Goal: Task Accomplishment & Management: Manage account settings

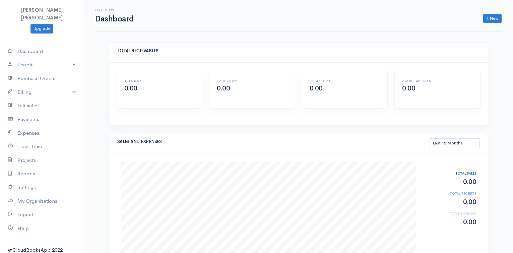
select select "365"
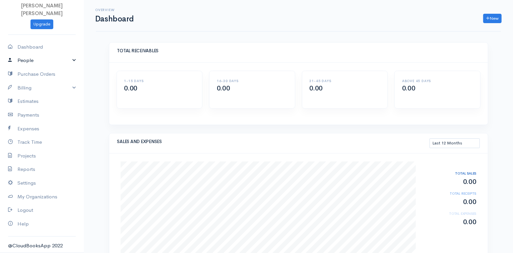
click at [62, 61] on link "People" at bounding box center [42, 61] width 84 height 14
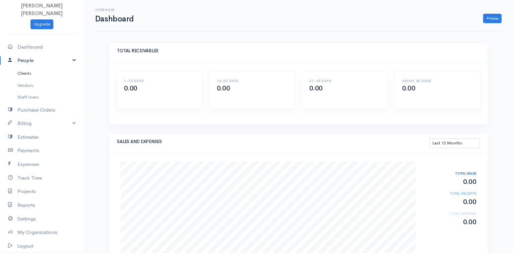
click at [28, 72] on link "Clients" at bounding box center [42, 73] width 84 height 12
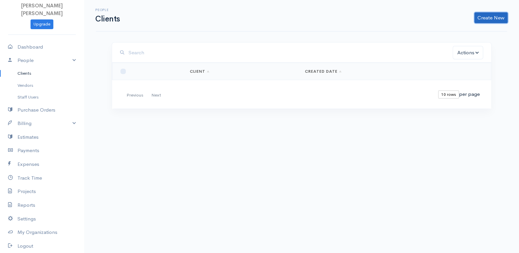
click at [486, 17] on link "Create New" at bounding box center [490, 17] width 33 height 11
click at [486, 24] on div "Client Import Clients" at bounding box center [480, 37] width 54 height 29
click at [488, 22] on link "Create New" at bounding box center [490, 17] width 33 height 11
click at [470, 38] on link "Import Clients" at bounding box center [480, 44] width 53 height 12
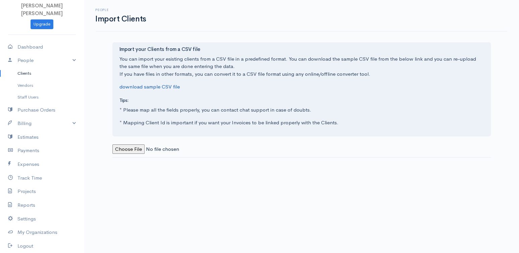
click at [156, 88] on link "download sample CSV file" at bounding box center [149, 86] width 60 height 6
click at [23, 73] on link "Clients" at bounding box center [42, 73] width 84 height 12
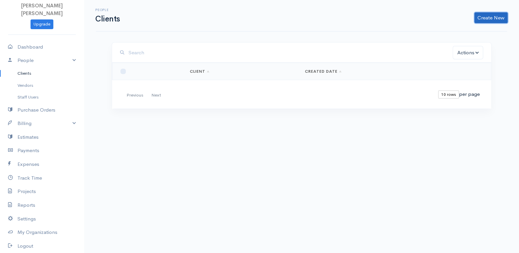
click at [491, 19] on link "Create New" at bounding box center [490, 17] width 33 height 11
click at [479, 31] on link "Client" at bounding box center [480, 32] width 53 height 12
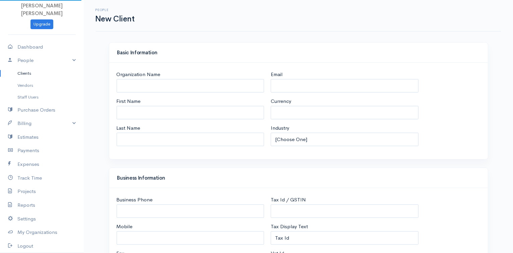
select select "NZD"
select select "[GEOGRAPHIC_DATA]"
click at [299, 84] on input "Email" at bounding box center [345, 86] width 148 height 14
paste input "[EMAIL_ADDRESS][DOMAIN_NAME]"
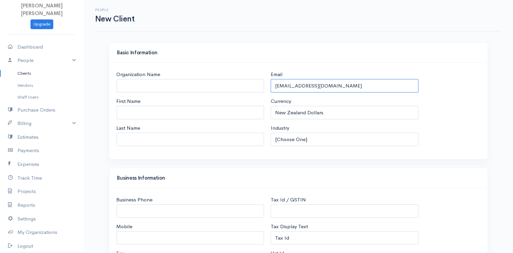
type input "[EMAIL_ADDRESS][DOMAIN_NAME]"
click at [169, 113] on input "First Name" at bounding box center [191, 113] width 148 height 14
type input "veronique et [PERSON_NAME]"
click at [157, 135] on input "Last Name" at bounding box center [191, 140] width 148 height 14
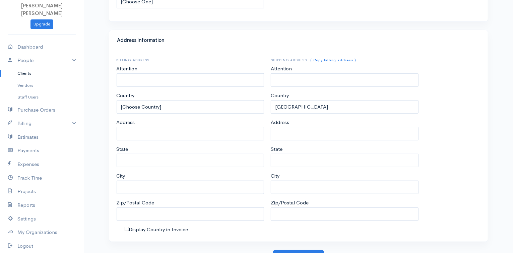
scroll to position [298, 0]
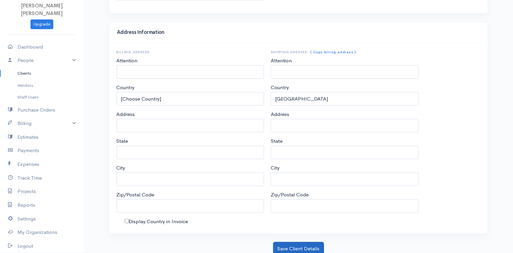
type input "OSVALT"
click at [298, 242] on button "Save Client Details" at bounding box center [298, 249] width 51 height 14
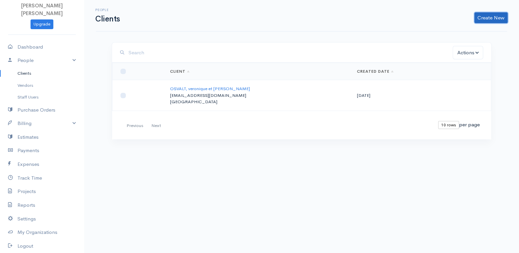
click at [492, 16] on link "Create New" at bounding box center [490, 17] width 33 height 11
click at [472, 28] on link "Client" at bounding box center [480, 32] width 53 height 12
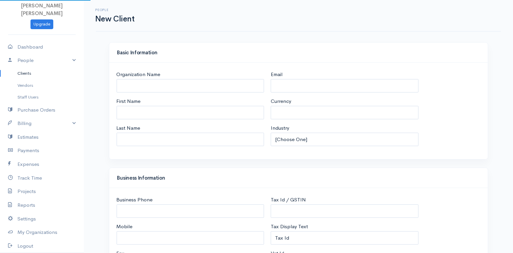
select select "NZD"
select select "[GEOGRAPHIC_DATA]"
click at [174, 116] on input "First Name" at bounding box center [191, 113] width 148 height 14
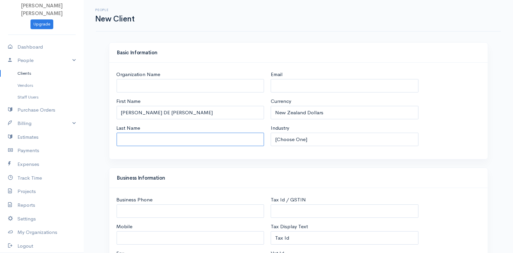
click at [160, 138] on input "Last Name" at bounding box center [191, 140] width 148 height 14
drag, startPoint x: 168, startPoint y: 113, endPoint x: 121, endPoint y: 110, distance: 47.4
click at [121, 110] on input "[PERSON_NAME] DE [PERSON_NAME]" at bounding box center [191, 113] width 148 height 14
type input "CYRIELLE"
click at [129, 137] on input "Last Name" at bounding box center [191, 140] width 148 height 14
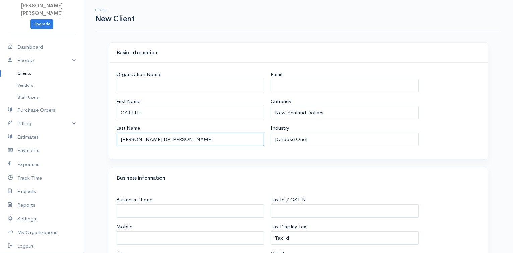
type input "[PERSON_NAME] DE [PERSON_NAME]"
click at [292, 77] on div "Email" at bounding box center [345, 82] width 148 height 22
click at [288, 85] on input "Email" at bounding box center [345, 86] width 148 height 14
paste input "[EMAIL_ADDRESS][DOMAIN_NAME]"
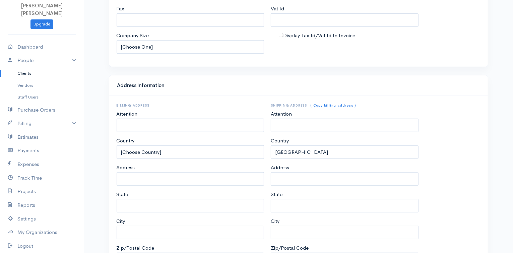
scroll to position [298, 0]
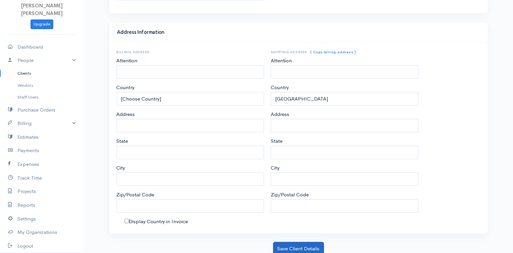
type input "[EMAIL_ADDRESS][DOMAIN_NAME]"
click at [315, 245] on button "Save Client Details" at bounding box center [298, 249] width 51 height 14
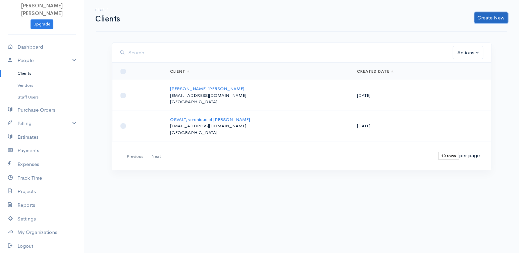
click at [499, 20] on link "Create New" at bounding box center [490, 17] width 33 height 11
click at [479, 32] on link "Client" at bounding box center [480, 32] width 53 height 12
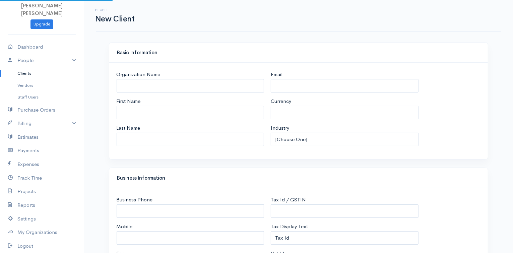
select select "NZD"
select select "[GEOGRAPHIC_DATA]"
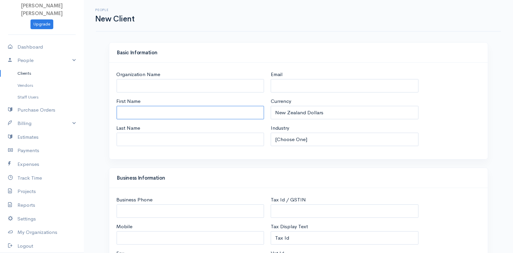
click at [139, 118] on input "First Name" at bounding box center [191, 113] width 148 height 14
type input "[PERSON_NAME] ET [PERSON_NAME]"
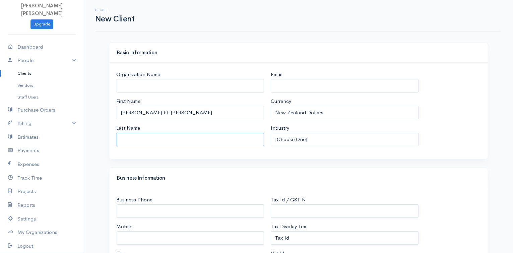
click at [136, 136] on input "Last Name" at bounding box center [191, 140] width 148 height 14
type input "RANSSINAN"
click at [284, 87] on input "Email" at bounding box center [345, 86] width 148 height 14
paste input "[PERSON_NAME][EMAIL_ADDRESS][DOMAIN_NAME]"
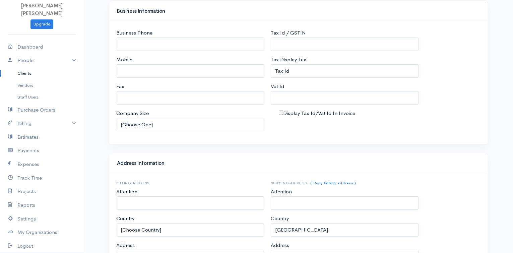
scroll to position [298, 0]
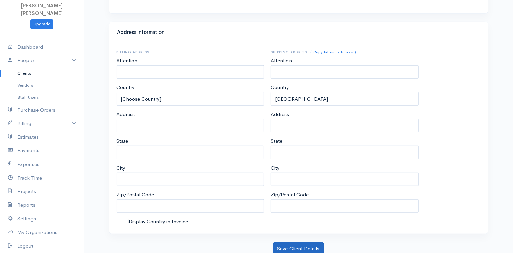
type input "[PERSON_NAME][EMAIL_ADDRESS][DOMAIN_NAME]"
click at [292, 245] on button "Save Client Details" at bounding box center [298, 249] width 51 height 14
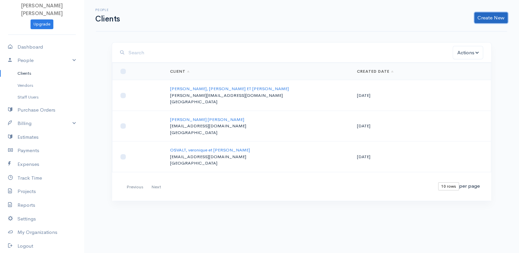
click at [499, 15] on link "Create New" at bounding box center [490, 17] width 33 height 11
click at [464, 31] on link "Client" at bounding box center [480, 32] width 53 height 12
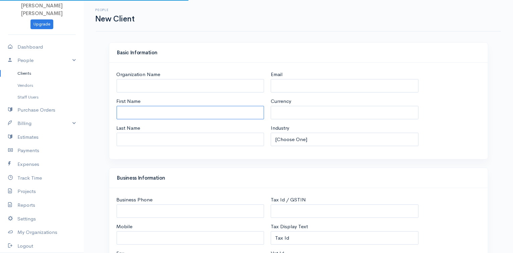
click at [162, 116] on input "First Name" at bounding box center [191, 113] width 148 height 14
select select "NZD"
select select "[GEOGRAPHIC_DATA]"
type input "N"
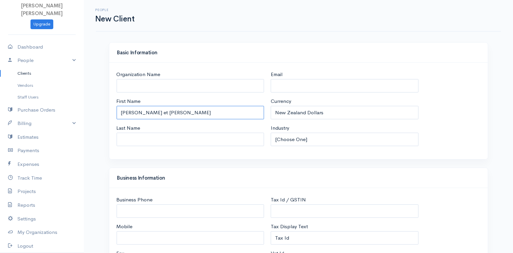
type input "[PERSON_NAME] et [PERSON_NAME]"
click at [153, 132] on div "Last Name" at bounding box center [191, 135] width 148 height 22
click at [150, 137] on input "Last Name" at bounding box center [191, 140] width 148 height 14
type input "FONTANA"
click at [294, 85] on input "Email" at bounding box center [345, 86] width 148 height 14
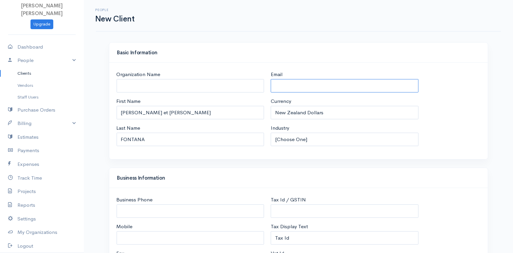
type input "v"
paste input "[PERSON_NAME][EMAIL_ADDRESS][DOMAIN_NAME]"
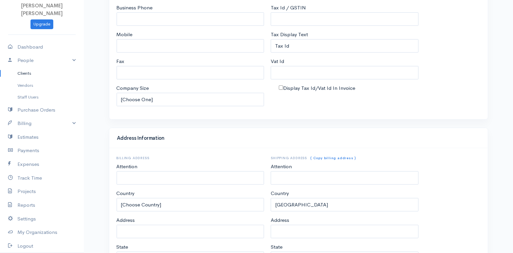
scroll to position [298, 0]
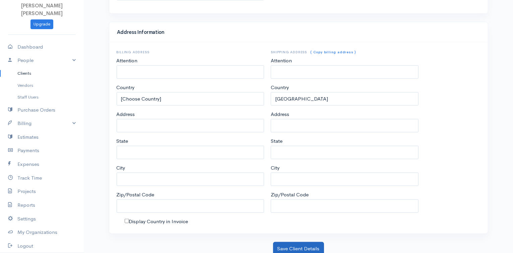
type input "[PERSON_NAME][EMAIL_ADDRESS][DOMAIN_NAME]"
click at [310, 247] on button "Save Client Details" at bounding box center [298, 249] width 51 height 14
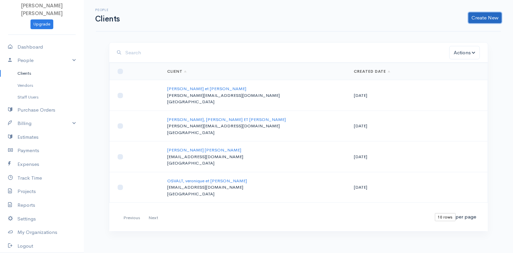
click at [476, 21] on link "Create New" at bounding box center [485, 17] width 33 height 11
click at [472, 31] on link "Client" at bounding box center [474, 32] width 53 height 12
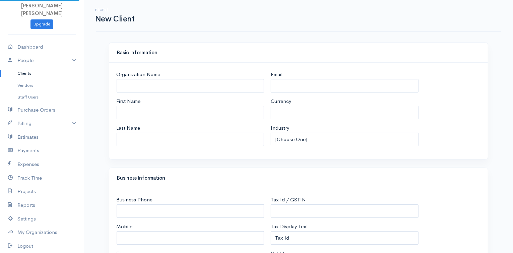
select select "NZD"
select select "[GEOGRAPHIC_DATA]"
click at [168, 113] on input "First Name" at bounding box center [191, 113] width 148 height 14
type input "Lea"
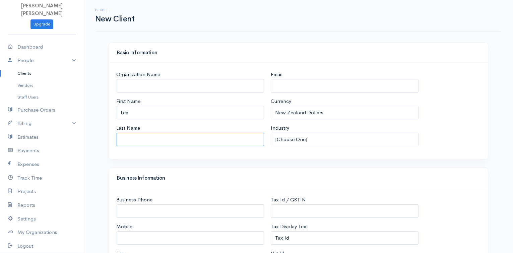
type input "Connings"
type input "[EMAIL_ADDRESS][DOMAIN_NAME]"
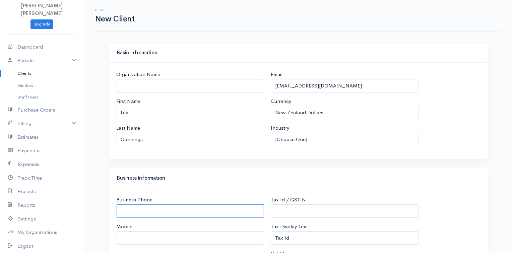
type input "0223968292"
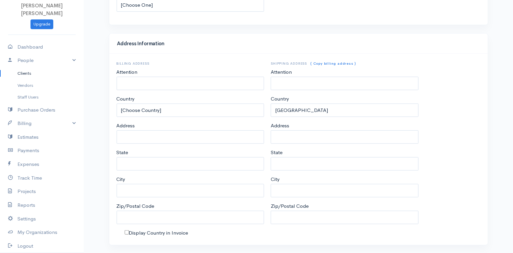
scroll to position [298, 0]
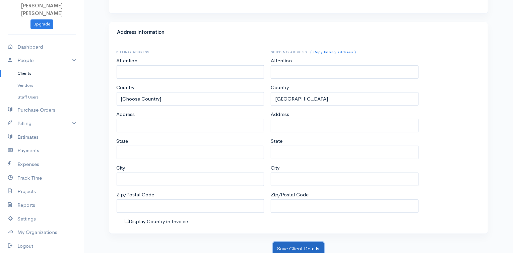
click at [314, 242] on button "Save Client Details" at bounding box center [298, 249] width 51 height 14
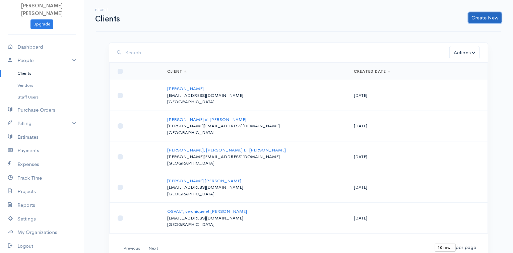
click at [478, 15] on link "Create New" at bounding box center [485, 17] width 33 height 11
click at [462, 28] on link "Client" at bounding box center [474, 32] width 53 height 12
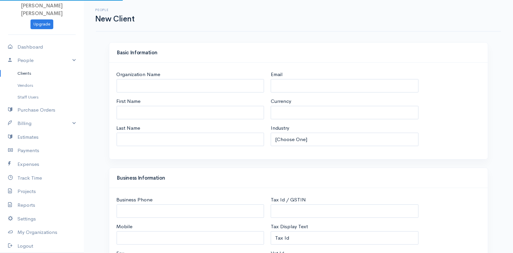
select select "NZD"
select select "[GEOGRAPHIC_DATA]"
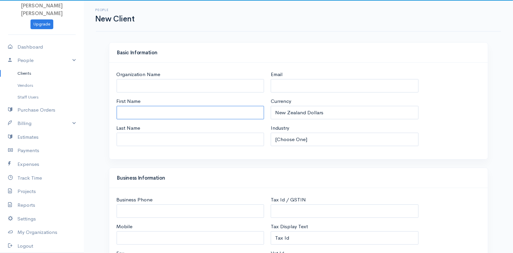
click at [186, 113] on input "First Name" at bounding box center [191, 113] width 148 height 14
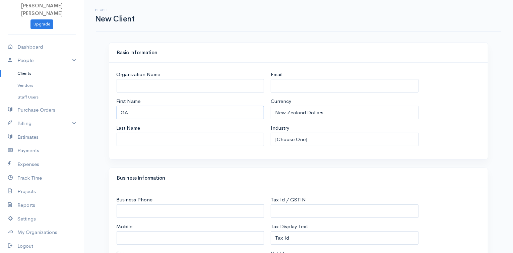
type input "Gaelle"
type input "[PERSON_NAME]"
type input "[EMAIL_ADDRESS][DOMAIN_NAME]"
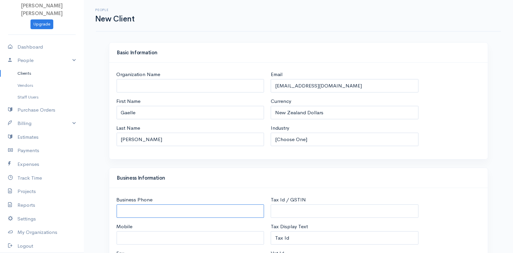
type input "0210573550"
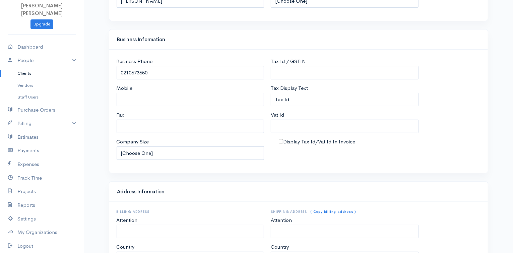
scroll to position [298, 0]
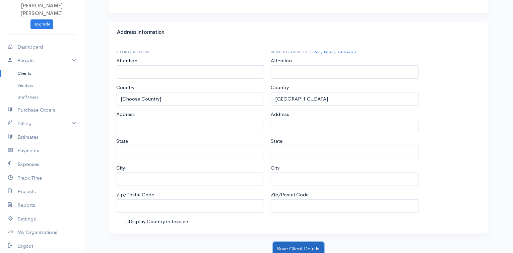
click at [315, 243] on button "Save Client Details" at bounding box center [298, 249] width 51 height 14
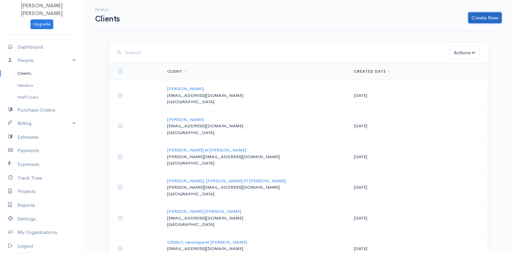
click at [492, 18] on link "Create New" at bounding box center [485, 17] width 33 height 11
click at [463, 32] on link "Client" at bounding box center [474, 32] width 53 height 12
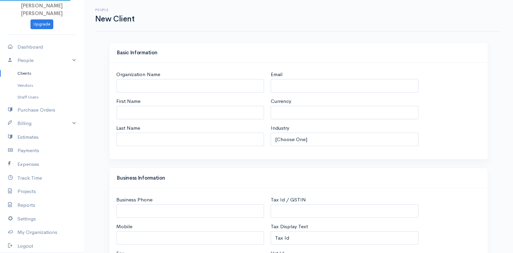
select select "NZD"
select select "[GEOGRAPHIC_DATA]"
click at [192, 92] on input "Organization Name" at bounding box center [191, 86] width 148 height 14
click at [124, 107] on input "First Name" at bounding box center [191, 113] width 148 height 14
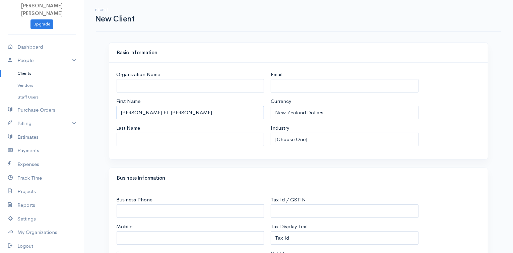
type input "[PERSON_NAME] ET [PERSON_NAME]"
click at [127, 136] on input "Last Name" at bounding box center [191, 140] width 148 height 14
type input "VIGNIER"
click at [292, 82] on input "Email" at bounding box center [345, 86] width 148 height 14
paste input "[EMAIL_ADDRESS][DOMAIN_NAME]"
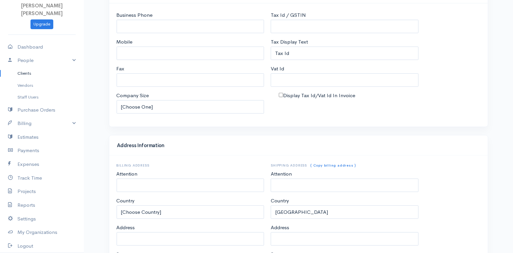
scroll to position [298, 0]
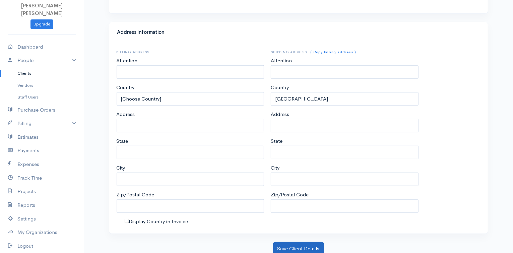
type input "[EMAIL_ADDRESS][DOMAIN_NAME]"
click at [285, 242] on button "Save Client Details" at bounding box center [298, 249] width 51 height 14
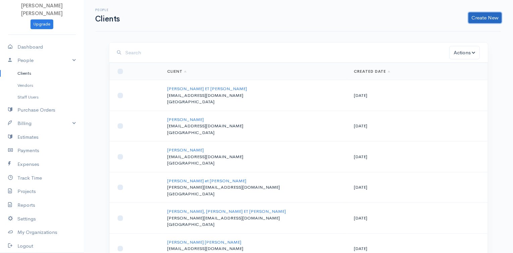
click at [491, 18] on link "Create New" at bounding box center [485, 17] width 33 height 11
click at [468, 32] on link "Client" at bounding box center [474, 32] width 53 height 12
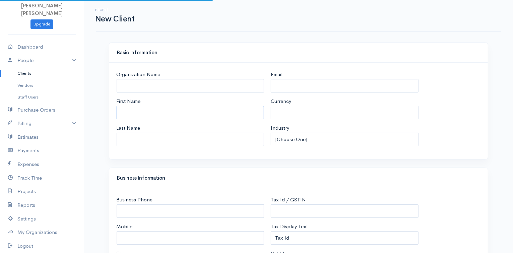
select select "NZD"
select select "[GEOGRAPHIC_DATA]"
click at [161, 113] on input "First Name" at bounding box center [191, 113] width 148 height 14
select select "[GEOGRAPHIC_DATA]"
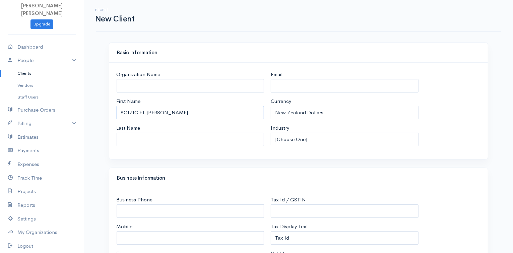
type input "SOIZIC ET [PERSON_NAME]"
click at [152, 138] on input "Last Name" at bounding box center [191, 140] width 148 height 14
type input "[PERSON_NAME]"
click at [294, 84] on input "Email" at bounding box center [345, 86] width 148 height 14
paste input "[EMAIL_ADDRESS][DOMAIN_NAME]"
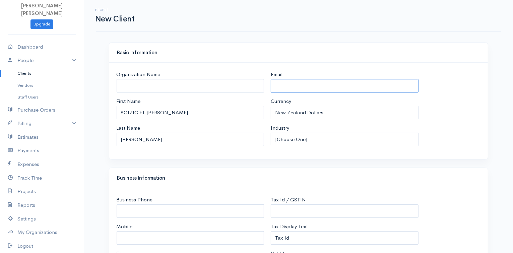
type input "[EMAIL_ADDRESS][DOMAIN_NAME]"
type input "0221345739"
type input "[PERSON_NAME]"
type input "7010"
type input "[PERSON_NAME]"
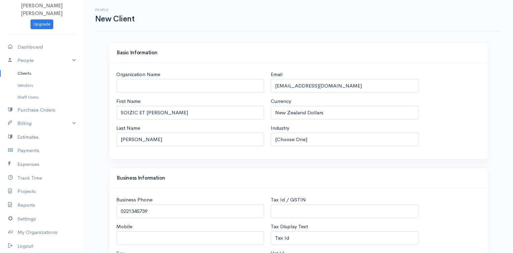
type input "7010"
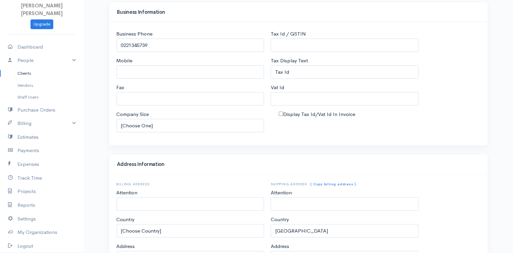
scroll to position [298, 0]
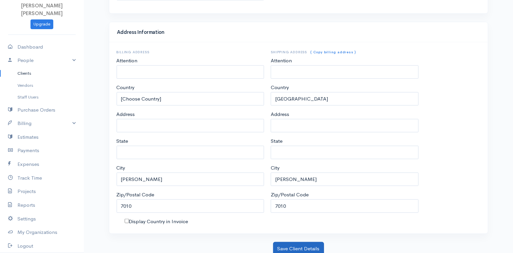
type input "[EMAIL_ADDRESS][DOMAIN_NAME]"
click at [304, 250] on button "Save Client Details" at bounding box center [298, 249] width 51 height 14
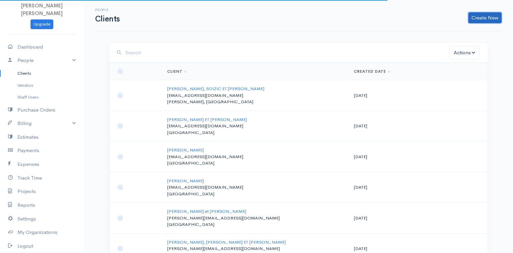
click at [486, 16] on link "Create New" at bounding box center [485, 17] width 33 height 11
click at [459, 30] on link "Client" at bounding box center [474, 32] width 53 height 12
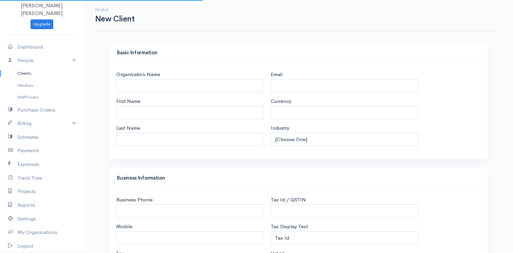
select select "NZD"
select select "[GEOGRAPHIC_DATA]"
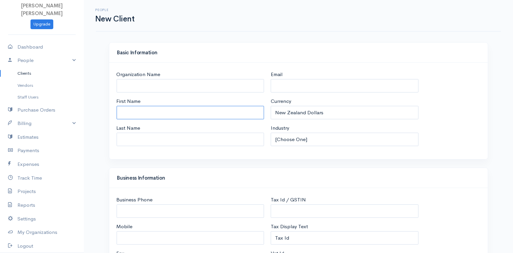
click at [188, 115] on input "First Name" at bounding box center [191, 113] width 148 height 14
type input "[PERSON_NAME]"
type input "Biessy"
type input "[EMAIL_ADDRESS][PERSON_NAME][DOMAIN_NAME]"
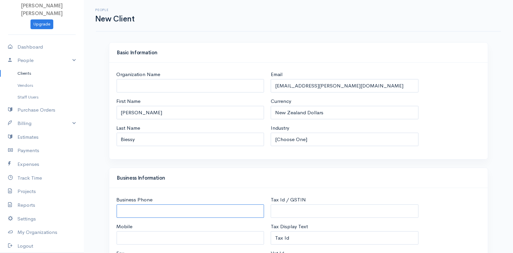
type input "0220792165"
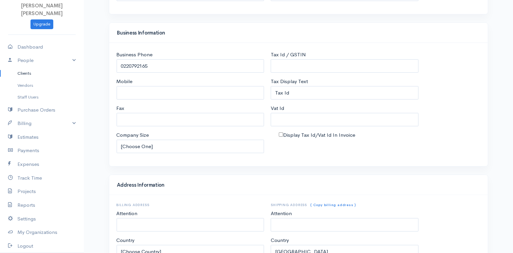
scroll to position [298, 0]
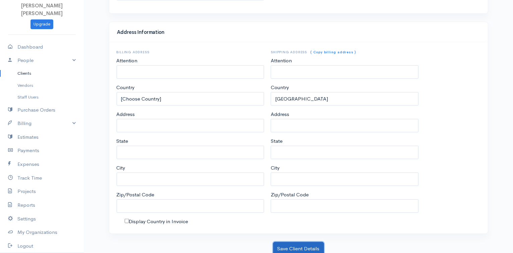
click at [317, 246] on button "Save Client Details" at bounding box center [298, 249] width 51 height 14
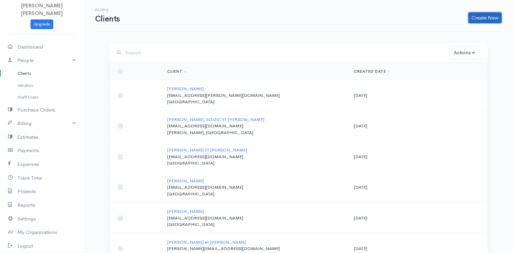
click at [491, 15] on link "Create New" at bounding box center [485, 17] width 33 height 11
click at [466, 29] on link "Client" at bounding box center [474, 32] width 53 height 12
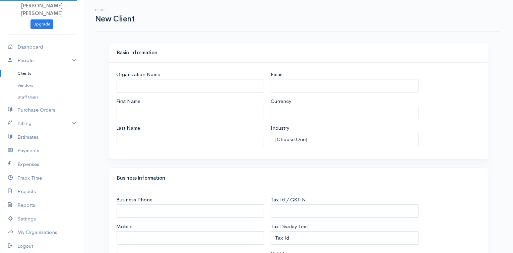
select select "NZD"
select select "[GEOGRAPHIC_DATA]"
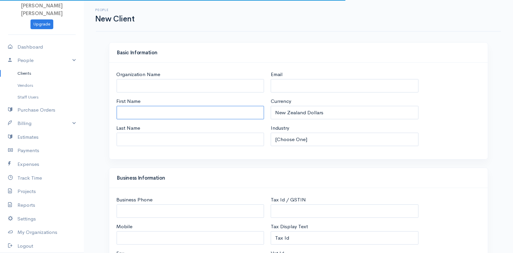
click at [157, 110] on input "First Name" at bounding box center [191, 113] width 148 height 14
type input "D"
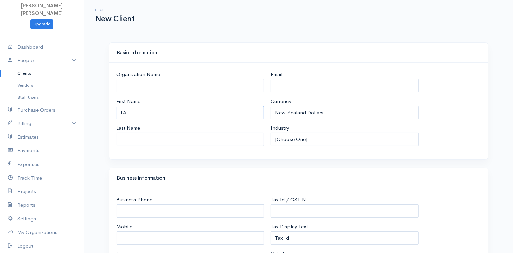
type input "Fanette"
type input "Ruru et le petit village bilingue"
type input "GUINCHARD"
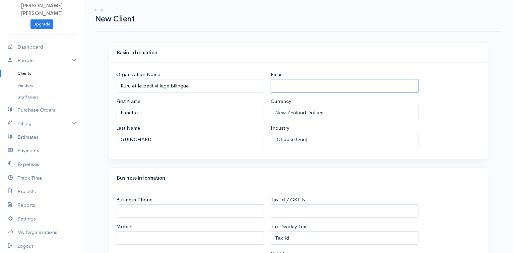
type input "[EMAIL_ADDRESS][DOMAIN_NAME]"
type input "0210686881"
type input "[STREET_ADDRESS][PERSON_NAME]"
type input "[PERSON_NAME]"
type input "7010"
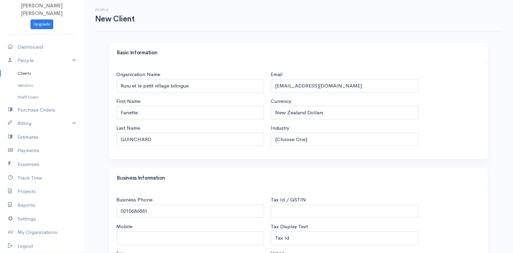
type input "[STREET_ADDRESS][PERSON_NAME]"
type input "[PERSON_NAME]"
type input "7010"
drag, startPoint x: 198, startPoint y: 87, endPoint x: 103, endPoint y: 83, distance: 94.9
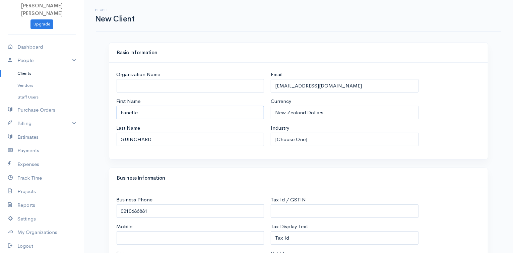
click at [153, 112] on input "Fanette" at bounding box center [191, 113] width 148 height 14
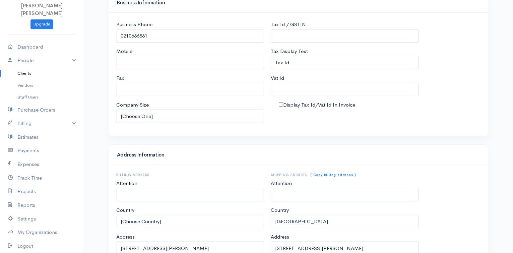
scroll to position [298, 0]
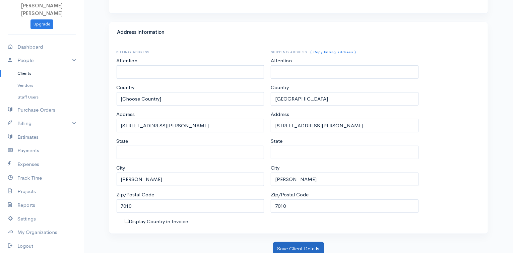
type input "Fanette et [PERSON_NAME]"
click at [308, 246] on button "Save Client Details" at bounding box center [298, 249] width 51 height 14
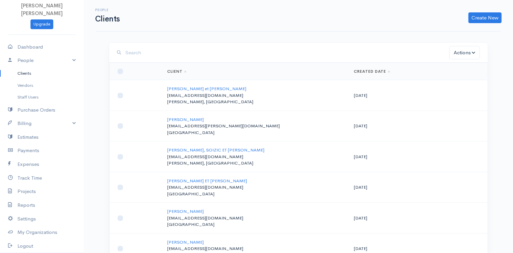
click at [468, 16] on div "Create New Client Import Clients" at bounding box center [314, 17] width 382 height 11
click at [477, 19] on link "Create New" at bounding box center [485, 17] width 33 height 11
click at [463, 31] on link "Client" at bounding box center [474, 32] width 53 height 12
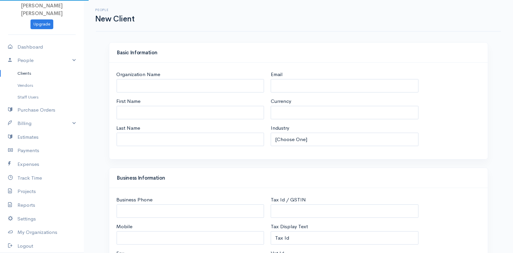
select select "NZD"
select select "[GEOGRAPHIC_DATA]"
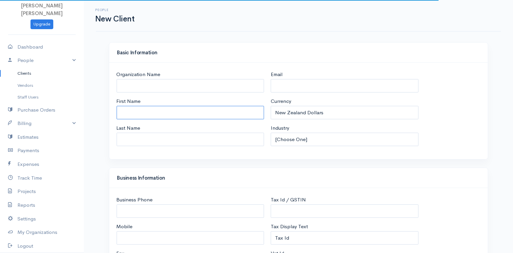
click at [197, 117] on input "First Name" at bounding box center [191, 113] width 148 height 14
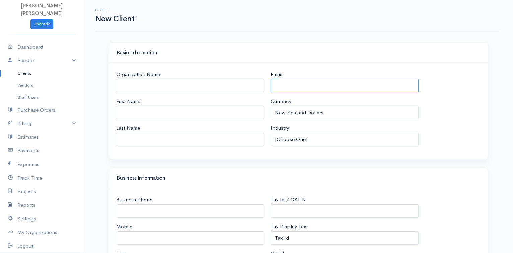
click at [289, 83] on input "Email" at bounding box center [345, 86] width 148 height 14
paste input "[EMAIL_ADDRESS][DOMAIN_NAME]"
type input "[EMAIL_ADDRESS][DOMAIN_NAME]"
click at [167, 109] on input "First Name" at bounding box center [191, 113] width 148 height 14
type input "[PERSON_NAME]"
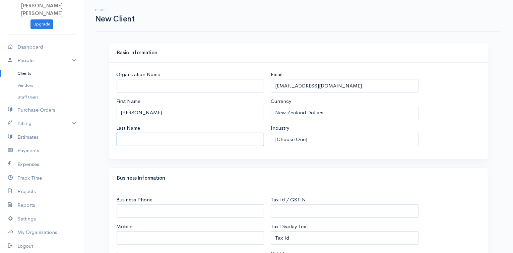
type input "bouvet"
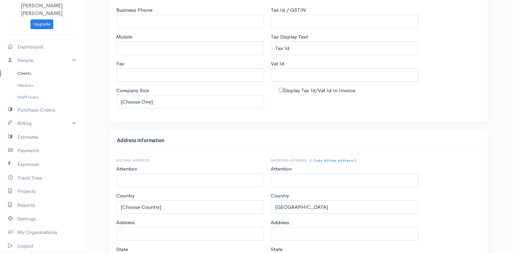
scroll to position [298, 0]
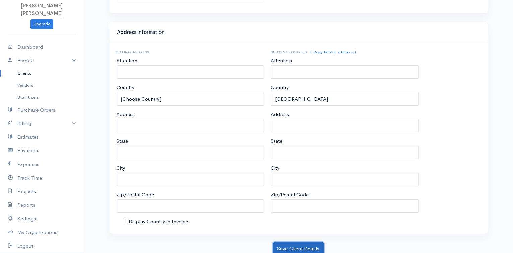
click at [316, 246] on button "Save Client Details" at bounding box center [298, 249] width 51 height 14
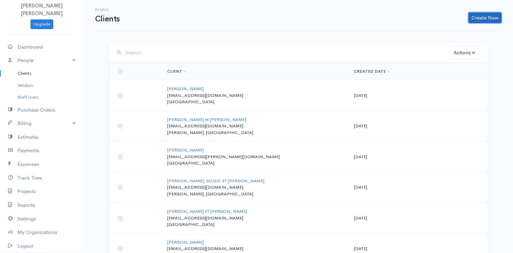
click at [489, 14] on link "Create New" at bounding box center [485, 17] width 33 height 11
click at [459, 31] on link "Client" at bounding box center [474, 32] width 53 height 12
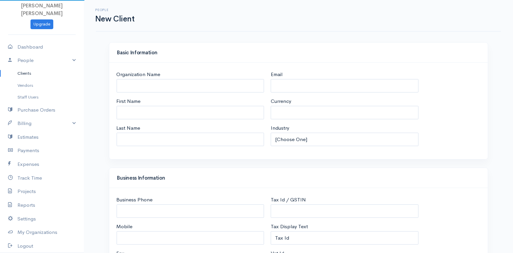
select select "NZD"
select select "[GEOGRAPHIC_DATA]"
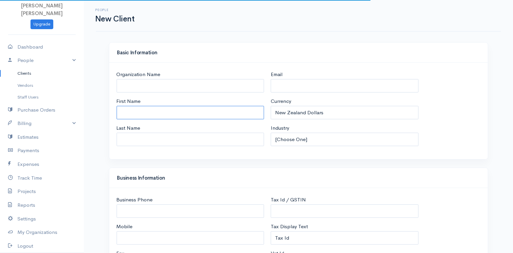
click at [187, 115] on input "First Name" at bounding box center [191, 113] width 148 height 14
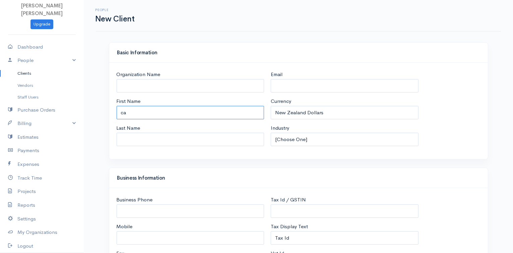
type input "[PERSON_NAME]"
type input "[EMAIL_ADDRESS][DOMAIN_NAME]"
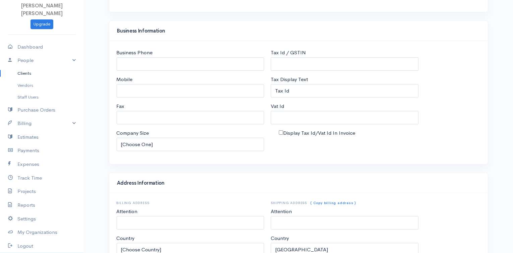
scroll to position [298, 0]
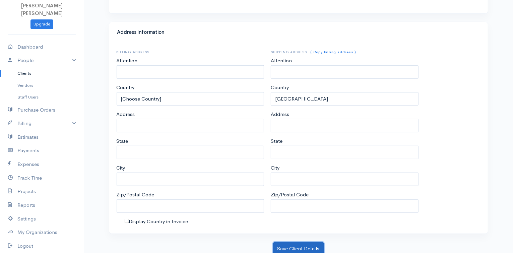
click at [315, 243] on button "Save Client Details" at bounding box center [298, 249] width 51 height 14
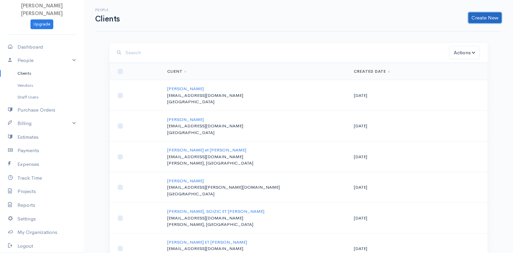
click at [482, 20] on link "Create New" at bounding box center [485, 17] width 33 height 11
click at [454, 33] on link "Client" at bounding box center [474, 32] width 53 height 12
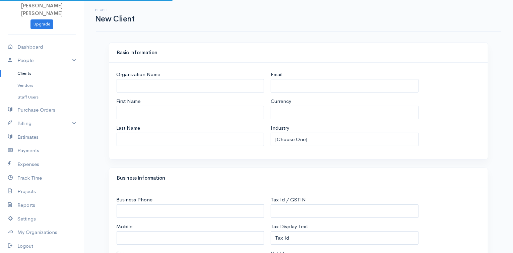
select select "NZD"
select select "[GEOGRAPHIC_DATA]"
click at [172, 113] on input "First Name" at bounding box center [191, 113] width 148 height 14
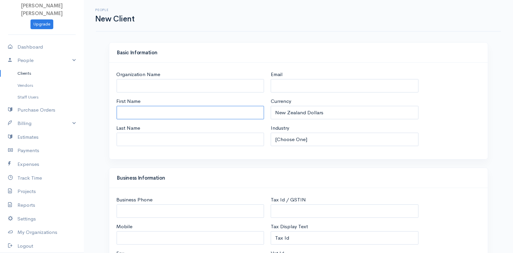
type input "a"
type input "[PERSON_NAME]"
click at [144, 137] on input "Last Name" at bounding box center [191, 140] width 148 height 14
type input "[PERSON_NAME]"
type input "[EMAIL_ADDRESS][DOMAIN_NAME]"
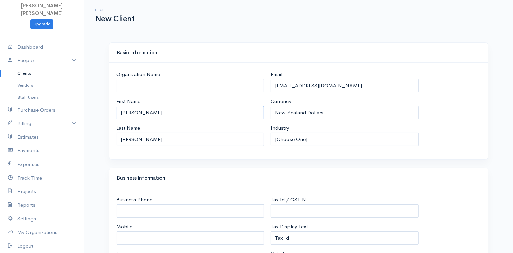
click at [175, 110] on input "[PERSON_NAME]" at bounding box center [191, 113] width 148 height 14
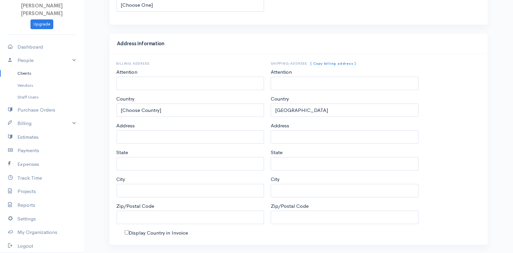
scroll to position [298, 0]
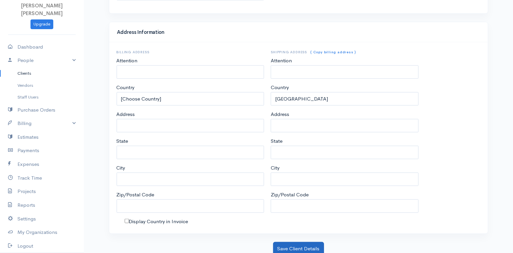
type input "[PERSON_NAME] et [PERSON_NAME]"
click at [305, 245] on button "Save Client Details" at bounding box center [298, 249] width 51 height 14
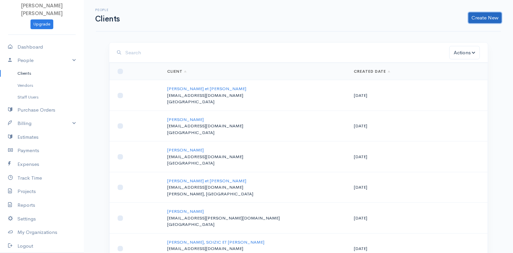
click at [498, 16] on link "Create New" at bounding box center [485, 17] width 33 height 11
click at [470, 30] on link "Client" at bounding box center [474, 32] width 53 height 12
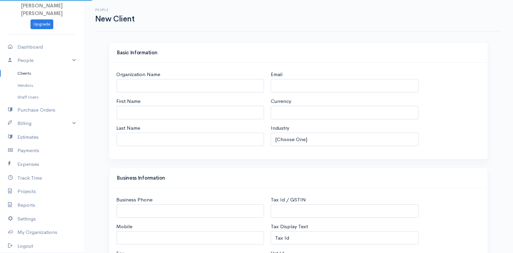
select select "NZD"
select select "[GEOGRAPHIC_DATA]"
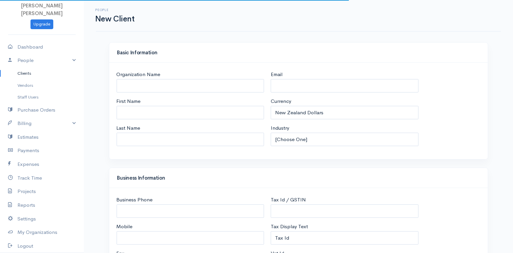
select select "[GEOGRAPHIC_DATA]"
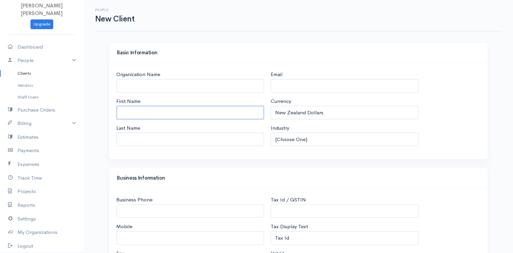
click at [177, 111] on input "First Name" at bounding box center [191, 113] width 148 height 14
type input "[PERSON_NAME] et [PERSON_NAME]"
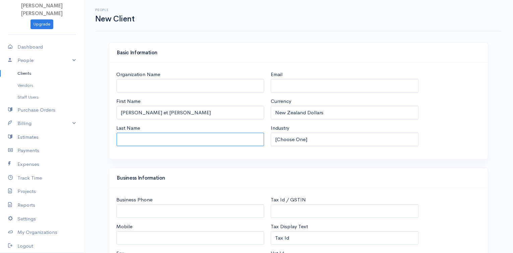
click at [160, 134] on input "Last Name" at bounding box center [191, 140] width 148 height 14
type input "Pareze"
click at [290, 85] on input "Email" at bounding box center [345, 86] width 148 height 14
type input "V"
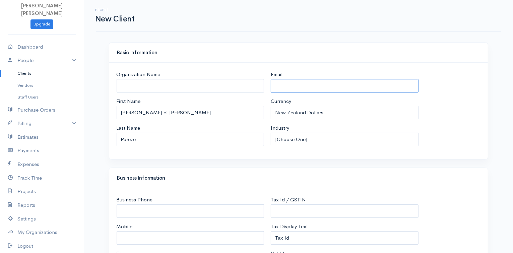
paste input "[PERSON_NAME][EMAIL_ADDRESS][DOMAIN_NAME]"
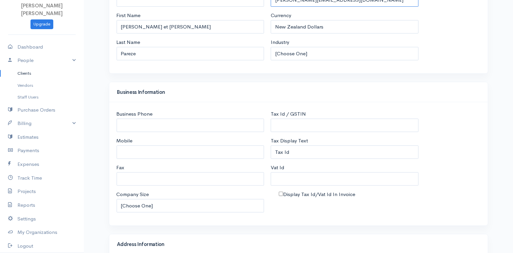
scroll to position [298, 0]
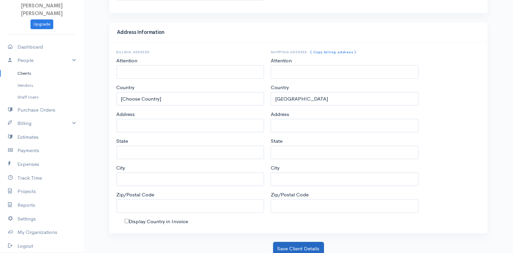
type input "[PERSON_NAME][EMAIL_ADDRESS][DOMAIN_NAME]"
click at [295, 242] on button "Save Client Details" at bounding box center [298, 249] width 51 height 14
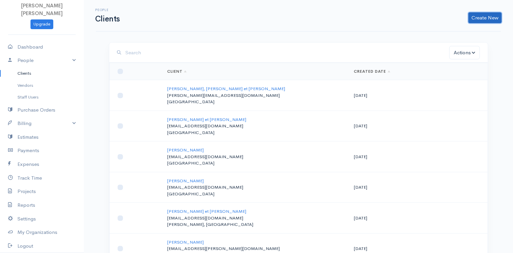
click at [492, 17] on link "Create New" at bounding box center [485, 17] width 33 height 11
click at [455, 32] on link "Client" at bounding box center [474, 32] width 53 height 12
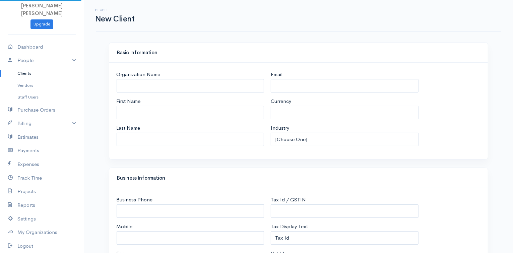
select select "NZD"
select select "[GEOGRAPHIC_DATA]"
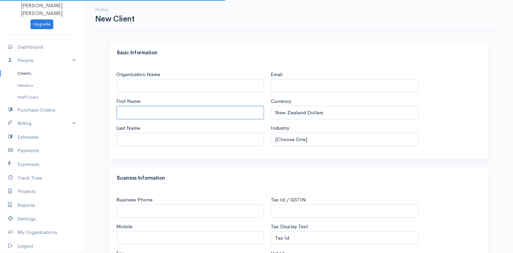
select select "[GEOGRAPHIC_DATA]"
click at [128, 112] on input "First Name" at bounding box center [191, 113] width 148 height 14
type input "G"
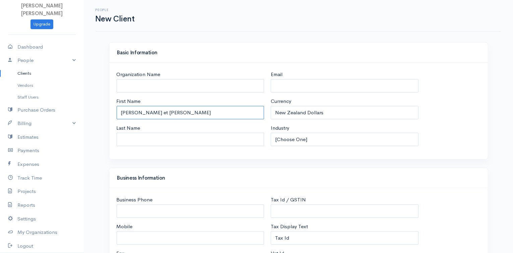
drag, startPoint x: 187, startPoint y: 106, endPoint x: 161, endPoint y: 111, distance: 25.9
click at [161, 111] on input "[PERSON_NAME] et [PERSON_NAME]" at bounding box center [191, 113] width 148 height 14
type input "[PERSON_NAME] et [PERSON_NAME]"
click at [145, 134] on input "Last Name" at bounding box center [191, 140] width 148 height 14
type input "GORENSKI"
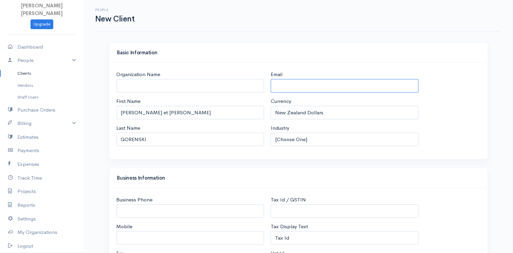
click at [281, 86] on input "Email" at bounding box center [345, 86] width 148 height 14
paste input "[EMAIL_ADDRESS][DOMAIN_NAME]"
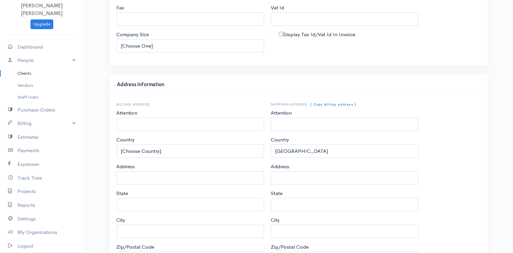
scroll to position [298, 0]
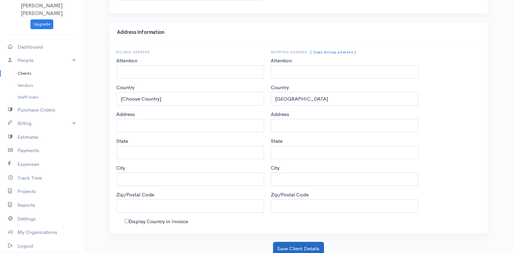
type input "[EMAIL_ADDRESS][DOMAIN_NAME]"
click at [312, 247] on button "Save Client Details" at bounding box center [298, 249] width 51 height 14
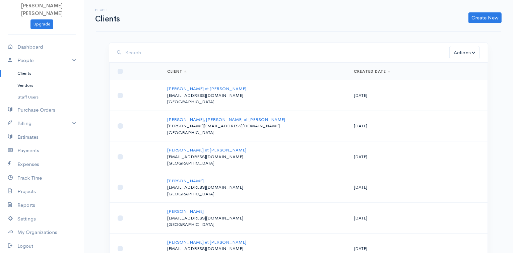
click at [49, 83] on link "Vendors" at bounding box center [42, 85] width 84 height 12
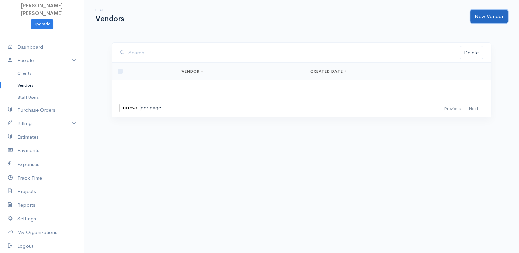
click at [486, 21] on link "New Vendor" at bounding box center [488, 17] width 37 height 14
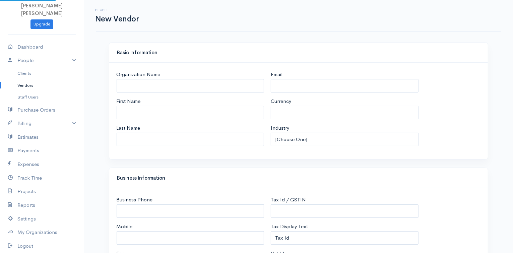
select select "NZD"
select select "[GEOGRAPHIC_DATA]"
click at [186, 109] on input "First Name" at bounding box center [191, 113] width 148 height 14
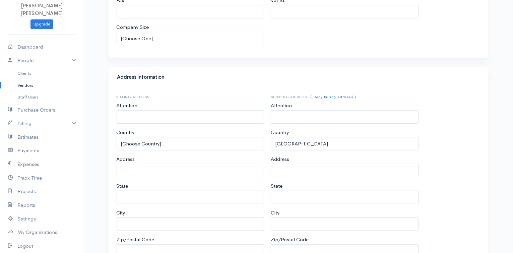
scroll to position [280, 0]
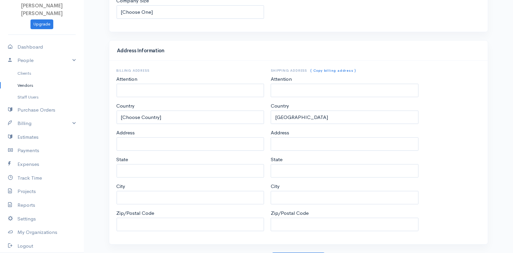
type input "Warehouse"
click at [144, 196] on input "City" at bounding box center [191, 198] width 148 height 14
type input "[PERSON_NAME]"
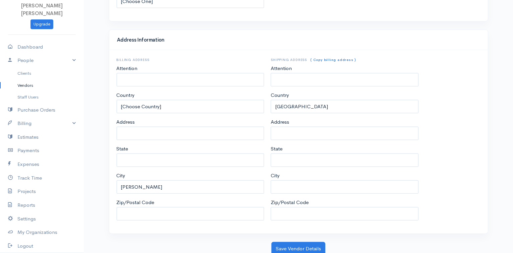
click at [299, 238] on div "Address Information Billing Address Attention Country [Choose Country] [GEOGRAP…" at bounding box center [299, 136] width 386 height 213
click at [298, 243] on button "Save Vendor Details" at bounding box center [299, 249] width 54 height 14
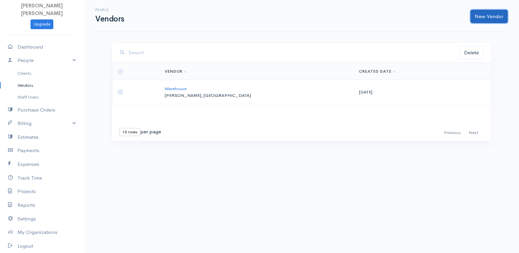
click at [492, 15] on link "New Vendor" at bounding box center [488, 17] width 37 height 14
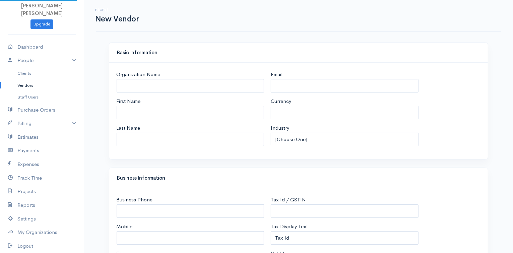
select select "NZD"
select select "[GEOGRAPHIC_DATA]"
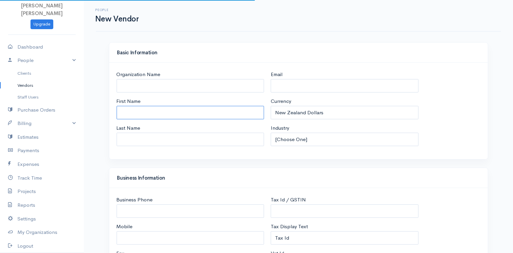
click at [137, 116] on input "First Name" at bounding box center [191, 113] width 148 height 14
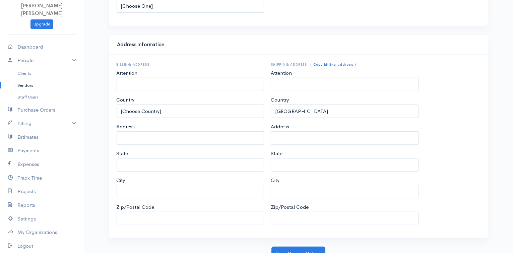
scroll to position [288, 0]
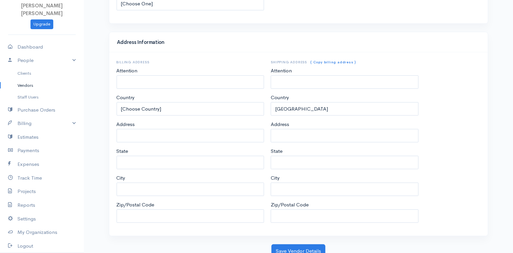
type input "Woolworth"
click at [171, 186] on input "City" at bounding box center [191, 190] width 148 height 14
type input "[PERSON_NAME]"
click at [290, 244] on button "Save Vendor Details" at bounding box center [299, 251] width 54 height 14
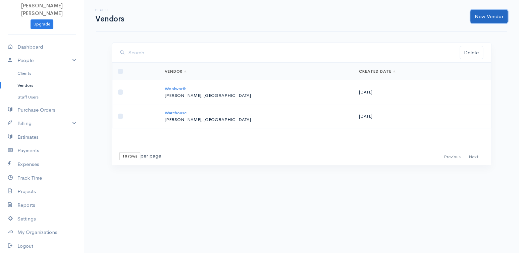
click at [491, 19] on link "New Vendor" at bounding box center [488, 17] width 37 height 14
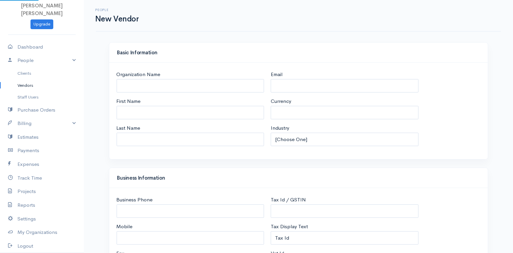
select select "NZD"
select select "[GEOGRAPHIC_DATA]"
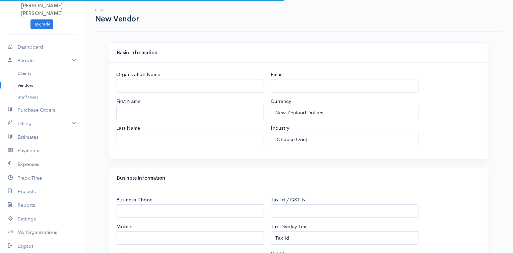
click at [144, 112] on input "First Name" at bounding box center [191, 113] width 148 height 14
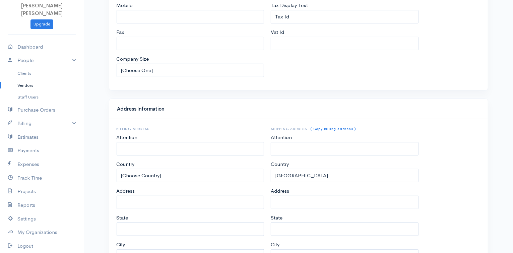
scroll to position [290, 0]
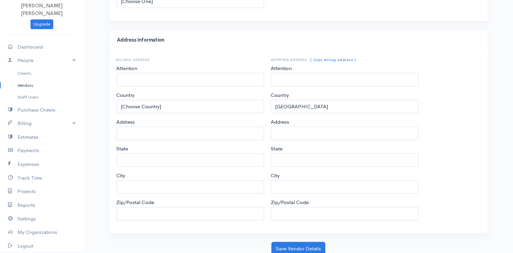
type input "Kmart"
click at [146, 180] on input "City" at bounding box center [191, 187] width 148 height 14
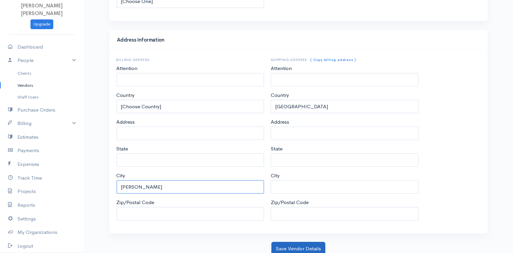
type input "[PERSON_NAME]"
click at [275, 242] on button "Save Vendor Details" at bounding box center [299, 249] width 54 height 14
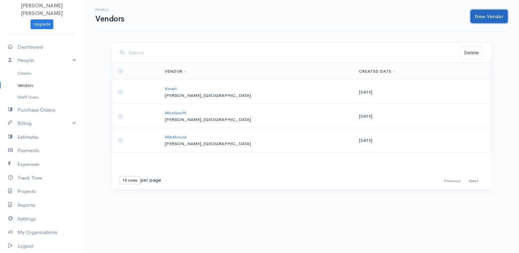
click at [484, 18] on link "New Vendor" at bounding box center [488, 17] width 37 height 14
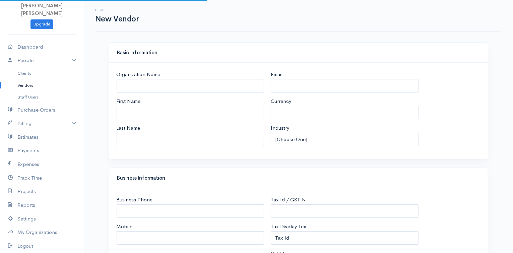
select select "NZD"
select select "[GEOGRAPHIC_DATA]"
click at [132, 142] on input "Last Name" at bounding box center [191, 140] width 148 height 14
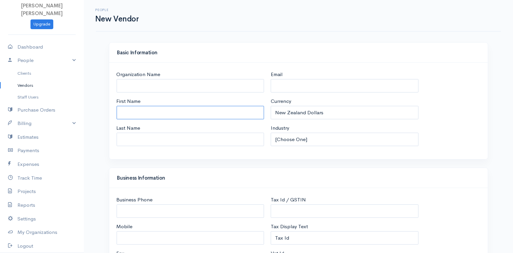
click at [134, 112] on input "First Name" at bounding box center [191, 113] width 148 height 14
type input "o"
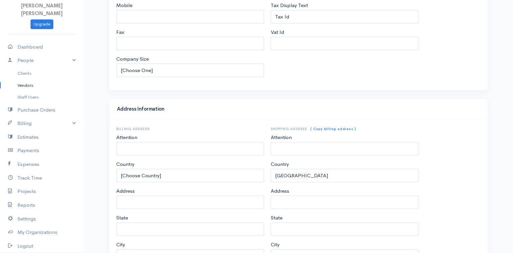
scroll to position [290, 0]
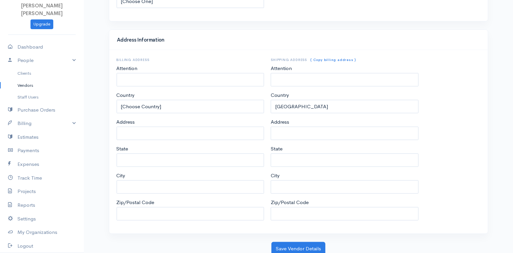
type input "ON THE SPOT"
click at [144, 184] on input "City" at bounding box center [191, 187] width 148 height 14
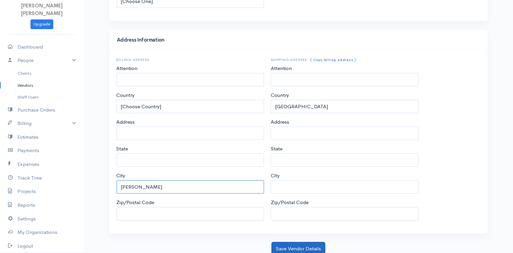
type input "[PERSON_NAME]"
click at [298, 245] on button "Save Vendor Details" at bounding box center [299, 249] width 54 height 14
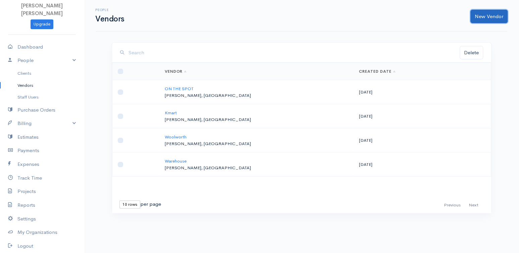
click at [484, 15] on link "New Vendor" at bounding box center [488, 17] width 37 height 14
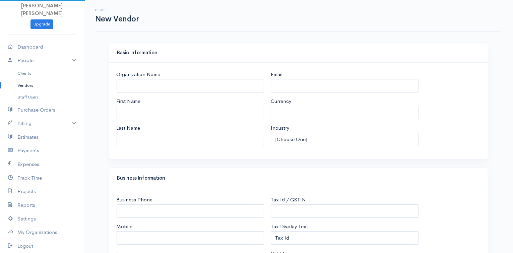
select select "NZD"
select select "[GEOGRAPHIC_DATA]"
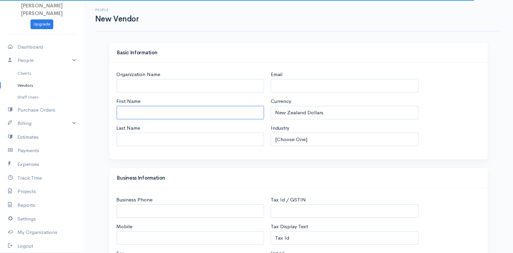
click at [153, 109] on input "First Name" at bounding box center [191, 113] width 148 height 14
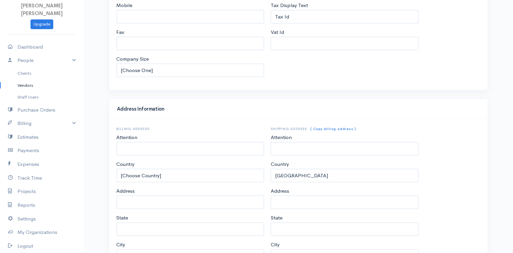
scroll to position [290, 0]
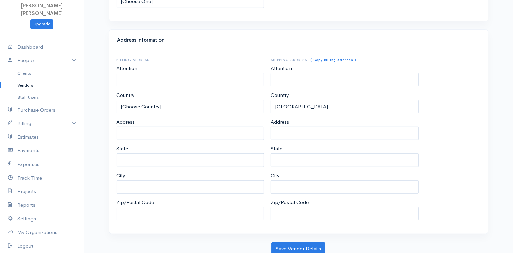
type input "HELLO BANANA"
click at [130, 186] on input "City" at bounding box center [191, 187] width 148 height 14
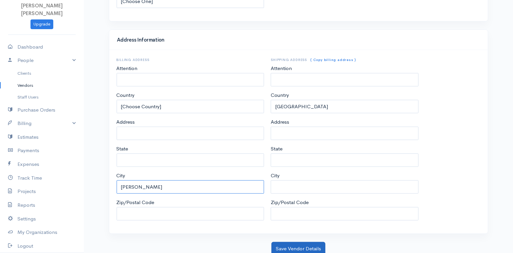
type input "[PERSON_NAME]"
click at [293, 246] on button "Save Vendor Details" at bounding box center [299, 249] width 54 height 14
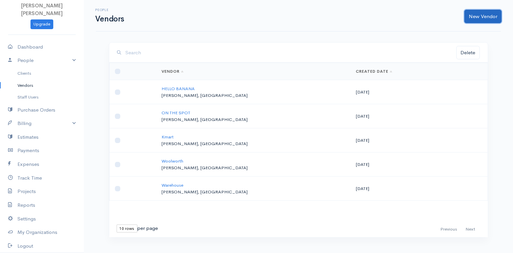
click at [481, 22] on link "New Vendor" at bounding box center [483, 17] width 37 height 14
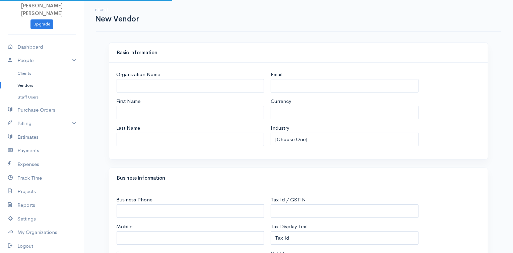
select select "NZD"
select select "[GEOGRAPHIC_DATA]"
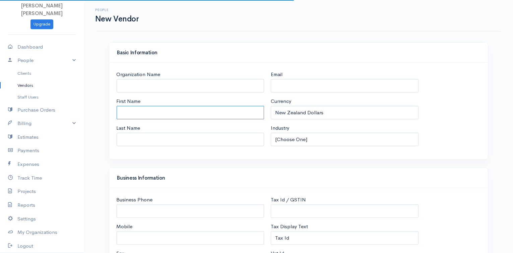
click at [154, 110] on input "First Name" at bounding box center [191, 113] width 148 height 14
type input "p"
type input "ENNER"
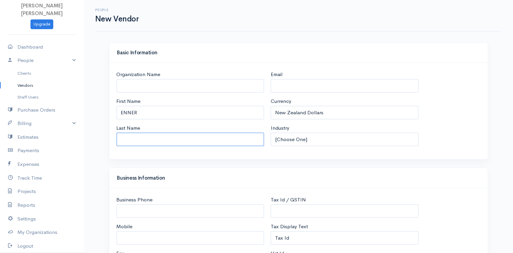
type input "PLAYCENTRE"
type input "[EMAIL_ADDRESS][DOMAIN_NAME]"
type input "[STREET_ADDRESS][PERSON_NAME]"
type input "Stoke"
type input "7010"
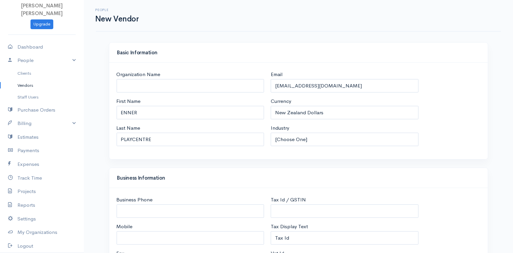
type input "[STREET_ADDRESS][PERSON_NAME]"
type input "Stoke"
type input "7010"
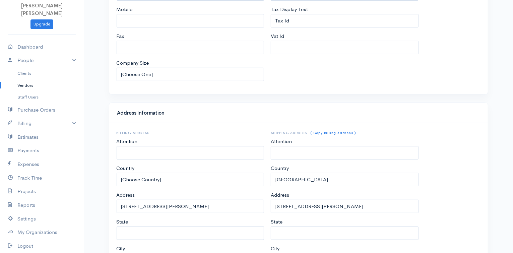
scroll to position [290, 0]
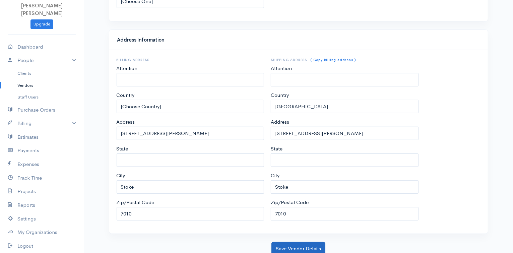
type input "ENNER"
click at [305, 250] on button "Save Vendor Details" at bounding box center [299, 249] width 54 height 14
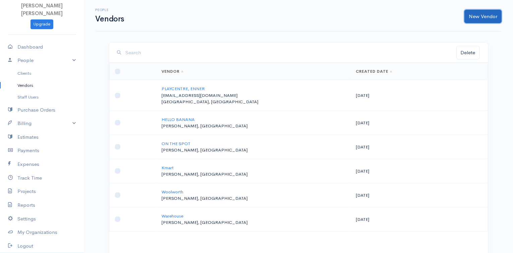
click at [477, 14] on link "New Vendor" at bounding box center [483, 17] width 37 height 14
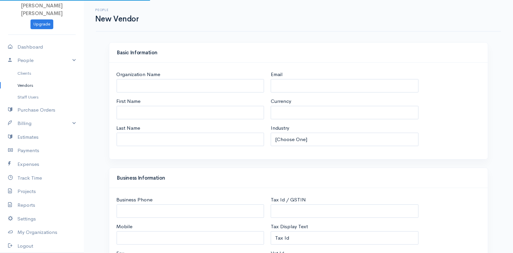
select select "NZD"
select select "[GEOGRAPHIC_DATA]"
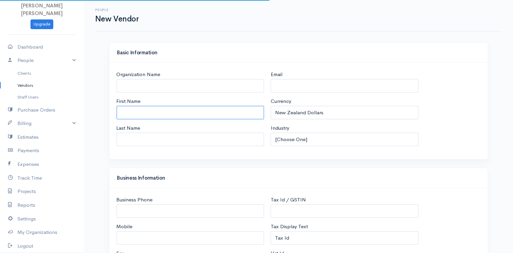
select select "[GEOGRAPHIC_DATA]"
click at [166, 113] on input "First Name" at bounding box center [191, 113] width 148 height 14
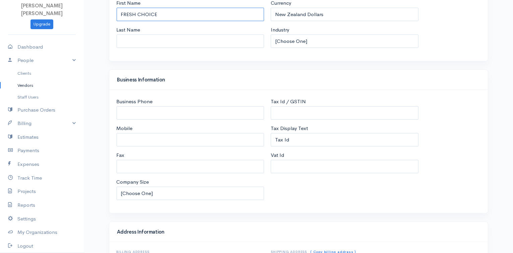
scroll to position [262, 0]
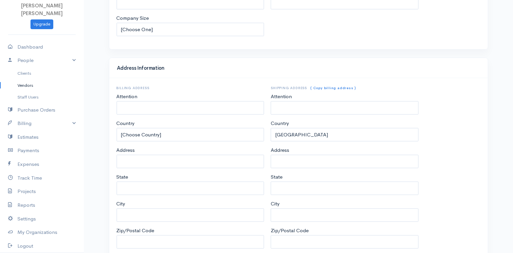
type input "FRESH CHOICE"
click at [167, 218] on input "City" at bounding box center [191, 216] width 148 height 14
type input "[PERSON_NAME]"
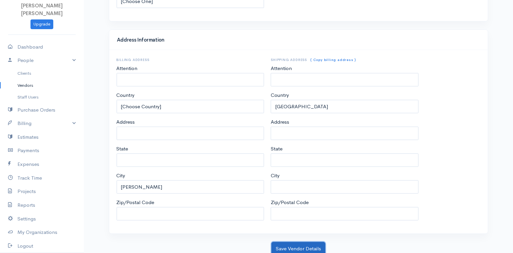
click at [305, 245] on button "Save Vendor Details" at bounding box center [299, 249] width 54 height 14
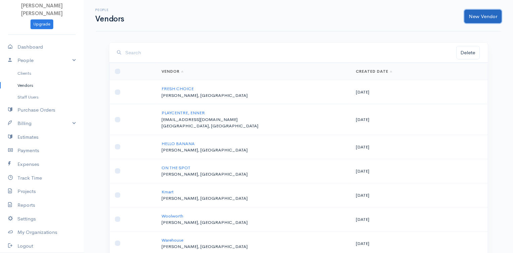
click at [494, 20] on link "New Vendor" at bounding box center [483, 17] width 37 height 14
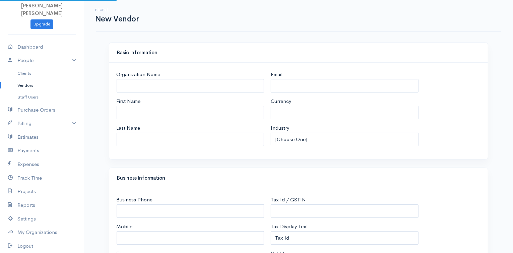
select select "[GEOGRAPHIC_DATA]"
select select "NZD"
select select "[GEOGRAPHIC_DATA]"
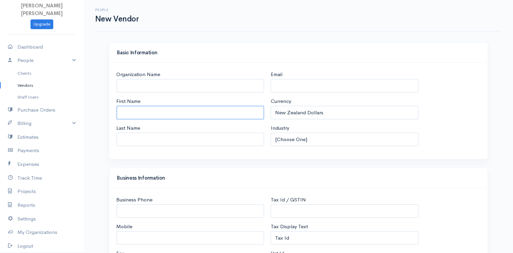
click at [186, 115] on input "First Name" at bounding box center [191, 113] width 148 height 14
type input "MONUMENT FUNDING"
click at [122, 141] on input "Last Name" at bounding box center [191, 140] width 148 height 14
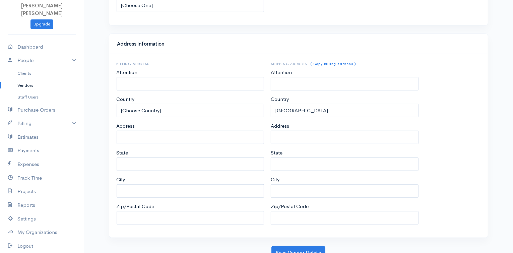
scroll to position [290, 0]
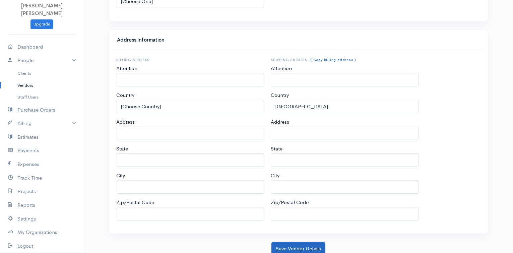
type input "INSURANCE"
click at [299, 242] on button "Save Vendor Details" at bounding box center [299, 249] width 54 height 14
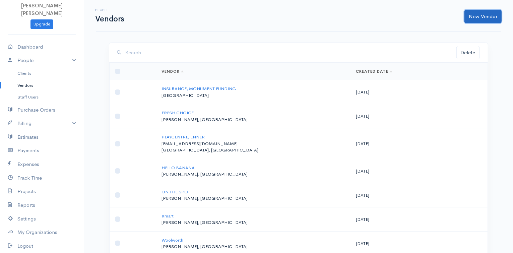
click at [484, 21] on link "New Vendor" at bounding box center [483, 17] width 37 height 14
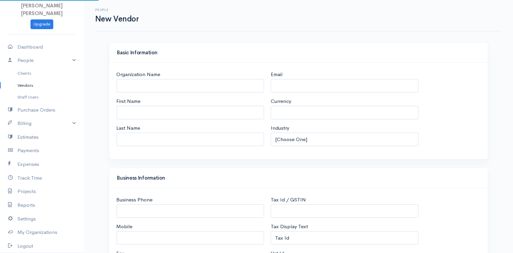
select select "NZD"
select select "[GEOGRAPHIC_DATA]"
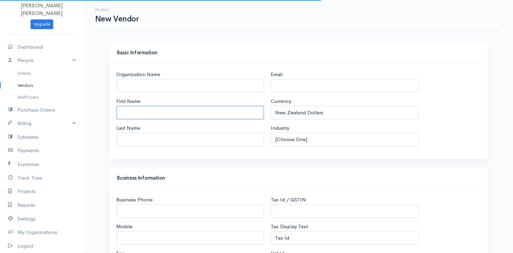
select select "[GEOGRAPHIC_DATA]"
click at [179, 114] on input "First Name" at bounding box center [191, 113] width 148 height 14
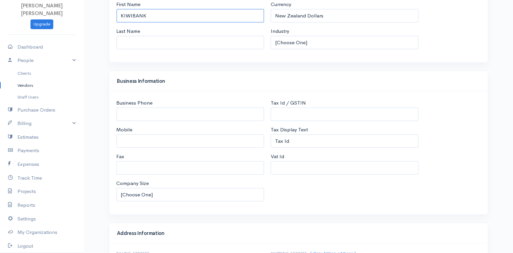
scroll to position [290, 0]
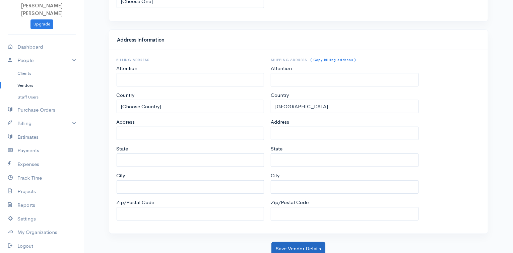
type input "KIWIBANK"
click at [309, 247] on button "Save Vendor Details" at bounding box center [299, 249] width 54 height 14
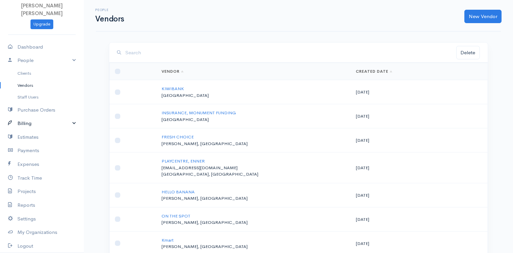
click at [30, 123] on link "Billing" at bounding box center [42, 124] width 84 height 14
click at [30, 135] on link "Invoice" at bounding box center [42, 136] width 84 height 12
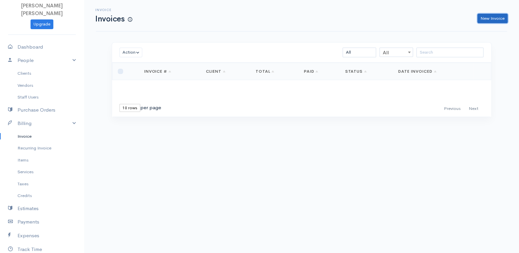
click at [489, 15] on link "New Invoice" at bounding box center [492, 19] width 30 height 10
select select "[GEOGRAPHIC_DATA]"
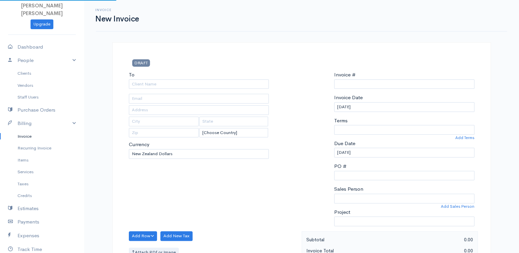
type input "0000000001"
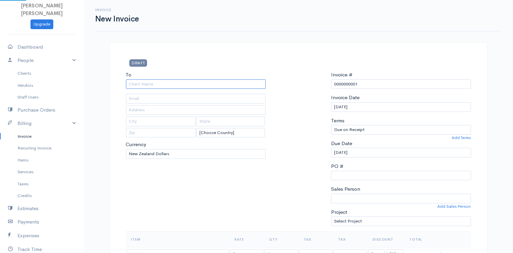
click at [183, 87] on input "To" at bounding box center [196, 84] width 140 height 10
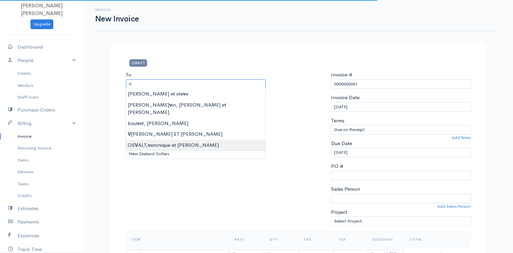
type input "OSVALT, veronique et [PERSON_NAME]"
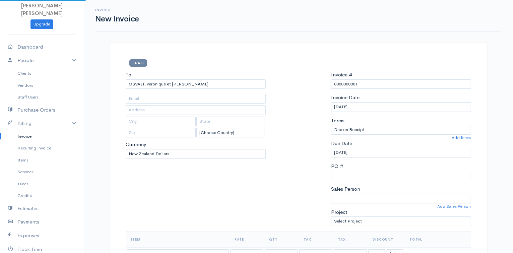
type input "[EMAIL_ADDRESS][DOMAIN_NAME]"
drag, startPoint x: 355, startPoint y: 83, endPoint x: 331, endPoint y: 87, distance: 24.1
click at [331, 87] on input "0000000001" at bounding box center [401, 84] width 140 height 10
type input "2025001"
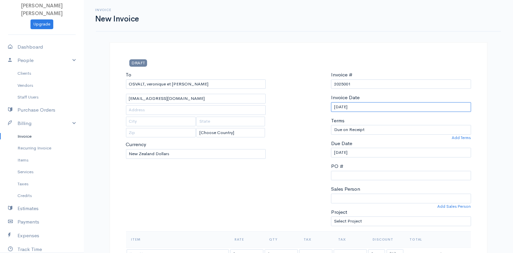
click at [340, 108] on input "[DATE]" at bounding box center [401, 107] width 140 height 10
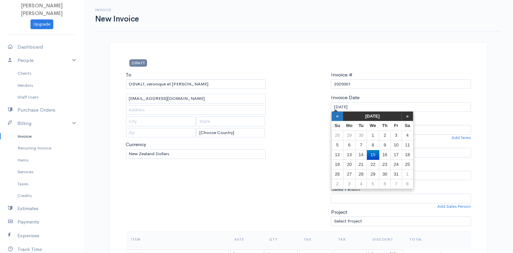
click at [336, 113] on th "«" at bounding box center [338, 116] width 12 height 9
click at [388, 167] on td "21" at bounding box center [385, 165] width 11 height 10
type input "[DATE]"
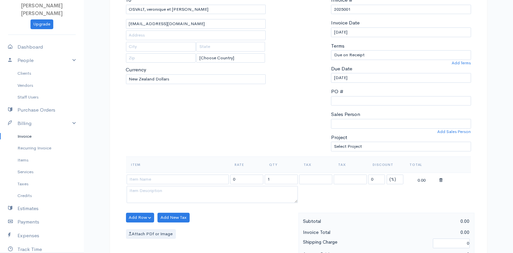
scroll to position [114, 0]
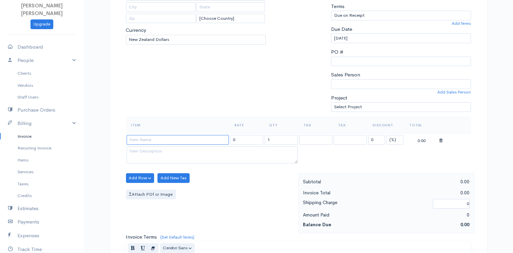
click at [155, 136] on input at bounding box center [178, 140] width 102 height 10
click at [49, 160] on link "Items" at bounding box center [42, 160] width 84 height 12
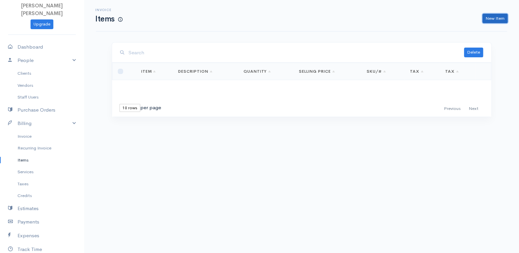
click at [494, 22] on link "New Item" at bounding box center [494, 19] width 25 height 10
click at [494, 22] on div "Invoice Items New Item" at bounding box center [301, 15] width 419 height 15
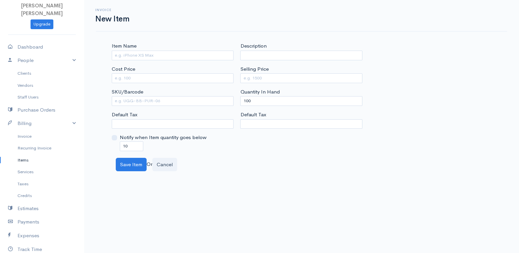
click at [197, 66] on div "Cost Price" at bounding box center [173, 74] width 122 height 18
click at [179, 55] on input "Item Name" at bounding box center [173, 56] width 122 height 10
type input "ANNUAL MEMBERSHIP"
click at [159, 76] on input "Cost Price" at bounding box center [173, 78] width 122 height 10
type input "7"
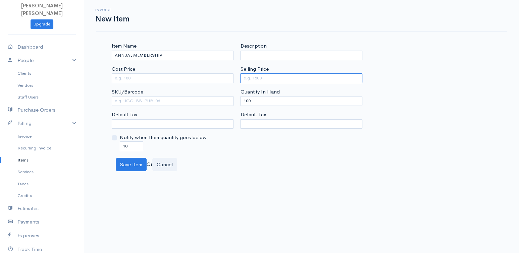
click at [249, 80] on input "Selling Price" at bounding box center [301, 78] width 122 height 10
type input "$70"
click at [134, 165] on button "Save Item" at bounding box center [131, 165] width 31 height 14
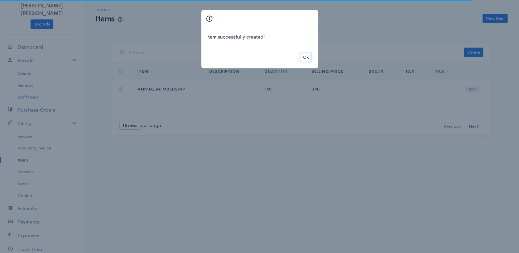
click at [311, 60] on button "Ok" at bounding box center [306, 58] width 12 height 10
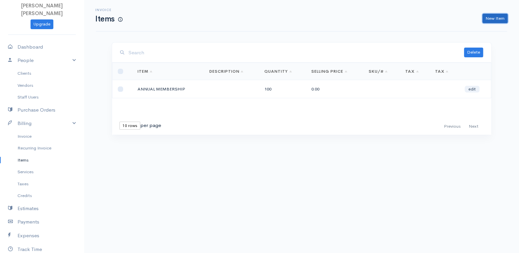
click at [496, 23] on link "New Item" at bounding box center [494, 19] width 25 height 10
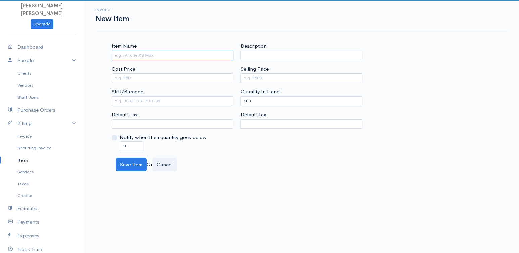
click at [179, 59] on input "Item Name" at bounding box center [173, 56] width 122 height 10
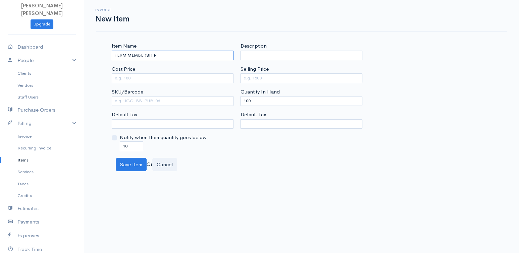
type input "TERM MEMBERSHIP"
click at [261, 79] on input "Selling Price" at bounding box center [301, 78] width 122 height 10
type input "$30"
click at [127, 165] on button "Save Item" at bounding box center [131, 165] width 31 height 14
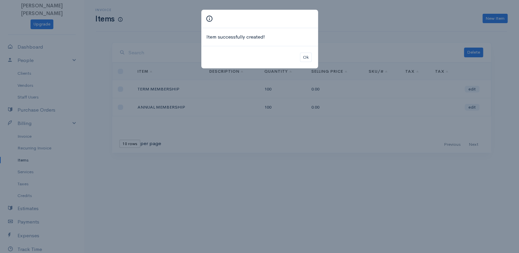
click at [313, 88] on div "Item successfully created! Ok" at bounding box center [259, 126] width 519 height 253
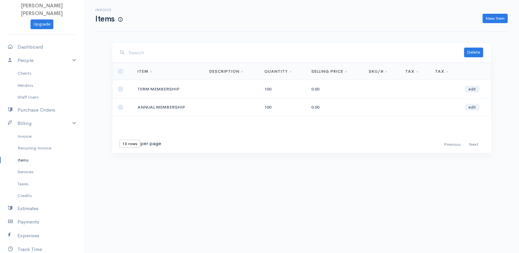
click at [313, 88] on td "0.00" at bounding box center [334, 89] width 57 height 18
click at [470, 86] on link "edit" at bounding box center [471, 89] width 15 height 7
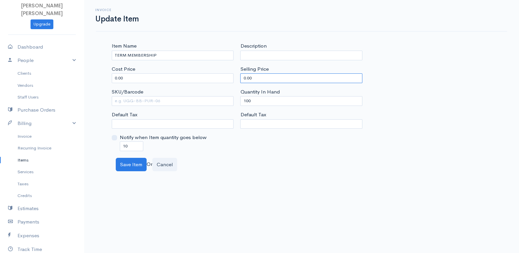
drag, startPoint x: 268, startPoint y: 77, endPoint x: 211, endPoint y: 76, distance: 57.3
click at [211, 76] on div "Item Name TERM MEMBERSHIP Cost Price 0.00 SKU/Barcode Default Tax Notify when I…" at bounding box center [301, 96] width 386 height 109
type input "30"
click at [124, 165] on button "Save Item" at bounding box center [131, 165] width 31 height 14
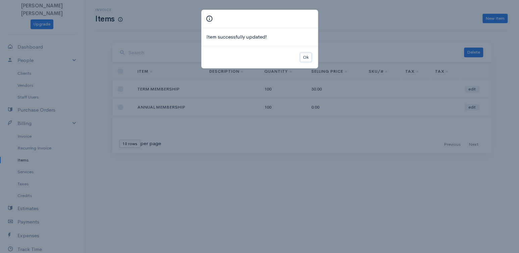
click at [308, 54] on button "Ok" at bounding box center [306, 58] width 12 height 10
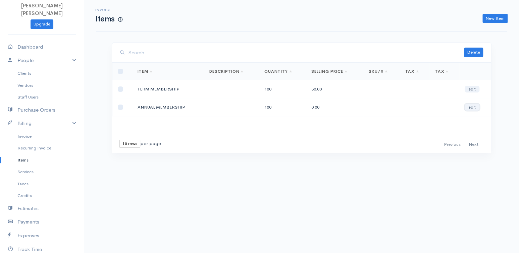
click at [472, 107] on link "edit" at bounding box center [471, 107] width 15 height 7
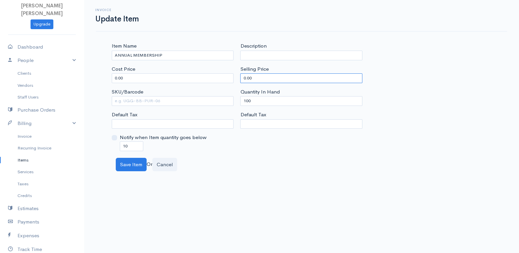
drag, startPoint x: 257, startPoint y: 75, endPoint x: 225, endPoint y: 70, distance: 32.8
click at [225, 70] on div "Item Name ANNUAL MEMBERSHIP Cost Price 0.00 SKU/Barcode Default Tax Notify when…" at bounding box center [301, 96] width 386 height 109
type input "70"
click at [127, 162] on button "Save Item" at bounding box center [131, 165] width 31 height 14
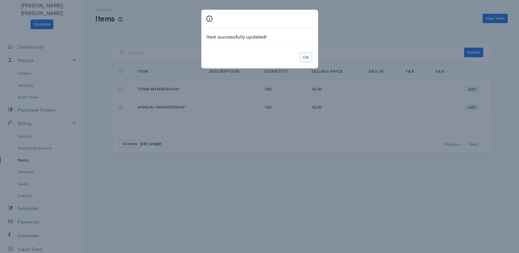
click at [306, 54] on button "Ok" at bounding box center [306, 58] width 12 height 10
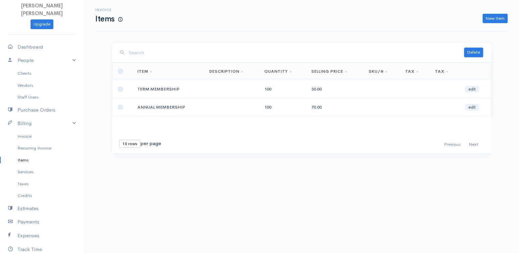
click at [496, 9] on div "Invoice Items New Item" at bounding box center [301, 15] width 419 height 15
click at [494, 16] on link "New Item" at bounding box center [494, 19] width 25 height 10
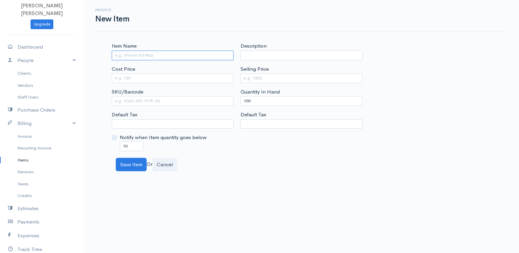
click at [174, 58] on input "Item Name" at bounding box center [173, 56] width 122 height 10
type input "A"
type input "CASUAL"
click at [251, 78] on input "Selling Price" at bounding box center [301, 78] width 122 height 10
type input "15"
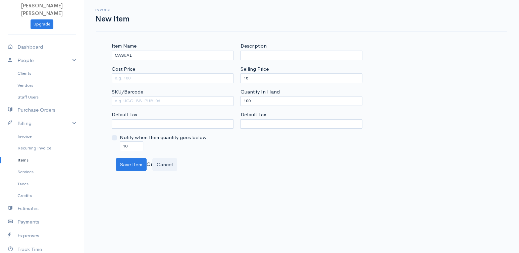
click at [146, 50] on div "Item Name CASUAL" at bounding box center [173, 51] width 122 height 18
click at [145, 52] on input "CASUAL" at bounding box center [173, 56] width 122 height 10
type input "CASUAL - SEANCE"
click at [134, 166] on button "Save Item" at bounding box center [131, 165] width 31 height 14
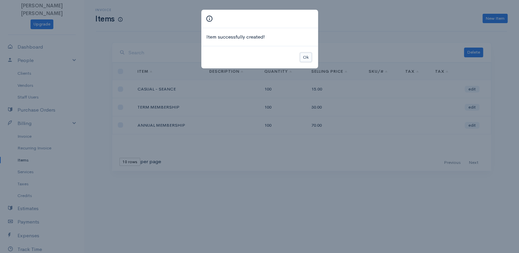
click at [305, 58] on button "Ok" at bounding box center [306, 58] width 12 height 10
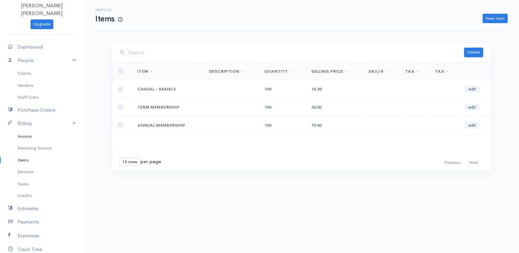
click at [24, 140] on link "Invoice" at bounding box center [42, 136] width 84 height 12
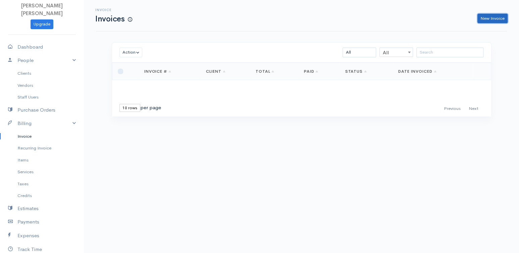
click at [500, 17] on link "New Invoice" at bounding box center [492, 19] width 30 height 10
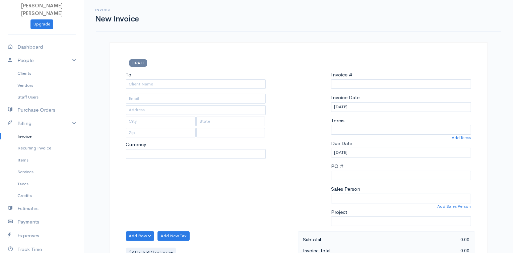
select select "NZD"
select select "[GEOGRAPHIC_DATA]"
type input "0000000001"
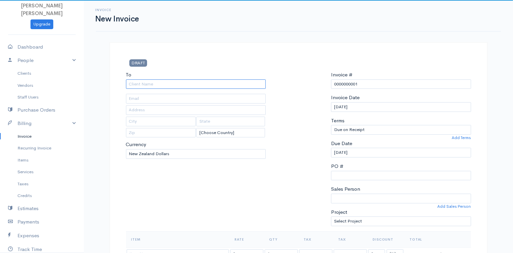
click at [192, 80] on input "To" at bounding box center [196, 84] width 140 height 10
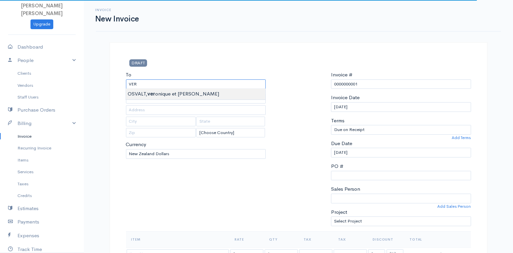
type input "OSVALT, veronique et [PERSON_NAME]"
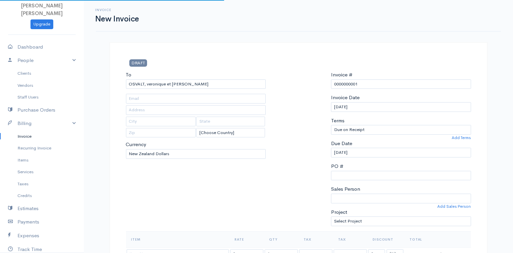
type input "[EMAIL_ADDRESS][DOMAIN_NAME]"
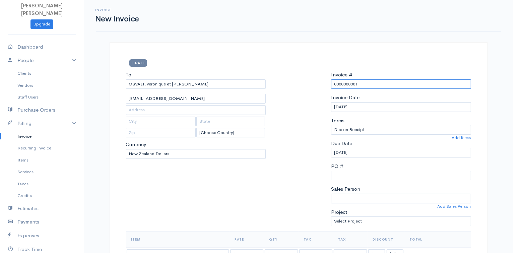
drag, startPoint x: 351, startPoint y: 83, endPoint x: 329, endPoint y: 86, distance: 22.0
click at [329, 86] on div "Invoice # 0000000001 Invoice Date [DATE] Terms Due on Receipt After 7 days Afte…" at bounding box center [401, 151] width 147 height 160
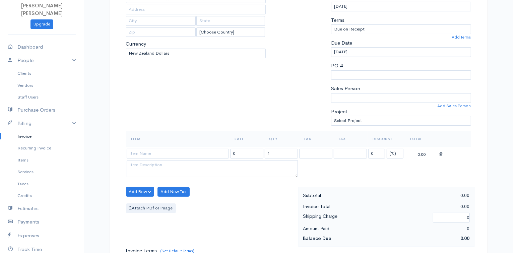
scroll to position [96, 0]
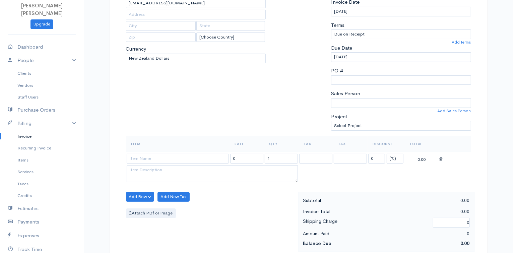
type input "2025001"
click at [347, 58] on input "[DATE]" at bounding box center [401, 57] width 140 height 10
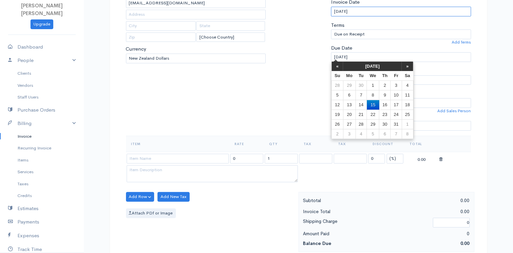
click at [352, 12] on input "[DATE]" at bounding box center [401, 12] width 140 height 10
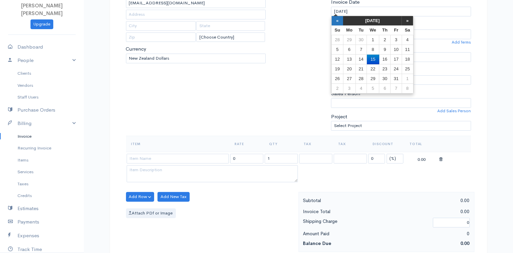
click at [338, 21] on th "«" at bounding box center [338, 20] width 12 height 9
click at [384, 67] on td "21" at bounding box center [385, 69] width 11 height 10
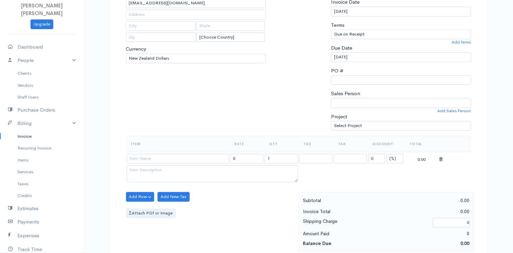
type input "[DATE]"
click at [180, 155] on input at bounding box center [178, 159] width 102 height 10
type input "ANNUAL MEMBERSHIP"
click at [173, 168] on body "[PERSON_NAME] [PERSON_NAME] Upgrade Dashboard People Clients Vendors Staff User…" at bounding box center [256, 194] width 513 height 580
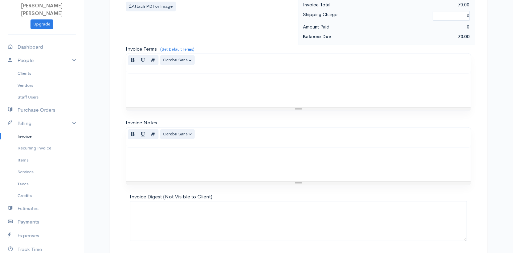
scroll to position [324, 0]
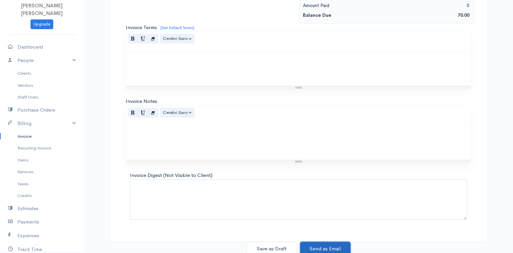
click at [315, 246] on button "Send as Email" at bounding box center [325, 249] width 50 height 14
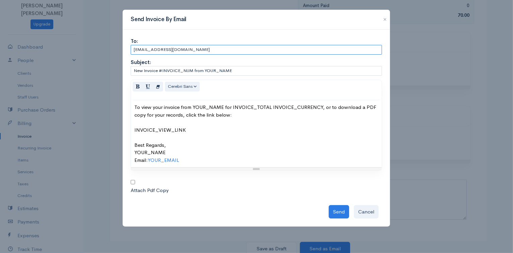
drag, startPoint x: 175, startPoint y: 46, endPoint x: 110, endPoint y: 46, distance: 65.4
click at [110, 46] on div "Send Invoice By Email To: [EMAIL_ADDRESS][DOMAIN_NAME] Subject: New Invoice #IN…" at bounding box center [256, 126] width 513 height 253
click at [371, 210] on button "Cancel" at bounding box center [366, 212] width 25 height 14
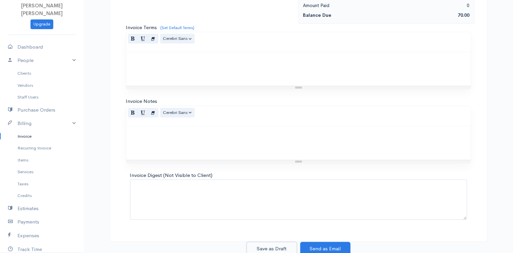
click at [275, 245] on button "Save as Draft" at bounding box center [272, 249] width 50 height 14
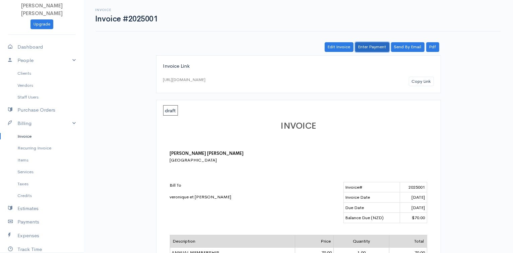
click at [376, 47] on link "Enter Payment" at bounding box center [372, 47] width 34 height 10
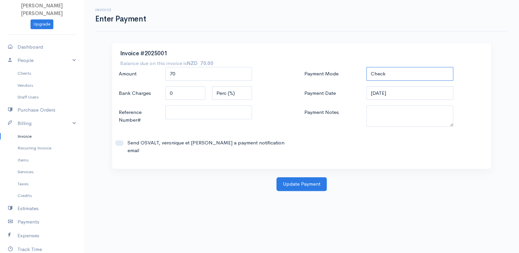
click at [394, 75] on select "Check Bank Transfer Credit Cash Debit ACH VISA MASTERCARD AMEX DISCOVER DINERS …" at bounding box center [409, 74] width 87 height 14
click at [366, 67] on select "Check Bank Transfer Credit Cash Debit ACH VISA MASTERCARD AMEX DISCOVER DINERS …" at bounding box center [409, 74] width 87 height 14
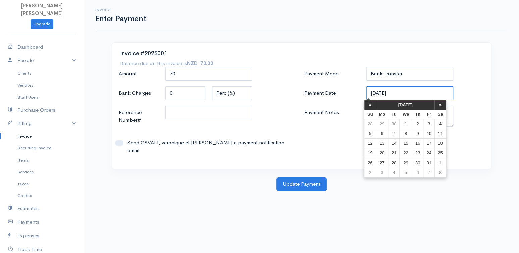
drag, startPoint x: 413, startPoint y: 93, endPoint x: 368, endPoint y: 96, distance: 45.7
click at [368, 96] on input "[DATE]" at bounding box center [409, 93] width 87 height 14
click at [371, 107] on th "«" at bounding box center [370, 104] width 12 height 9
click at [371, 107] on th "«" at bounding box center [373, 104] width 12 height 9
click at [419, 153] on td "21" at bounding box center [419, 153] width 11 height 10
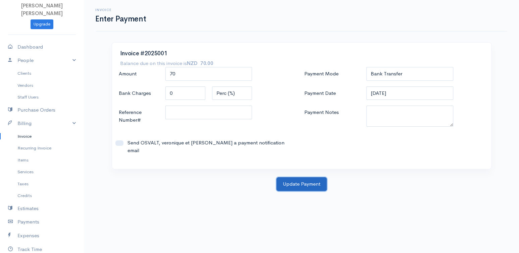
click at [302, 181] on button "Update Payment" at bounding box center [301, 184] width 50 height 14
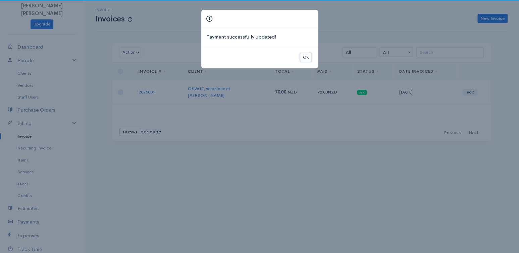
click at [301, 57] on button "Ok" at bounding box center [306, 58] width 12 height 10
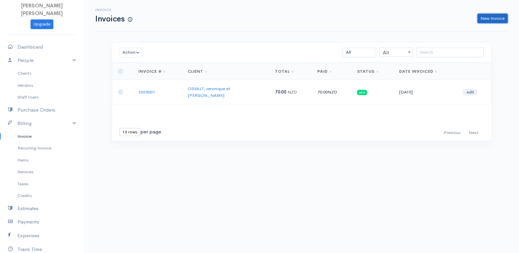
click at [499, 18] on link "New Invoice" at bounding box center [492, 19] width 30 height 10
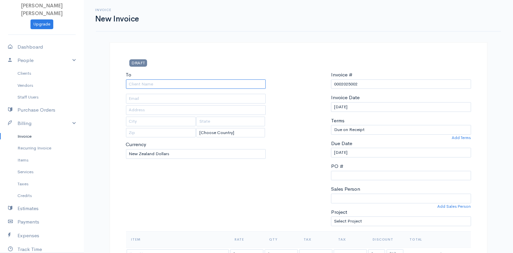
click at [220, 86] on input "To" at bounding box center [196, 84] width 140 height 10
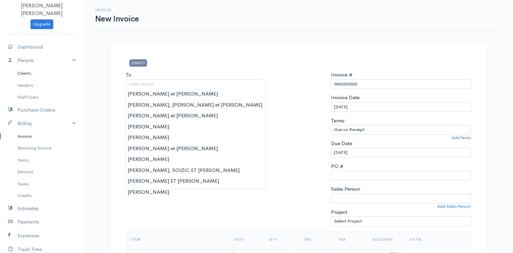
click at [29, 74] on link "Clients" at bounding box center [42, 73] width 84 height 12
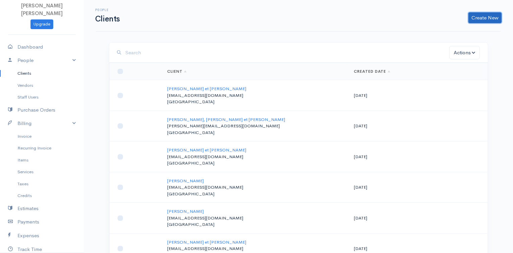
click at [486, 18] on link "Create New" at bounding box center [485, 17] width 33 height 11
click at [468, 38] on link "Import Clients" at bounding box center [474, 44] width 53 height 12
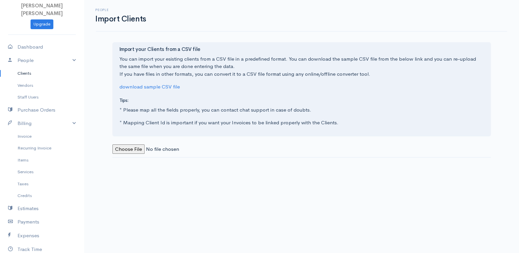
click at [30, 70] on link "Clients" at bounding box center [42, 73] width 84 height 12
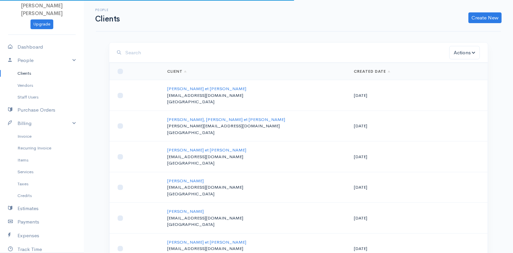
click at [474, 12] on div "People Clients Create New Client Import Clients" at bounding box center [298, 15] width 413 height 15
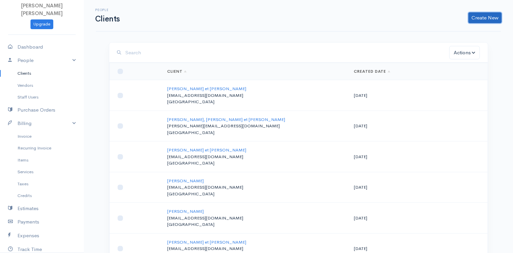
click at [476, 16] on link "Create New" at bounding box center [485, 17] width 33 height 11
click at [463, 30] on link "Client" at bounding box center [474, 32] width 53 height 12
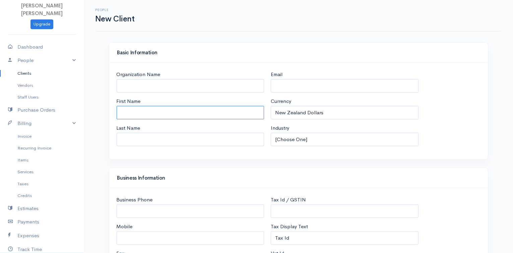
click at [173, 118] on input "First Name" at bounding box center [191, 113] width 148 height 14
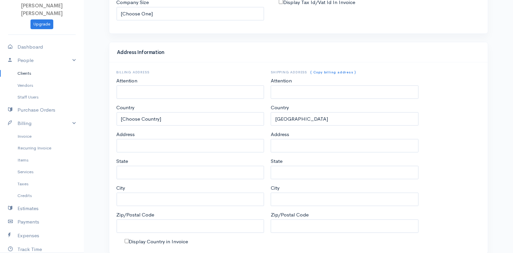
scroll to position [298, 0]
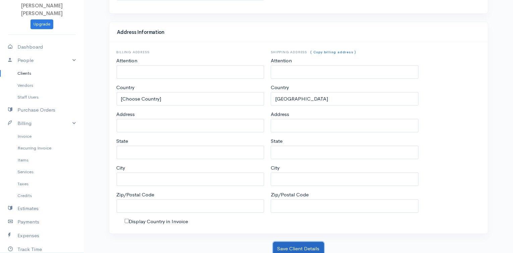
click at [300, 242] on button "Save Client Details" at bounding box center [298, 249] width 51 height 14
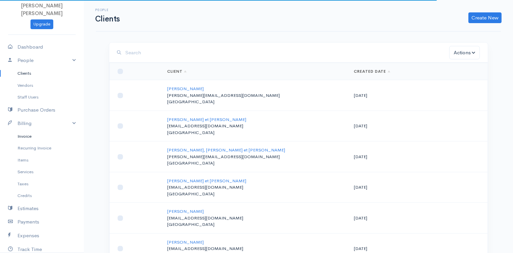
click at [29, 132] on link "Invoice" at bounding box center [42, 136] width 84 height 12
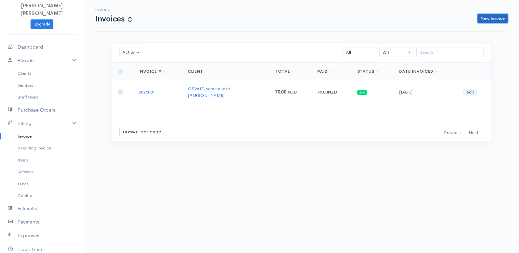
click at [503, 20] on link "New Invoice" at bounding box center [492, 19] width 30 height 10
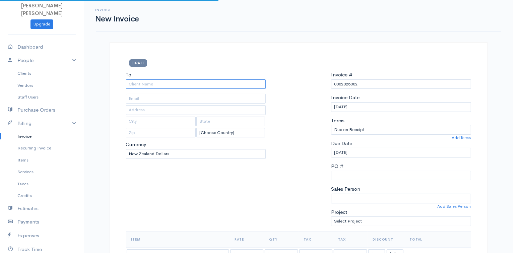
click at [162, 85] on input "To" at bounding box center [196, 84] width 140 height 10
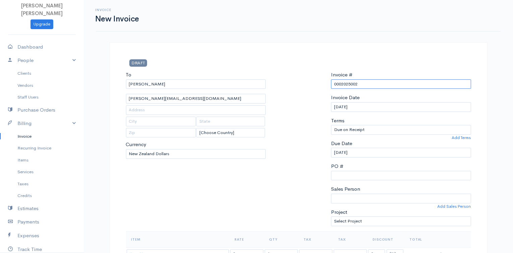
drag, startPoint x: 342, startPoint y: 83, endPoint x: 326, endPoint y: 82, distance: 16.2
click at [326, 82] on div "To Salmon, Stephanie [EMAIL_ADDRESS][DOMAIN_NAME] [Choose Country] [GEOGRAPHIC_…" at bounding box center [299, 151] width 352 height 160
click at [345, 106] on input "[DATE]" at bounding box center [401, 107] width 140 height 10
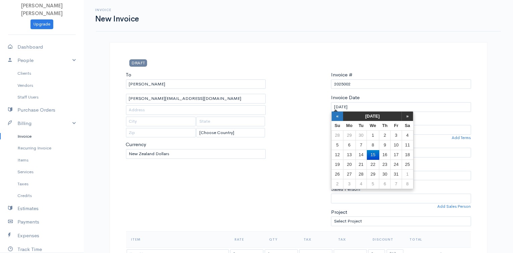
click at [337, 117] on th "«" at bounding box center [338, 116] width 12 height 9
click at [337, 119] on th "«" at bounding box center [338, 116] width 12 height 9
click at [346, 172] on td "25" at bounding box center [349, 175] width 12 height 10
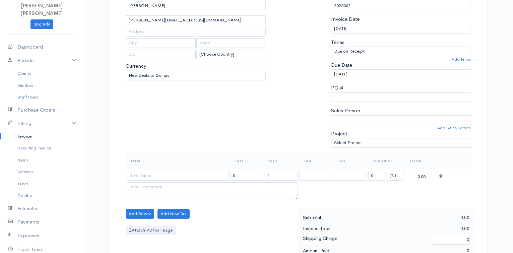
scroll to position [109, 0]
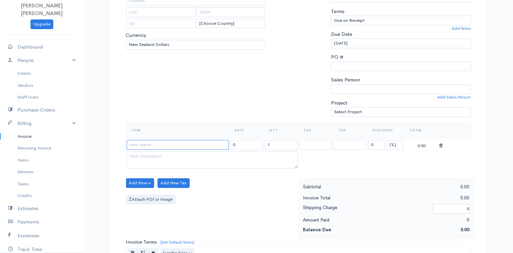
click at [167, 145] on input at bounding box center [178, 145] width 102 height 10
click at [158, 173] on body "[PERSON_NAME] [PERSON_NAME] Upgrade Dashboard People Clients Vendors Staff User…" at bounding box center [256, 181] width 513 height 580
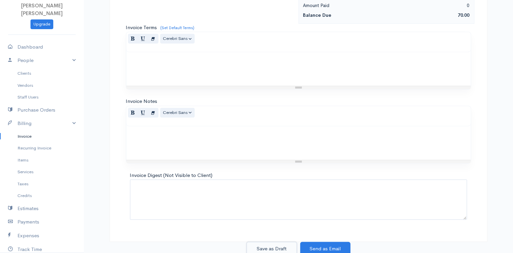
click at [280, 248] on button "Save as Draft" at bounding box center [272, 249] width 50 height 14
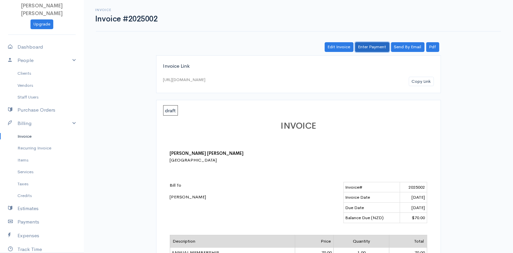
click at [371, 46] on link "Enter Payment" at bounding box center [372, 47] width 34 height 10
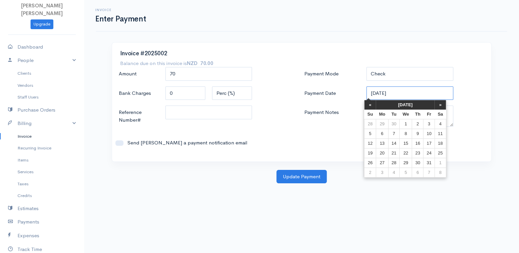
click at [377, 90] on input "[DATE]" at bounding box center [409, 93] width 87 height 14
click at [369, 103] on th "«" at bounding box center [370, 104] width 12 height 9
click at [369, 103] on th "«" at bounding box center [373, 104] width 12 height 9
click at [385, 161] on td "25" at bounding box center [384, 163] width 12 height 10
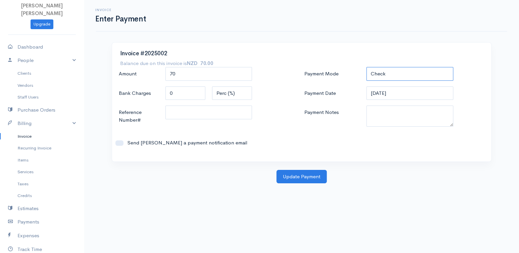
click at [392, 74] on select "Check Bank Transfer Credit Cash Debit ACH VISA MASTERCARD AMEX DISCOVER DINERS …" at bounding box center [409, 74] width 87 height 14
click at [366, 67] on select "Check Bank Transfer Credit Cash Debit ACH VISA MASTERCARD AMEX DISCOVER DINERS …" at bounding box center [409, 74] width 87 height 14
click at [119, 144] on input "Send [PERSON_NAME] a payment notification email" at bounding box center [119, 142] width 8 height 5
click at [302, 173] on button "Update Payment" at bounding box center [301, 177] width 50 height 14
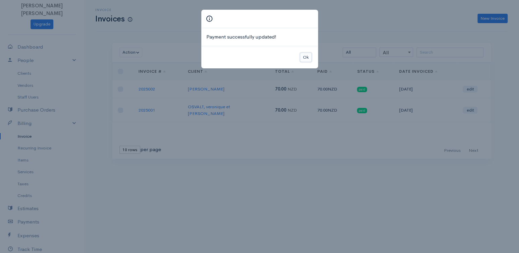
click at [308, 58] on button "Ok" at bounding box center [306, 58] width 12 height 10
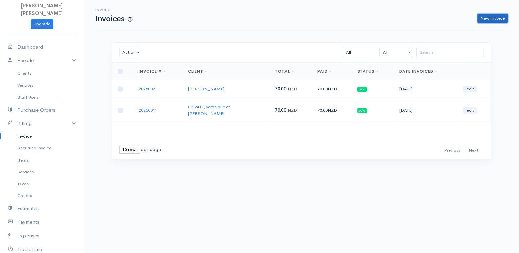
click at [489, 15] on link "New Invoice" at bounding box center [492, 19] width 30 height 10
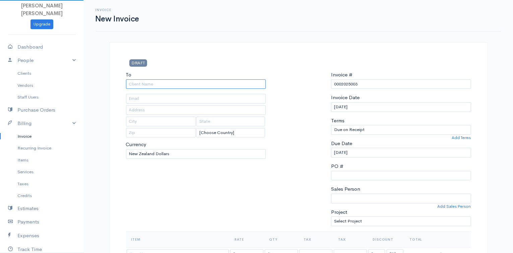
click at [166, 81] on input "To" at bounding box center [196, 84] width 140 height 10
click at [25, 82] on link "Vendors" at bounding box center [42, 85] width 84 height 12
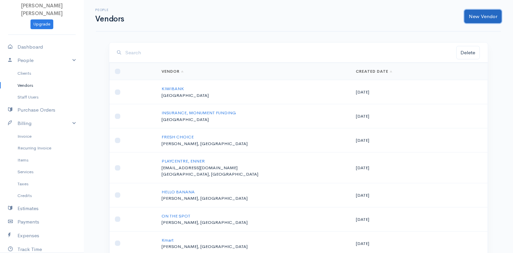
click at [470, 16] on link "New Vendor" at bounding box center [483, 17] width 37 height 14
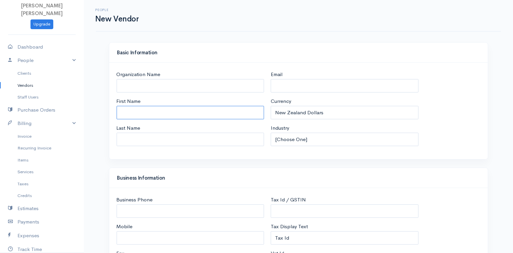
click at [152, 117] on input "First Name" at bounding box center [191, 113] width 148 height 14
click at [144, 135] on input "Last Name" at bounding box center [191, 140] width 148 height 14
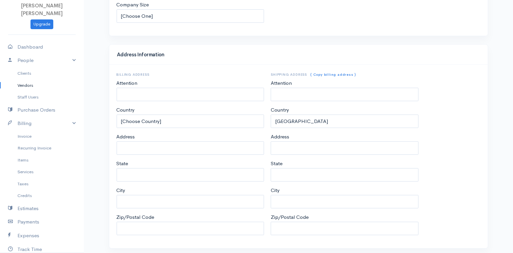
scroll to position [290, 0]
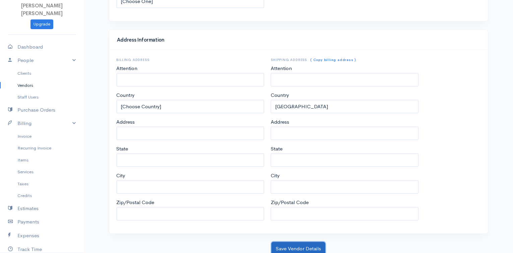
click at [295, 244] on button "Save Vendor Details" at bounding box center [299, 249] width 54 height 14
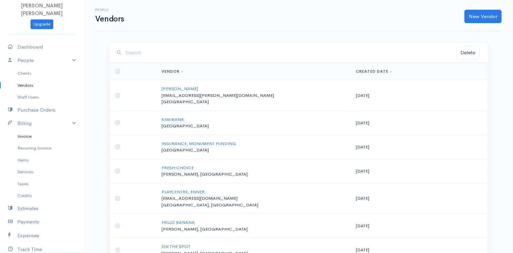
click at [35, 135] on link "Invoice" at bounding box center [42, 136] width 84 height 12
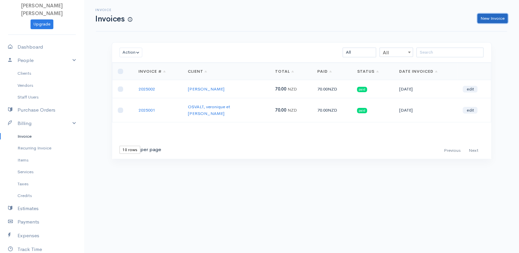
click at [502, 15] on link "New Invoice" at bounding box center [492, 19] width 30 height 10
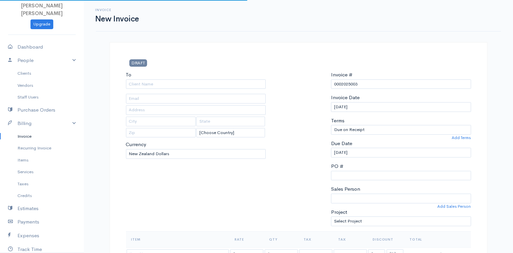
click at [160, 89] on div "To [Choose Country] [GEOGRAPHIC_DATA] [GEOGRAPHIC_DATA] [GEOGRAPHIC_DATA] [GEOG…" at bounding box center [196, 151] width 147 height 160
click at [150, 86] on input "To" at bounding box center [196, 84] width 140 height 10
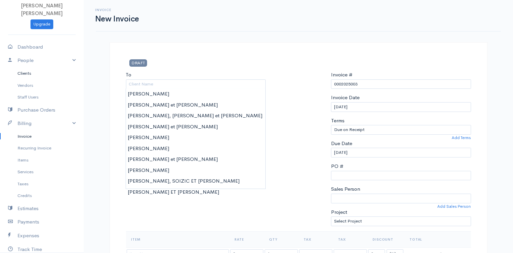
click at [30, 73] on link "Clients" at bounding box center [42, 73] width 84 height 12
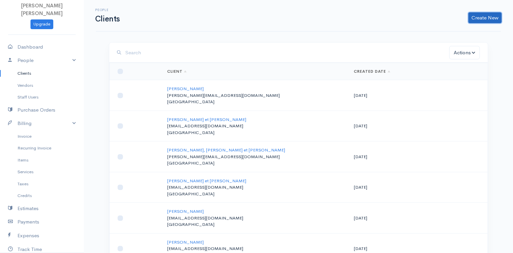
click at [481, 18] on link "Create New" at bounding box center [485, 17] width 33 height 11
click at [485, 32] on link "Client" at bounding box center [474, 32] width 53 height 12
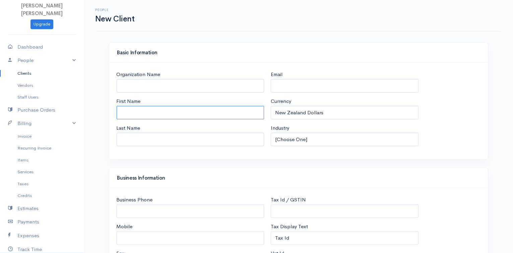
click at [185, 108] on input "First Name" at bounding box center [191, 113] width 148 height 14
click at [157, 134] on input "Last Name" at bounding box center [191, 140] width 148 height 14
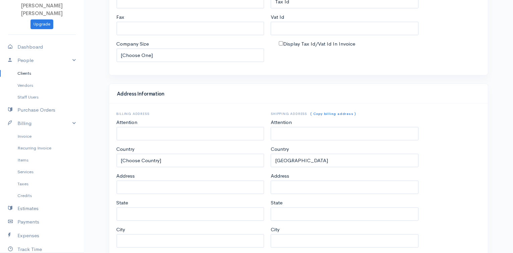
scroll to position [298, 0]
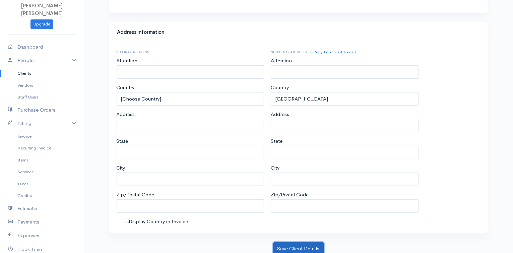
click at [283, 244] on button "Save Client Details" at bounding box center [298, 249] width 51 height 14
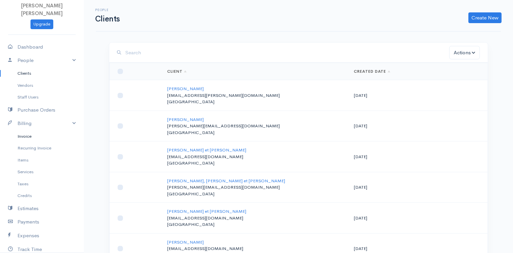
click at [27, 134] on link "Invoice" at bounding box center [42, 136] width 84 height 12
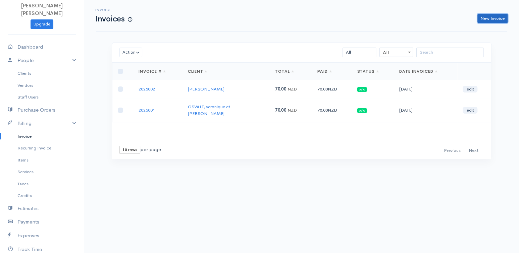
click at [499, 19] on link "New Invoice" at bounding box center [492, 19] width 30 height 10
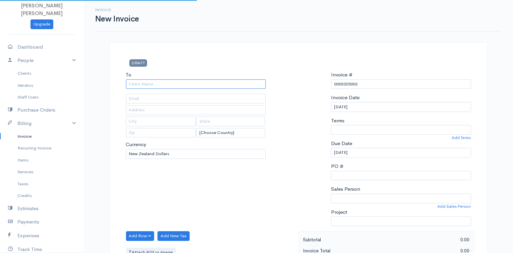
click at [171, 85] on input "To" at bounding box center [196, 84] width 140 height 10
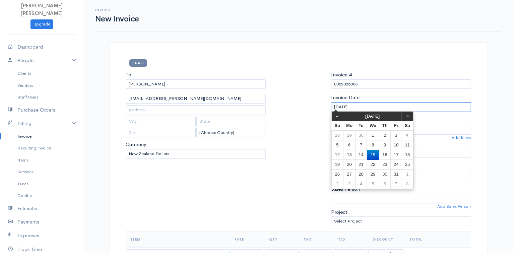
click at [348, 103] on input "[DATE]" at bounding box center [401, 107] width 140 height 10
click at [335, 114] on th "«" at bounding box center [338, 116] width 12 height 9
click at [396, 175] on td "29" at bounding box center [396, 175] width 11 height 10
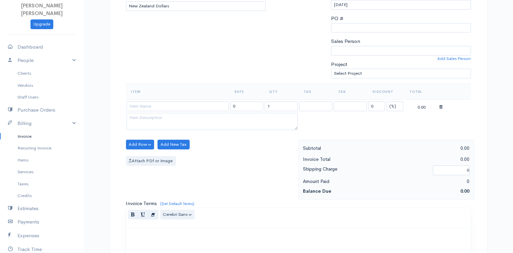
scroll to position [151, 0]
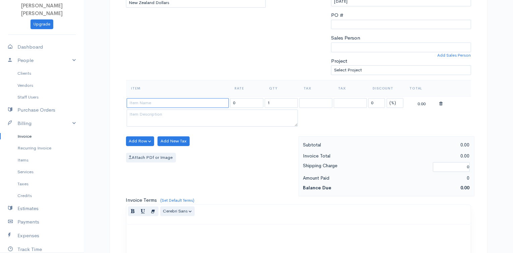
click at [159, 101] on input at bounding box center [178, 103] width 102 height 10
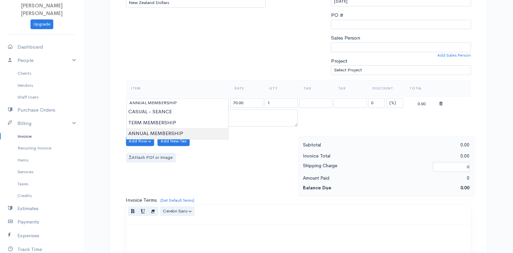
click at [153, 130] on body "[PERSON_NAME] [PERSON_NAME] Upgrade Dashboard People Clients Vendors Staff User…" at bounding box center [256, 139] width 513 height 580
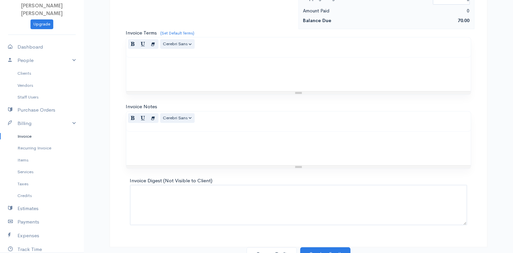
scroll to position [324, 0]
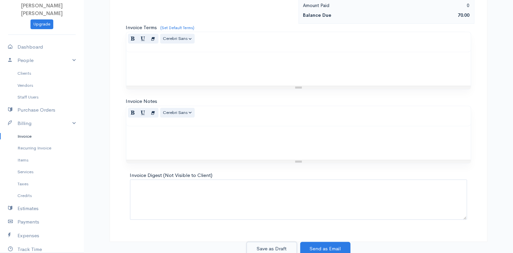
click at [263, 246] on button "Save as Draft" at bounding box center [272, 249] width 50 height 14
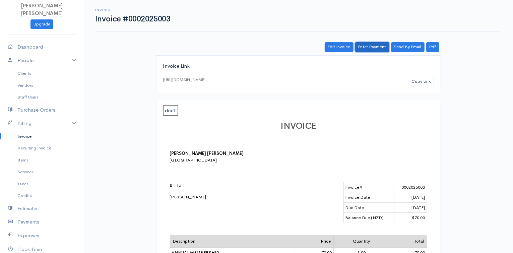
click at [368, 46] on link "Enter Payment" at bounding box center [372, 47] width 34 height 10
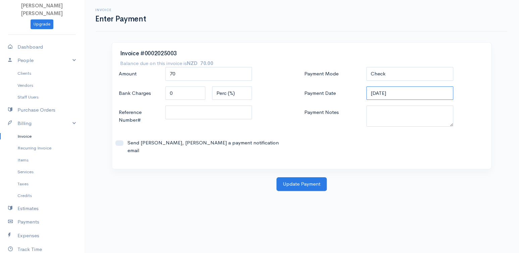
click at [385, 89] on input "[DATE]" at bounding box center [409, 93] width 87 height 14
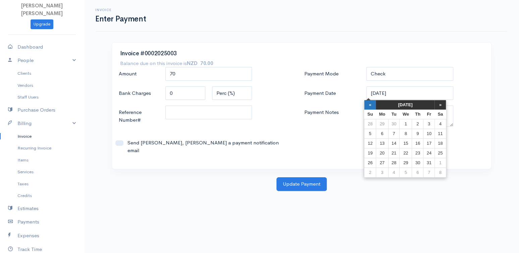
click at [369, 106] on th "«" at bounding box center [370, 104] width 12 height 9
click at [369, 106] on th "«" at bounding box center [373, 104] width 12 height 9
click at [432, 159] on td "29" at bounding box center [431, 163] width 11 height 10
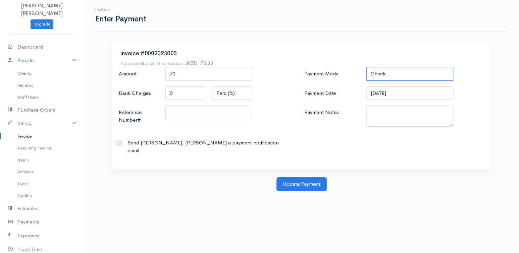
click at [392, 72] on select "Check Bank Transfer Credit Cash Debit ACH VISA MASTERCARD AMEX DISCOVER DINERS …" at bounding box center [409, 74] width 87 height 14
click at [366, 67] on select "Check Bank Transfer Credit Cash Debit ACH VISA MASTERCARD AMEX DISCOVER DINERS …" at bounding box center [409, 74] width 87 height 14
click at [309, 177] on button "Update Payment" at bounding box center [301, 184] width 50 height 14
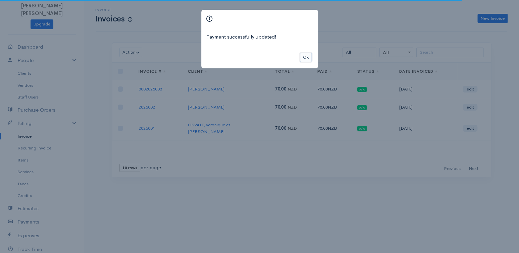
click at [308, 56] on button "Ok" at bounding box center [306, 58] width 12 height 10
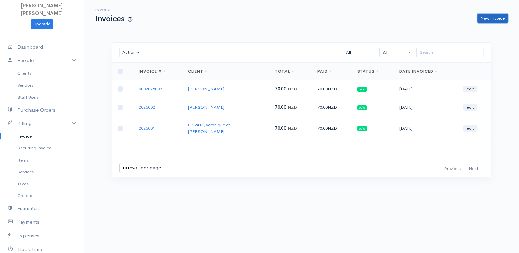
click at [496, 18] on link "New Invoice" at bounding box center [492, 19] width 30 height 10
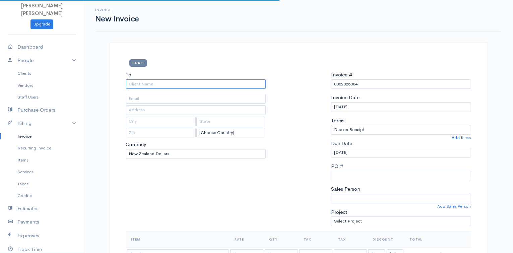
click at [174, 87] on input "To" at bounding box center [196, 84] width 140 height 10
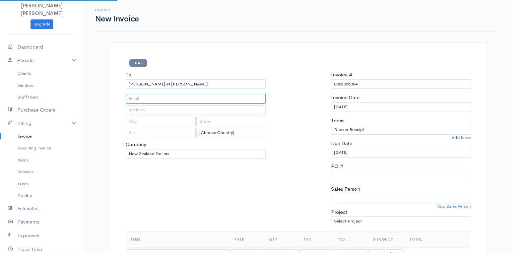
click at [158, 94] on input "text" at bounding box center [196, 99] width 140 height 10
drag, startPoint x: 138, startPoint y: 83, endPoint x: 123, endPoint y: 84, distance: 15.8
click at [123, 84] on div "To [GEOGRAPHIC_DATA][PERSON_NAME] et [PERSON_NAME] [PERSON_NAME][EMAIL_ADDRESS]…" at bounding box center [196, 151] width 147 height 160
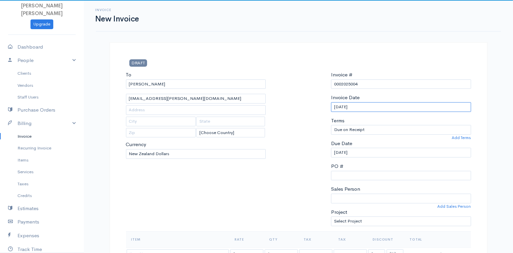
click at [381, 107] on input "[DATE]" at bounding box center [401, 107] width 140 height 10
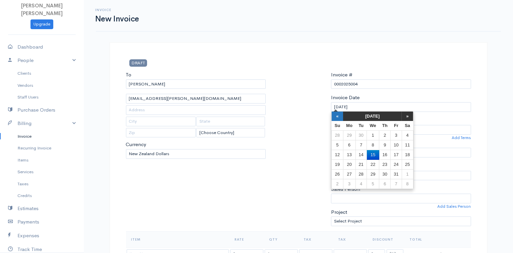
click at [338, 115] on th "«" at bounding box center [338, 116] width 12 height 9
click at [335, 116] on th "«" at bounding box center [338, 116] width 12 height 9
click at [339, 185] on td "31" at bounding box center [338, 184] width 12 height 10
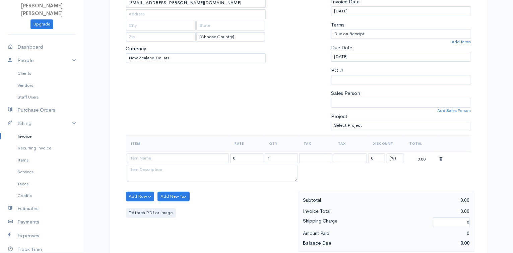
scroll to position [137, 0]
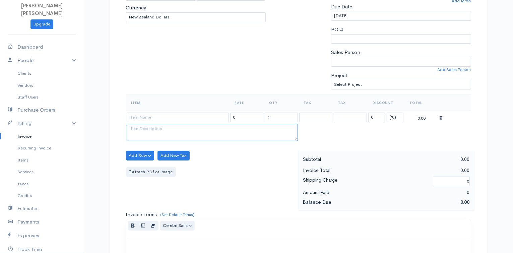
click at [158, 124] on textarea at bounding box center [212, 132] width 171 height 17
click at [154, 118] on input at bounding box center [178, 118] width 102 height 10
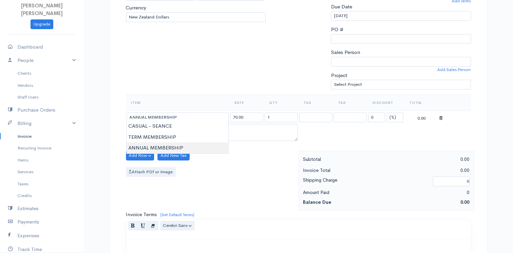
click at [153, 145] on body "[PERSON_NAME] [PERSON_NAME] Upgrade Dashboard People Clients Vendors Staff User…" at bounding box center [256, 153] width 513 height 580
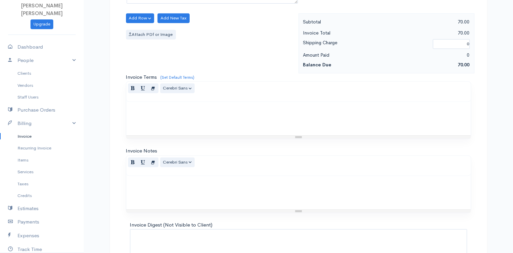
scroll to position [324, 0]
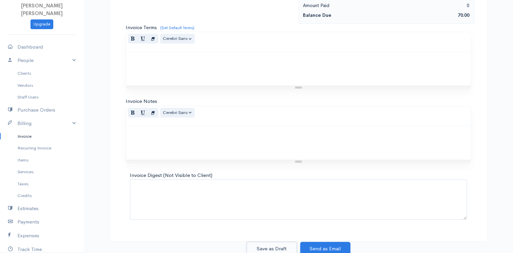
click at [283, 246] on button "Save as Draft" at bounding box center [272, 249] width 50 height 14
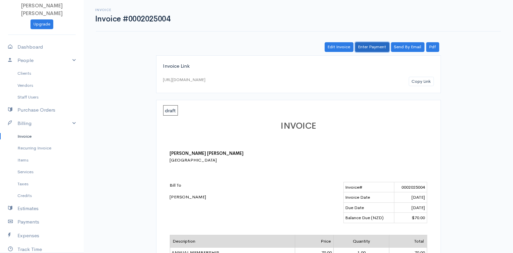
click at [364, 50] on link "Enter Payment" at bounding box center [372, 47] width 34 height 10
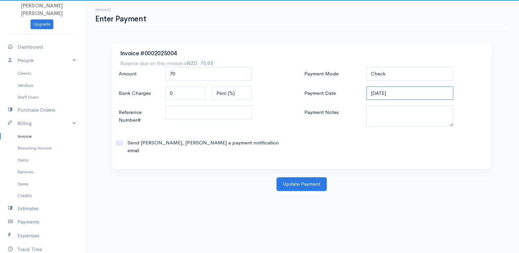
click at [383, 97] on input "[DATE]" at bounding box center [409, 93] width 87 height 14
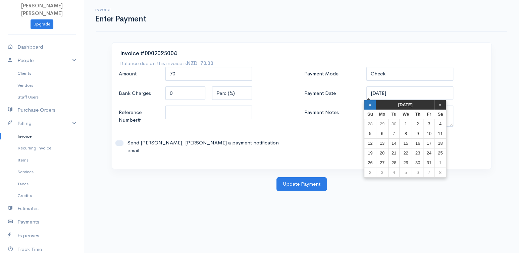
click at [372, 103] on th "«" at bounding box center [370, 104] width 12 height 9
click at [372, 103] on th "«" at bounding box center [373, 104] width 12 height 9
click at [375, 173] on td "31" at bounding box center [373, 173] width 12 height 10
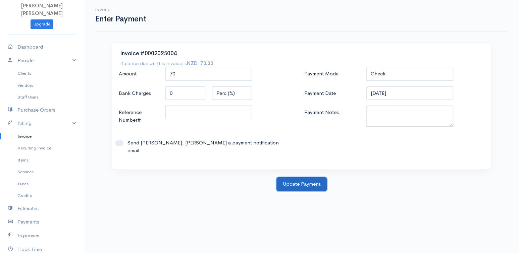
click at [296, 177] on button "Update Payment" at bounding box center [301, 184] width 50 height 14
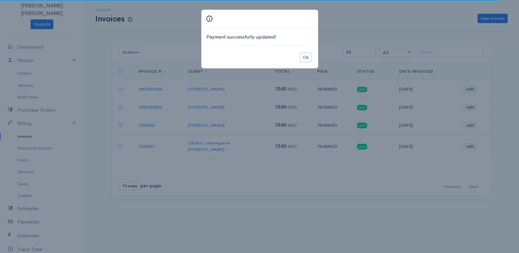
click at [305, 56] on button "Ok" at bounding box center [306, 58] width 12 height 10
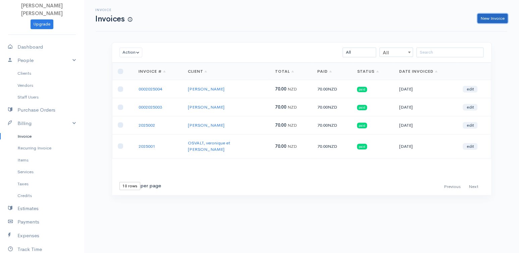
click at [495, 16] on link "New Invoice" at bounding box center [492, 19] width 30 height 10
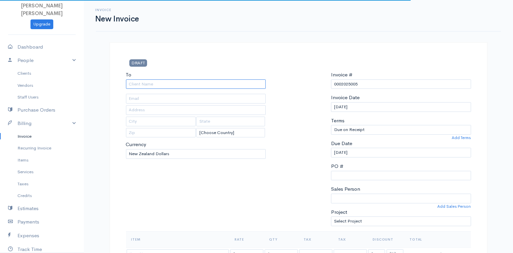
click at [198, 85] on input "To" at bounding box center [196, 84] width 140 height 10
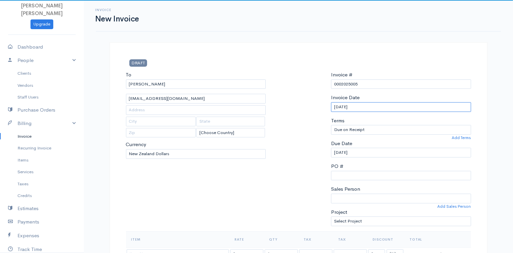
click at [359, 107] on input "[DATE]" at bounding box center [401, 107] width 140 height 10
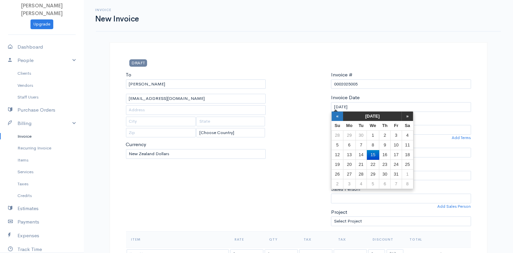
click at [333, 115] on th "«" at bounding box center [338, 116] width 12 height 9
click at [349, 132] on td "1" at bounding box center [349, 136] width 12 height 10
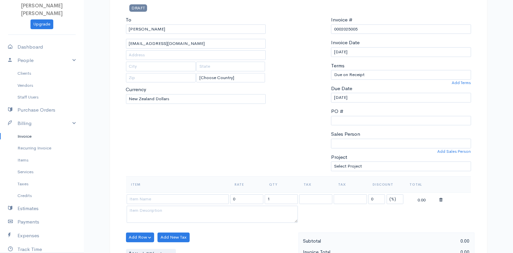
scroll to position [126, 0]
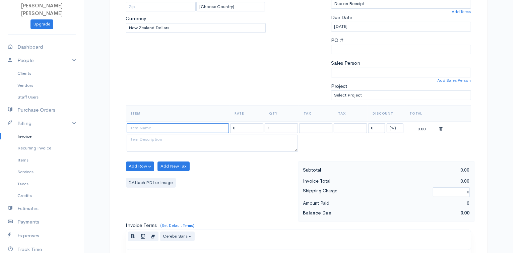
click at [136, 128] on input at bounding box center [178, 128] width 102 height 10
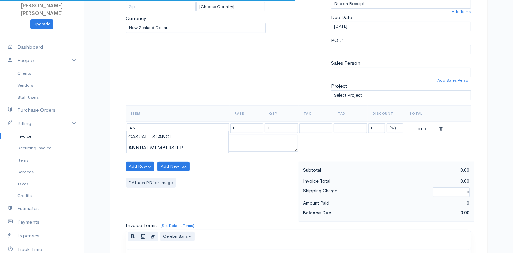
click at [146, 155] on div "Item Rate Qty Tax Tax Discount Total AN 0 1 0 (%) Flat 0.00" at bounding box center [298, 133] width 345 height 56
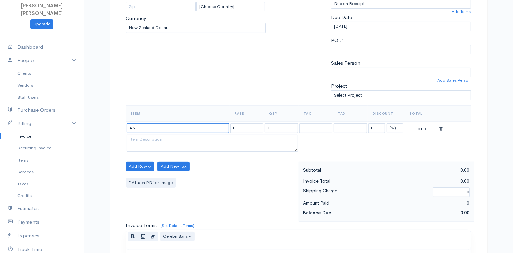
click at [149, 128] on input "AN" at bounding box center [178, 128] width 102 height 10
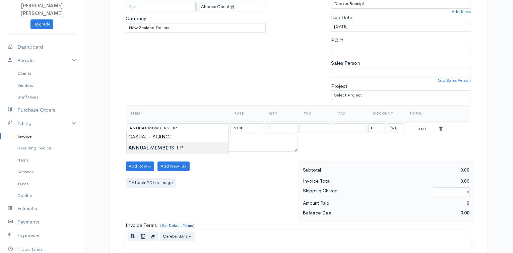
click at [152, 144] on body "[PERSON_NAME] [PERSON_NAME] Upgrade Dashboard People Clients Vendors Staff User…" at bounding box center [256, 164] width 513 height 580
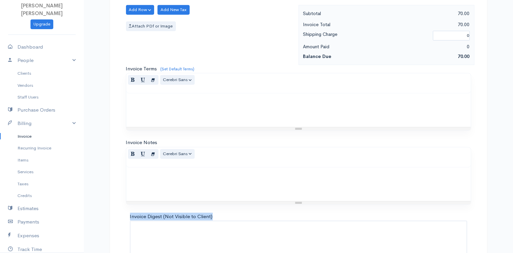
drag, startPoint x: 513, startPoint y: 210, endPoint x: 519, endPoint y: 244, distance: 34.5
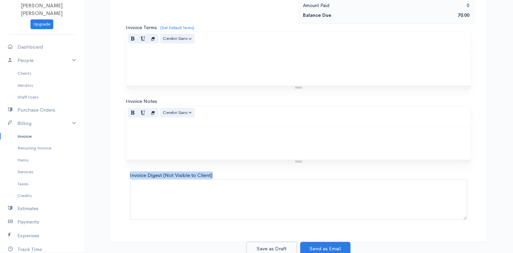
click at [289, 247] on button "Save as Draft" at bounding box center [272, 249] width 50 height 14
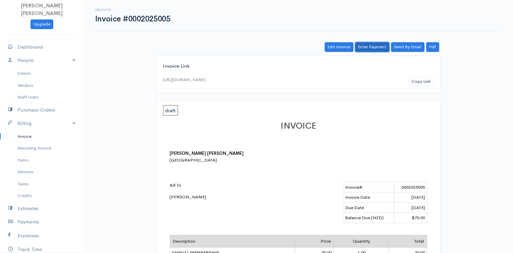
click at [371, 46] on link "Enter Payment" at bounding box center [372, 47] width 34 height 10
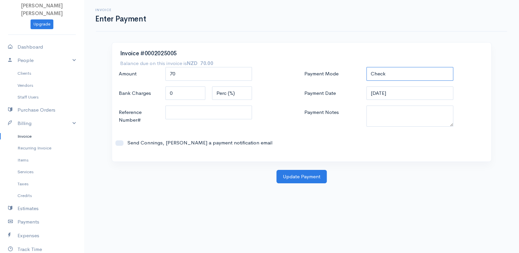
click at [397, 72] on select "Check Bank Transfer Credit Cash Debit ACH VISA MASTERCARD AMEX DISCOVER DINERS …" at bounding box center [409, 74] width 87 height 14
click at [366, 67] on select "Check Bank Transfer Credit Cash Debit ACH VISA MASTERCARD AMEX DISCOVER DINERS …" at bounding box center [409, 74] width 87 height 14
click at [407, 93] on input "[DATE]" at bounding box center [409, 93] width 87 height 14
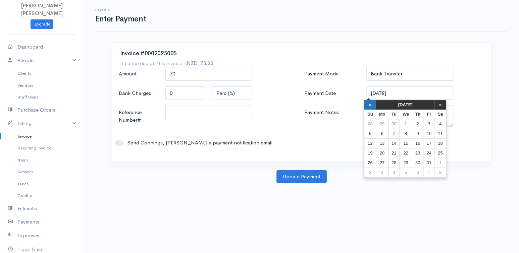
click at [371, 106] on th "«" at bounding box center [370, 104] width 12 height 9
click at [388, 120] on td "1" at bounding box center [384, 124] width 12 height 10
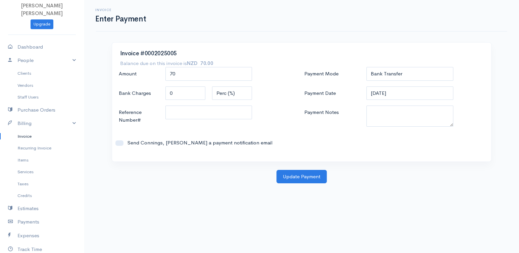
click at [318, 169] on div "Invoice #0002025005 Balance due on this invoice is NZD 70.00 Amount 70 Bank Cha…" at bounding box center [301, 106] width 386 height 128
click at [317, 175] on button "Update Payment" at bounding box center [301, 177] width 50 height 14
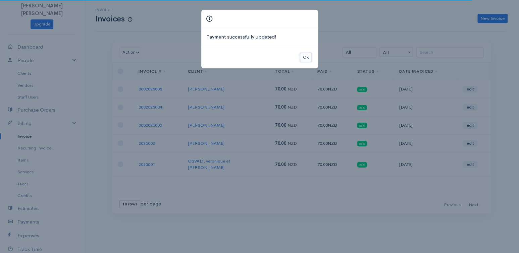
click at [308, 58] on button "Ok" at bounding box center [306, 58] width 12 height 10
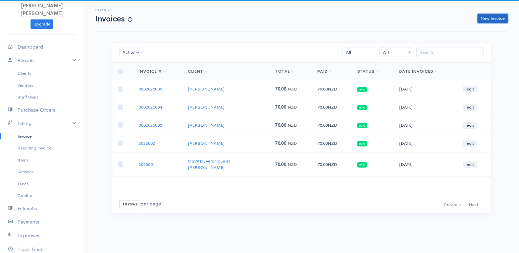
click at [494, 16] on link "New Invoice" at bounding box center [492, 19] width 30 height 10
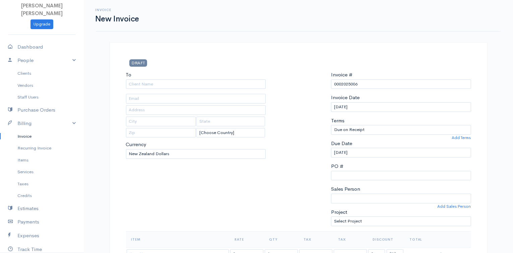
click at [165, 79] on div "To" at bounding box center [196, 80] width 140 height 18
click at [162, 83] on input "To" at bounding box center [196, 84] width 140 height 10
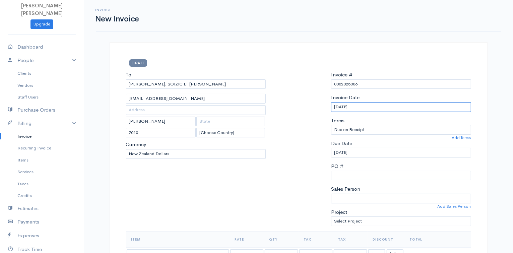
click at [383, 106] on input "[DATE]" at bounding box center [401, 107] width 140 height 10
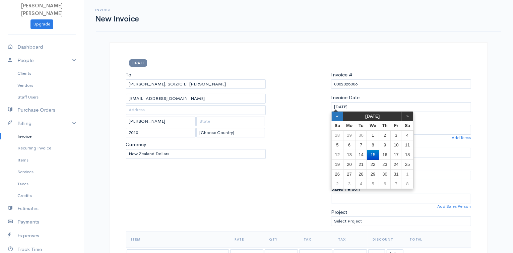
click at [335, 117] on th "«" at bounding box center [338, 116] width 12 height 9
click at [360, 135] on td "2" at bounding box center [361, 136] width 11 height 10
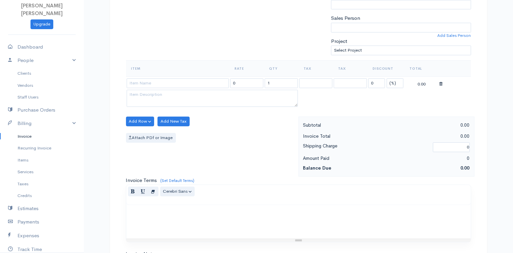
scroll to position [205, 0]
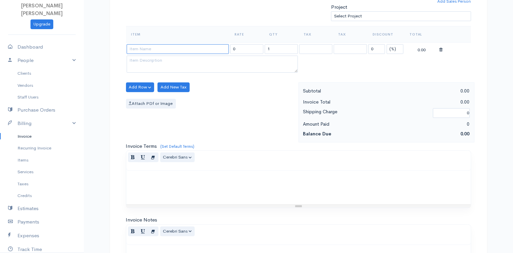
click at [165, 50] on input at bounding box center [178, 49] width 102 height 10
click at [162, 75] on body "[PERSON_NAME] [PERSON_NAME] Upgrade Dashboard People Clients Vendors Staff User…" at bounding box center [256, 85] width 513 height 580
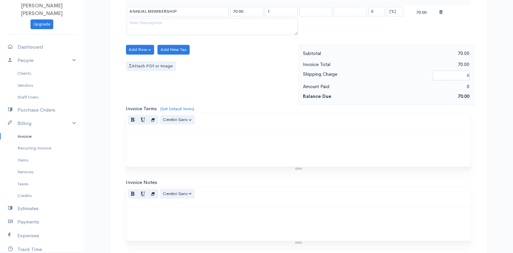
scroll to position [324, 0]
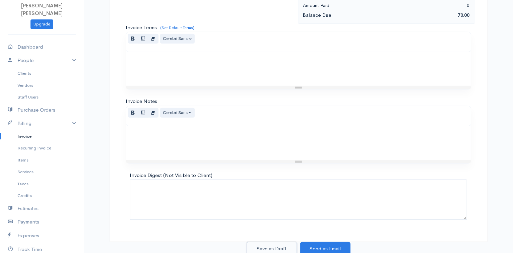
click at [280, 247] on button "Save as Draft" at bounding box center [272, 249] width 50 height 14
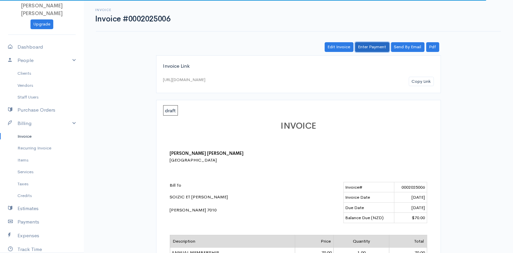
click at [370, 43] on link "Enter Payment" at bounding box center [372, 47] width 34 height 10
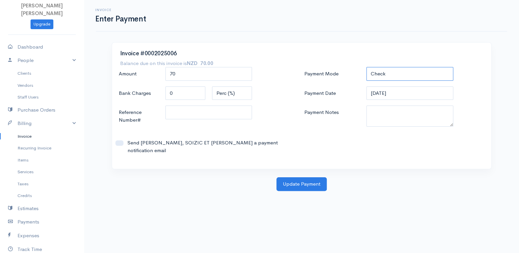
click at [383, 70] on select "Check Bank Transfer Credit Cash Debit ACH VISA MASTERCARD AMEX DISCOVER DINERS …" at bounding box center [409, 74] width 87 height 14
click at [366, 67] on select "Check Bank Transfer Credit Cash Debit ACH VISA MASTERCARD AMEX DISCOVER DINERS …" at bounding box center [409, 74] width 87 height 14
click at [383, 93] on input "[DATE]" at bounding box center [409, 93] width 87 height 14
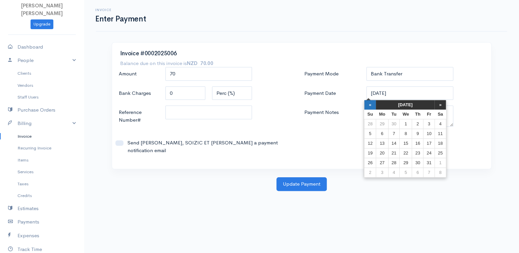
click at [368, 106] on th "«" at bounding box center [370, 104] width 12 height 9
click at [393, 123] on td "2" at bounding box center [396, 124] width 11 height 10
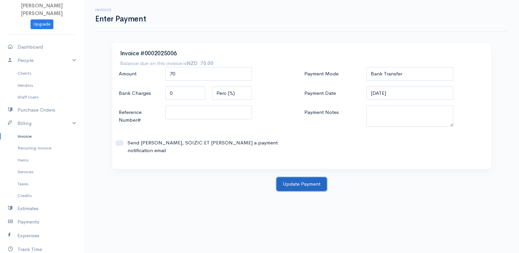
click at [314, 177] on button "Update Payment" at bounding box center [301, 184] width 50 height 14
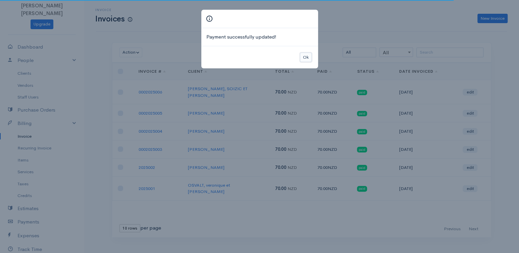
click at [308, 57] on button "Ok" at bounding box center [306, 58] width 12 height 10
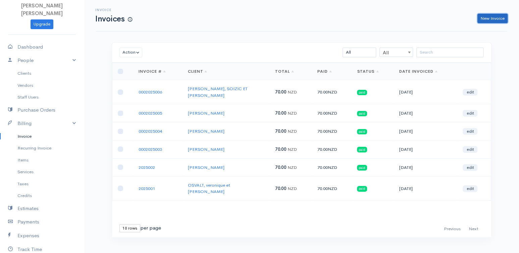
click at [482, 16] on link "New Invoice" at bounding box center [492, 19] width 30 height 10
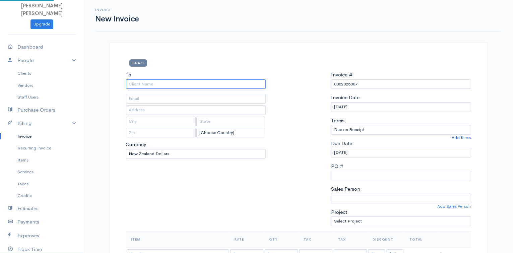
click at [153, 83] on input "To" at bounding box center [196, 84] width 140 height 10
click at [30, 73] on link "Clients" at bounding box center [42, 73] width 84 height 12
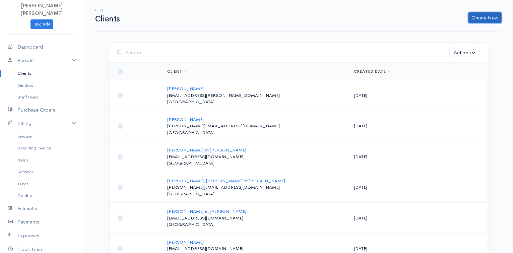
click at [491, 17] on link "Create New" at bounding box center [485, 17] width 33 height 11
click at [458, 33] on link "Client" at bounding box center [474, 32] width 53 height 12
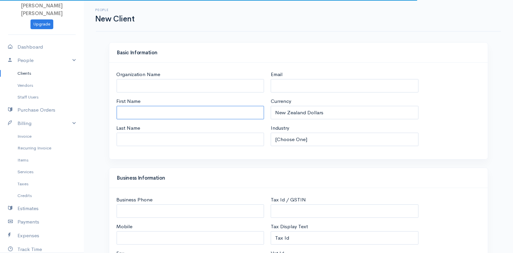
click at [217, 109] on input "First Name" at bounding box center [191, 113] width 148 height 14
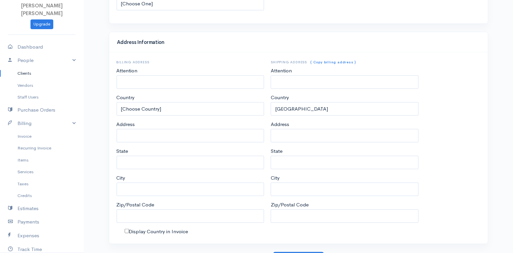
scroll to position [298, 0]
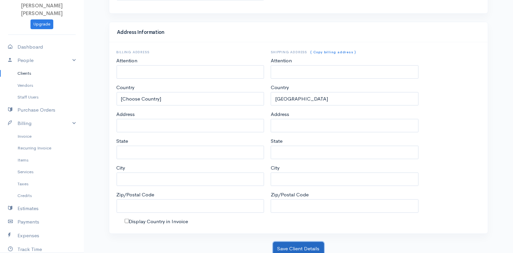
click at [285, 247] on button "Save Client Details" at bounding box center [298, 249] width 51 height 14
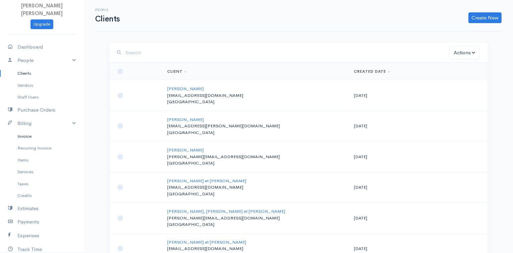
click at [31, 136] on link "Invoice" at bounding box center [42, 136] width 84 height 12
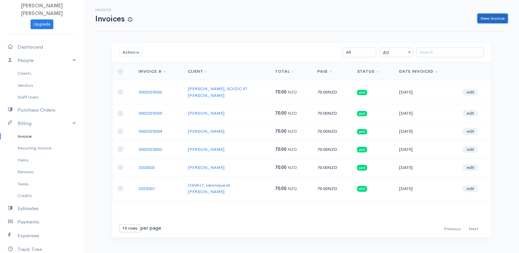
click at [489, 20] on link "New Invoice" at bounding box center [492, 19] width 30 height 10
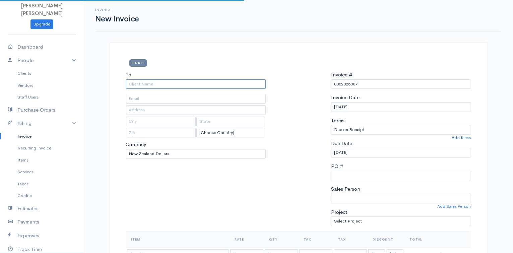
click at [202, 85] on input "To" at bounding box center [196, 84] width 140 height 10
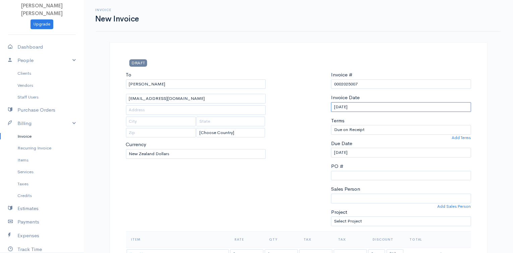
click at [355, 107] on input "[DATE]" at bounding box center [401, 107] width 140 height 10
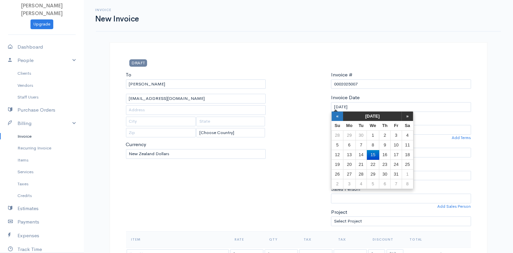
click at [339, 118] on th "«" at bounding box center [338, 116] width 12 height 9
click at [371, 135] on td "3" at bounding box center [373, 136] width 12 height 10
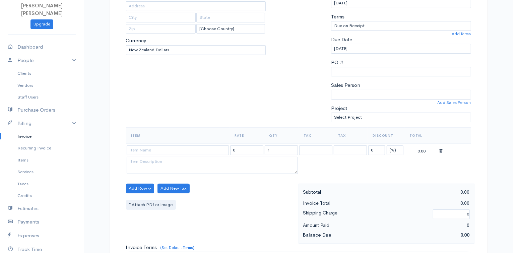
scroll to position [164, 0]
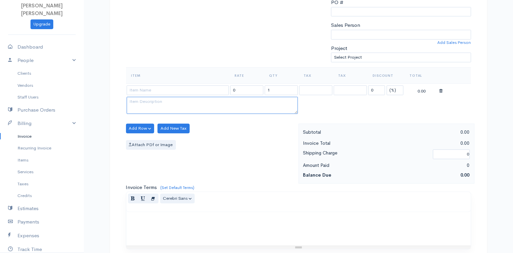
click at [201, 98] on textarea at bounding box center [212, 105] width 171 height 17
click at [196, 90] on input at bounding box center [178, 90] width 102 height 10
click at [176, 97] on body "[PERSON_NAME] [PERSON_NAME] Upgrade Dashboard People Clients Vendors Staff User…" at bounding box center [256, 126] width 513 height 580
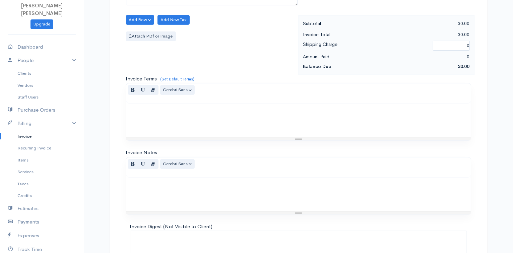
scroll to position [324, 0]
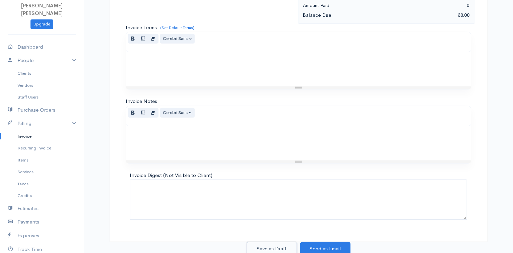
click at [284, 245] on button "Save as Draft" at bounding box center [272, 249] width 50 height 14
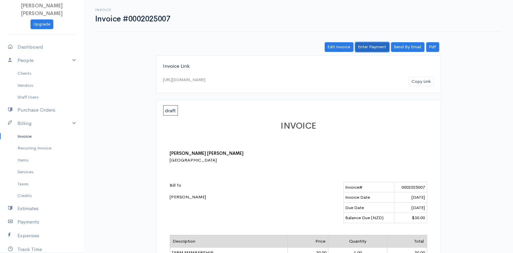
click at [365, 46] on link "Enter Payment" at bounding box center [372, 47] width 34 height 10
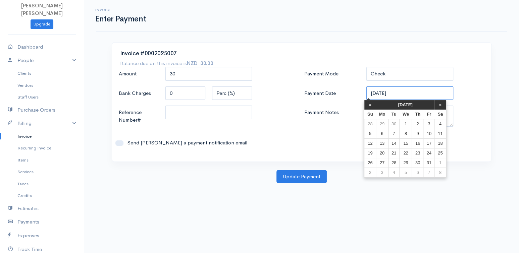
click at [390, 89] on input "[DATE]" at bounding box center [409, 93] width 87 height 14
click at [369, 105] on th "«" at bounding box center [370, 104] width 12 height 9
click at [407, 123] on td "3" at bounding box center [408, 124] width 12 height 10
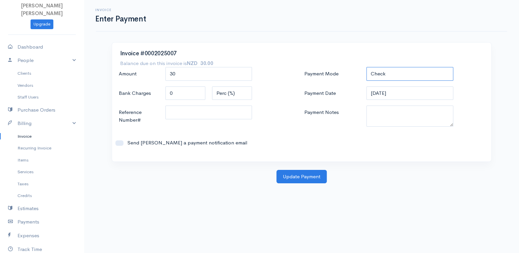
click at [395, 75] on select "Check Bank Transfer Credit Cash Debit ACH VISA MASTERCARD AMEX DISCOVER DINERS …" at bounding box center [409, 74] width 87 height 14
click at [366, 67] on select "Check Bank Transfer Credit Cash Debit ACH VISA MASTERCARD AMEX DISCOVER DINERS …" at bounding box center [409, 74] width 87 height 14
click at [307, 176] on button "Update Payment" at bounding box center [301, 177] width 50 height 14
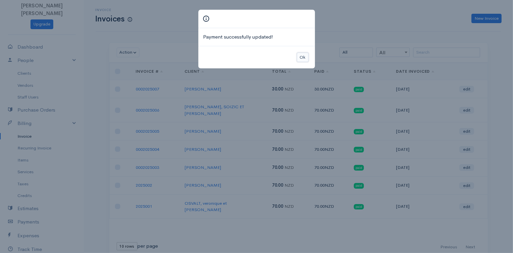
click at [307, 55] on button "Ok" at bounding box center [303, 58] width 12 height 10
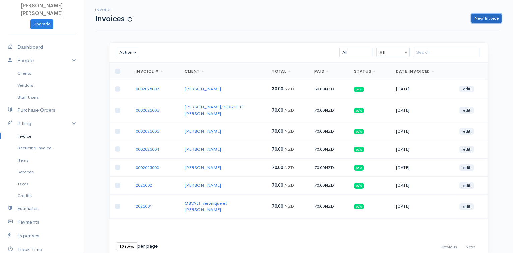
click at [494, 20] on link "New Invoice" at bounding box center [487, 19] width 30 height 10
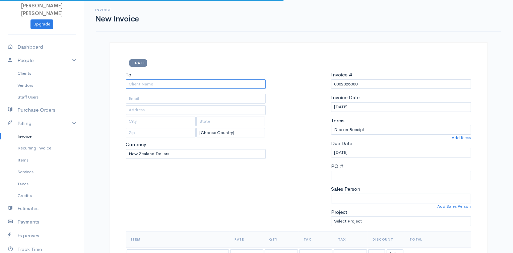
click at [154, 83] on input "To" at bounding box center [196, 84] width 140 height 10
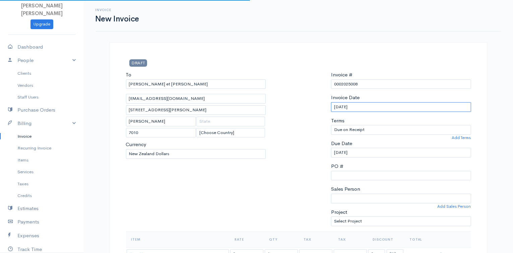
click at [345, 107] on input "[DATE]" at bounding box center [401, 107] width 140 height 10
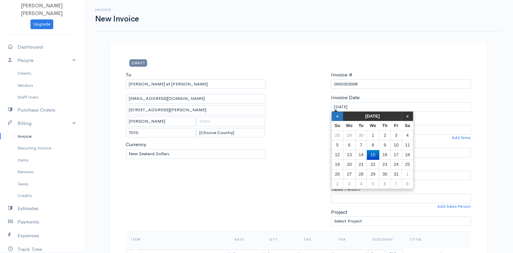
click at [338, 115] on th "«" at bounding box center [338, 116] width 12 height 9
click at [348, 143] on td "8" at bounding box center [349, 145] width 12 height 10
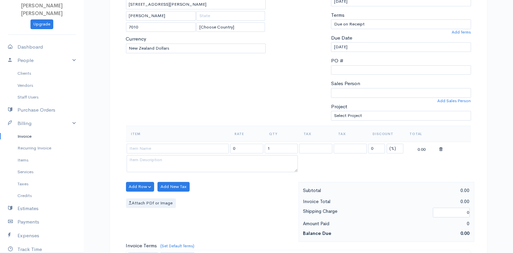
scroll to position [144, 0]
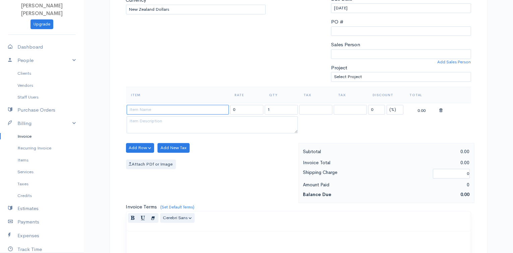
click at [155, 111] on input at bounding box center [178, 110] width 102 height 10
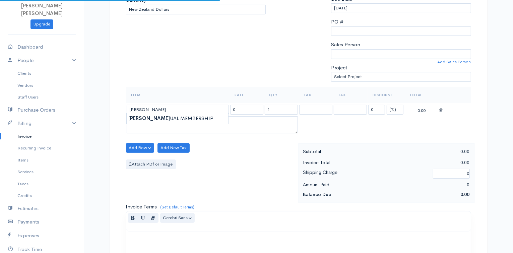
click at [156, 135] on div "Item Rate Qty Tax Tax Discount Total [PERSON_NAME] 0 1 0 (%) Flat 0.00" at bounding box center [298, 115] width 345 height 56
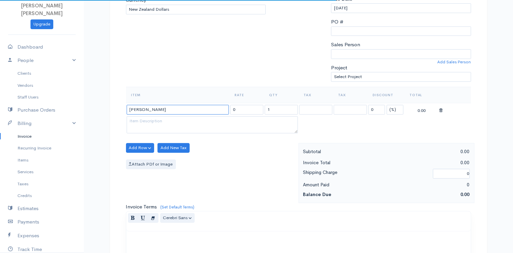
click at [165, 108] on input "[PERSON_NAME]" at bounding box center [178, 110] width 102 height 10
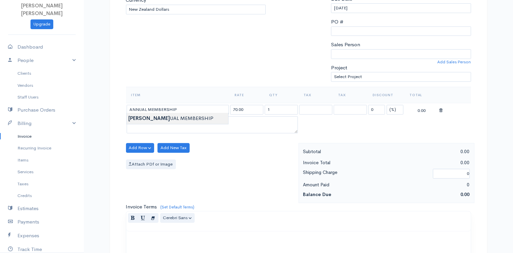
click at [162, 118] on body "[PERSON_NAME] [PERSON_NAME] Upgrade Dashboard People Clients Vendors Staff User…" at bounding box center [256, 146] width 513 height 580
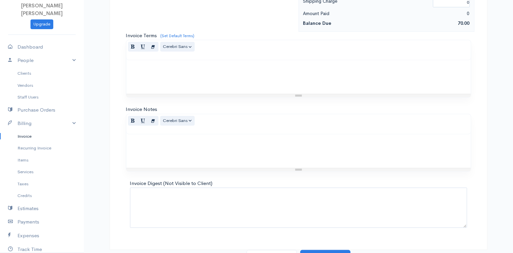
scroll to position [324, 0]
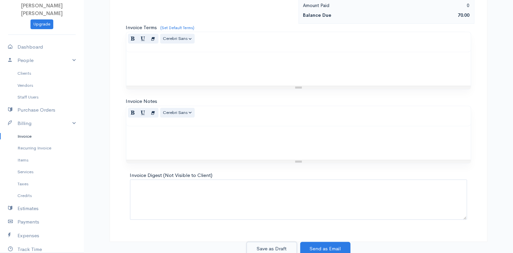
click at [269, 245] on button "Save as Draft" at bounding box center [272, 249] width 50 height 14
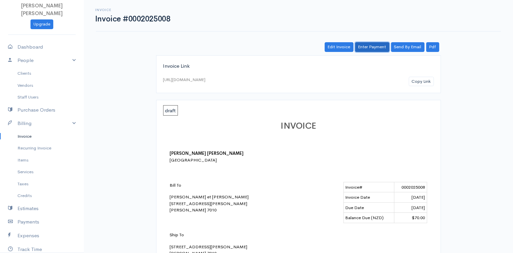
click at [380, 48] on link "Enter Payment" at bounding box center [372, 47] width 34 height 10
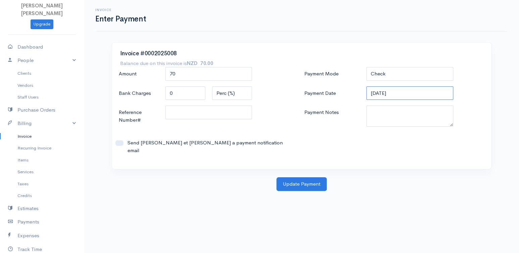
click at [392, 91] on input "[DATE]" at bounding box center [409, 93] width 87 height 14
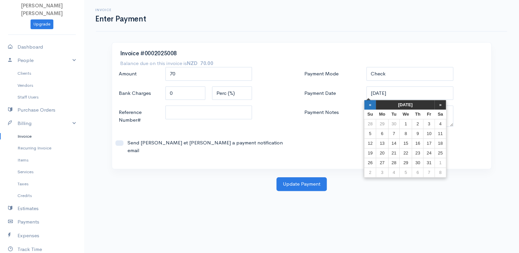
click at [372, 108] on th "«" at bounding box center [370, 104] width 12 height 9
click at [384, 135] on td "8" at bounding box center [384, 134] width 12 height 10
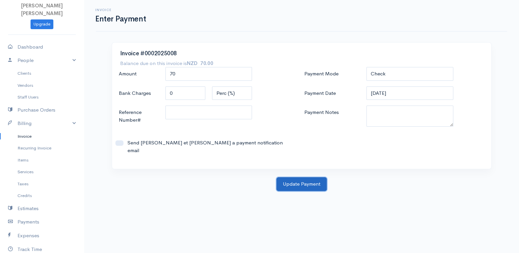
click at [318, 177] on button "Update Payment" at bounding box center [301, 184] width 50 height 14
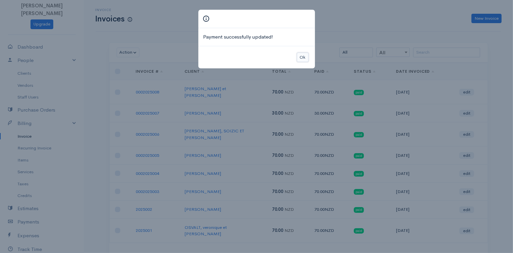
click at [304, 56] on button "Ok" at bounding box center [303, 58] width 12 height 10
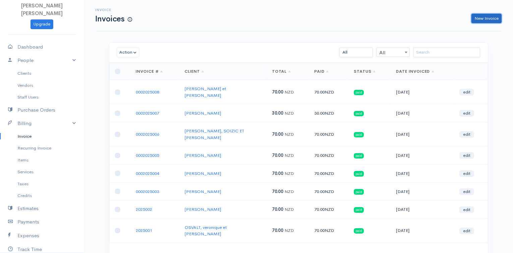
click at [484, 19] on link "New Invoice" at bounding box center [487, 19] width 30 height 10
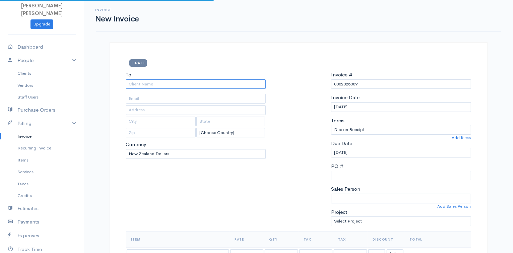
click at [177, 82] on input "To" at bounding box center [196, 84] width 140 height 10
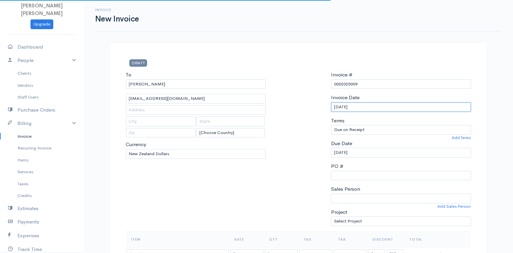
click at [350, 106] on input "[DATE]" at bounding box center [401, 107] width 140 height 10
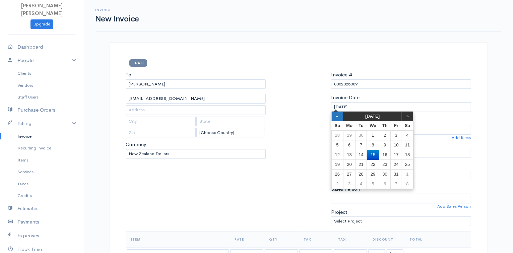
click at [338, 116] on th "«" at bounding box center [338, 116] width 12 height 9
click at [346, 146] on td "8" at bounding box center [349, 145] width 12 height 10
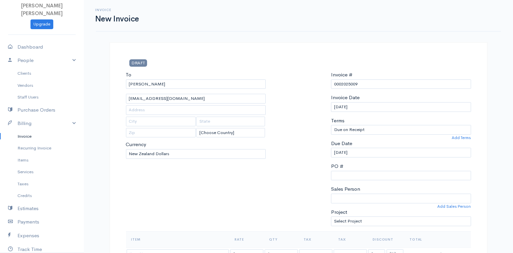
scroll to position [172, 0]
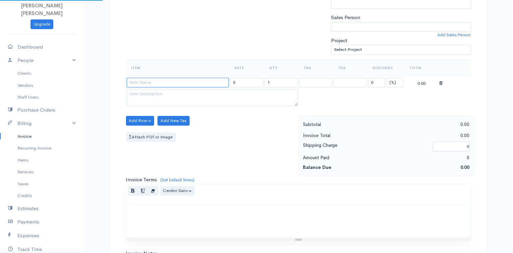
click at [166, 80] on input at bounding box center [178, 83] width 102 height 10
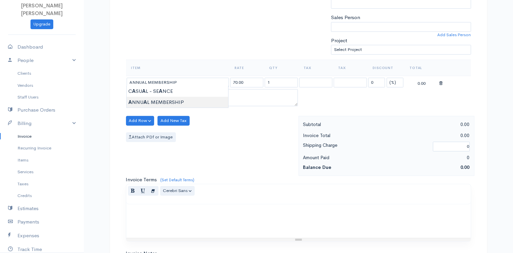
click at [169, 101] on body "[PERSON_NAME] [PERSON_NAME] Upgrade Dashboard People Clients Vendors Staff User…" at bounding box center [256, 118] width 513 height 580
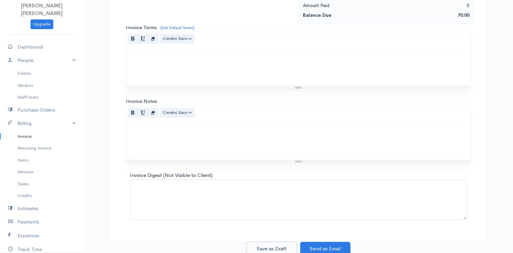
click at [286, 246] on button "Save as Draft" at bounding box center [272, 249] width 50 height 14
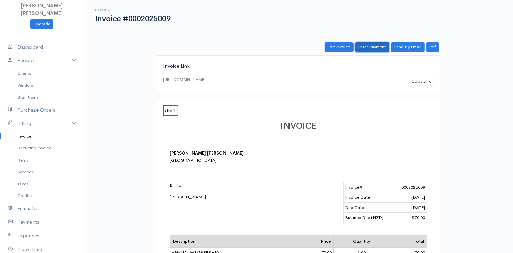
click at [376, 48] on link "Enter Payment" at bounding box center [372, 47] width 34 height 10
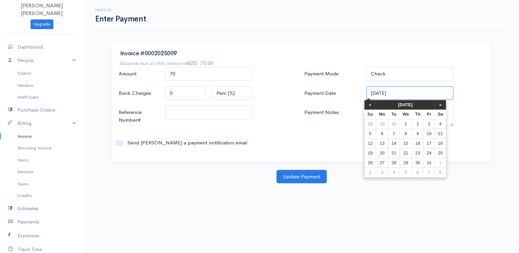
click at [380, 90] on input "[DATE]" at bounding box center [409, 93] width 87 height 14
click at [369, 103] on th "«" at bounding box center [370, 104] width 12 height 9
click at [384, 132] on td "8" at bounding box center [384, 134] width 12 height 10
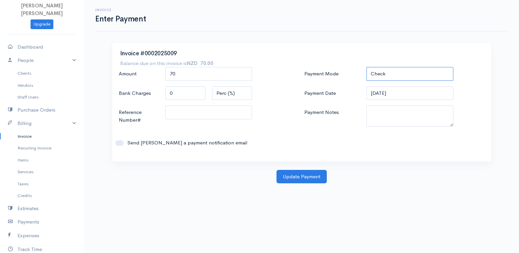
click at [388, 79] on select "Check Bank Transfer Credit Cash Debit ACH VISA MASTERCARD AMEX DISCOVER DINERS …" at bounding box center [409, 74] width 87 height 14
click at [366, 67] on select "Check Bank Transfer Credit Cash Debit ACH VISA MASTERCARD AMEX DISCOVER DINERS …" at bounding box center [409, 74] width 87 height 14
click at [309, 171] on button "Update Payment" at bounding box center [301, 177] width 50 height 14
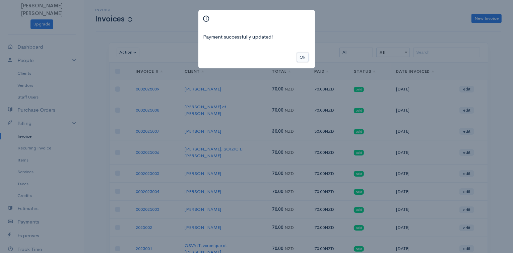
click at [299, 58] on button "Ok" at bounding box center [303, 58] width 12 height 10
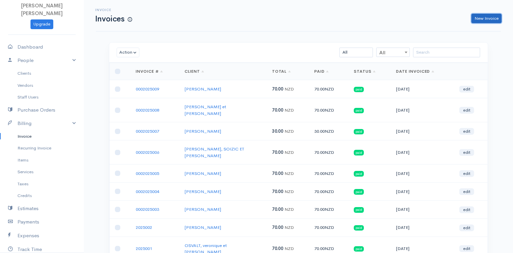
click at [489, 16] on link "New Invoice" at bounding box center [487, 19] width 30 height 10
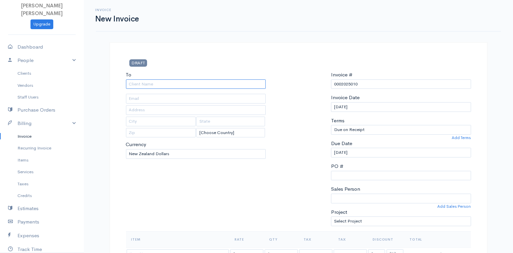
click at [194, 88] on input "To" at bounding box center [196, 84] width 140 height 10
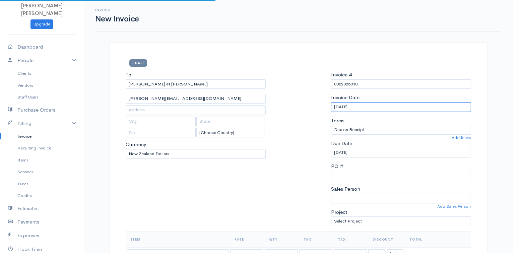
click at [350, 106] on input "[DATE]" at bounding box center [401, 107] width 140 height 10
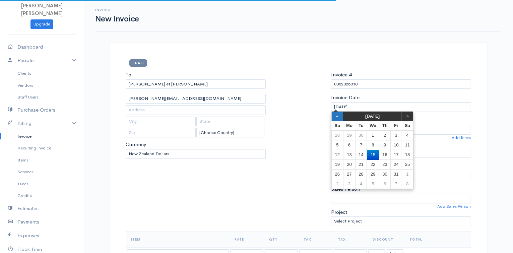
click at [339, 113] on th "«" at bounding box center [338, 116] width 12 height 9
click at [348, 142] on td "8" at bounding box center [349, 145] width 12 height 10
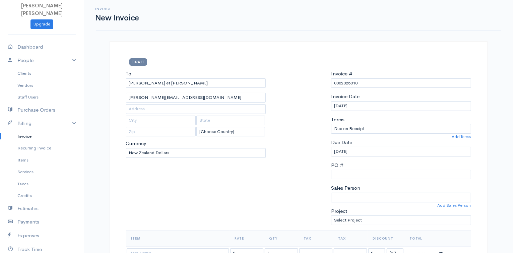
scroll to position [119, 0]
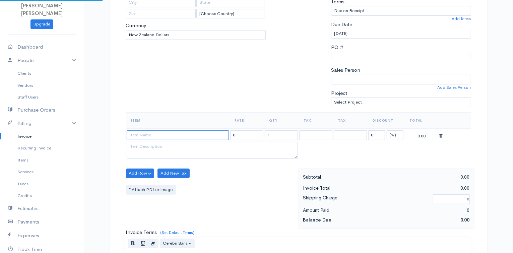
click at [163, 134] on input at bounding box center [178, 135] width 102 height 10
click at [159, 154] on body "[PERSON_NAME] [PERSON_NAME] Upgrade Dashboard People Clients Vendors Staff User…" at bounding box center [256, 171] width 513 height 580
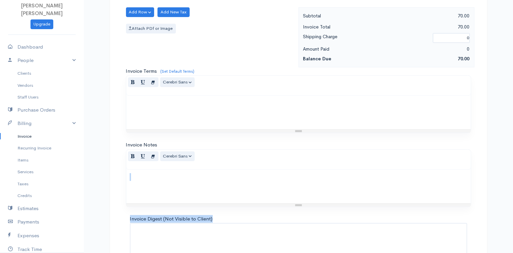
drag, startPoint x: 513, startPoint y: 166, endPoint x: 518, endPoint y: 228, distance: 62.9
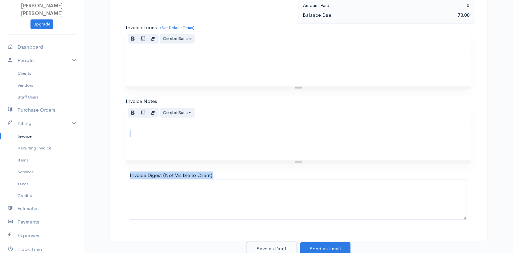
click at [275, 246] on button "Save as Draft" at bounding box center [272, 249] width 50 height 14
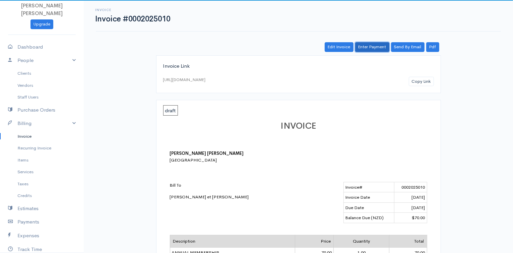
click at [369, 47] on link "Enter Payment" at bounding box center [372, 47] width 34 height 10
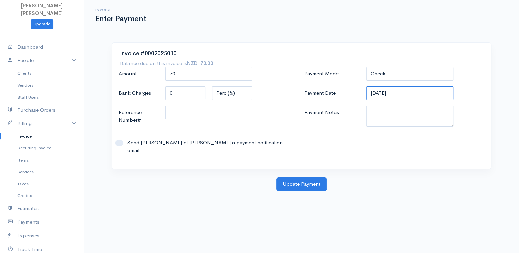
click at [389, 91] on input "[DATE]" at bounding box center [409, 93] width 87 height 14
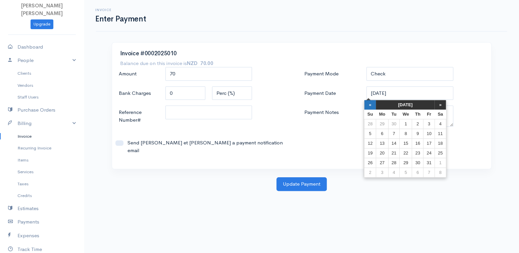
click at [369, 105] on th "«" at bounding box center [370, 104] width 12 height 9
click at [382, 133] on td "8" at bounding box center [384, 134] width 12 height 10
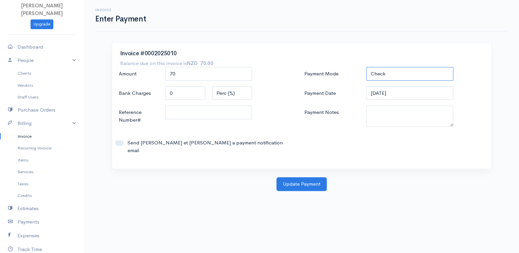
click at [386, 76] on select "Check Bank Transfer Credit Cash Debit ACH VISA MASTERCARD AMEX DISCOVER DINERS …" at bounding box center [409, 74] width 87 height 14
click at [366, 67] on select "Check Bank Transfer Credit Cash Debit ACH VISA MASTERCARD AMEX DISCOVER DINERS …" at bounding box center [409, 74] width 87 height 14
click at [314, 177] on button "Update Payment" at bounding box center [301, 184] width 50 height 14
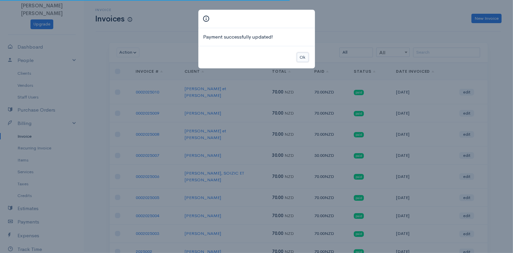
click at [306, 59] on button "Ok" at bounding box center [303, 58] width 12 height 10
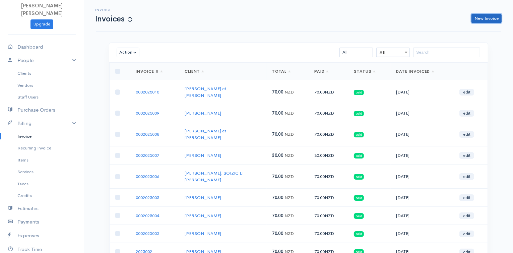
click at [480, 21] on link "New Invoice" at bounding box center [487, 19] width 30 height 10
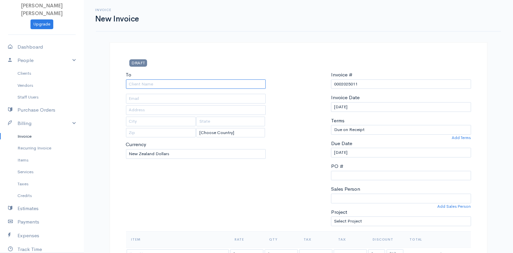
click at [183, 86] on input "To" at bounding box center [196, 84] width 140 height 10
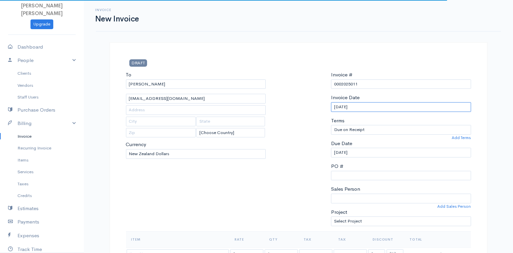
click at [352, 102] on input "[DATE]" at bounding box center [401, 107] width 140 height 10
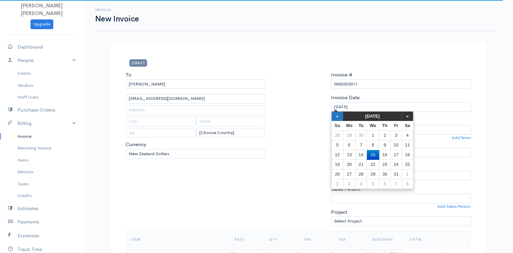
click at [336, 119] on th "«" at bounding box center [338, 116] width 12 height 9
click at [408, 143] on td "13" at bounding box center [407, 145] width 11 height 10
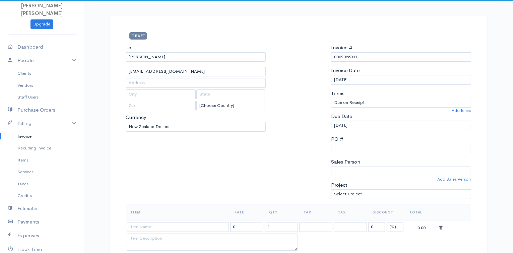
scroll to position [106, 0]
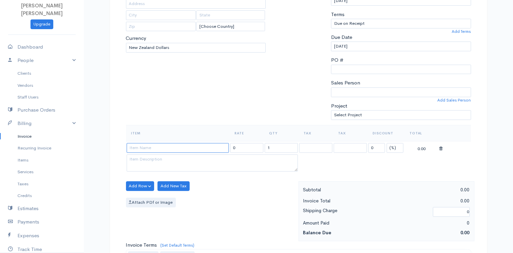
click at [194, 146] on input at bounding box center [178, 148] width 102 height 10
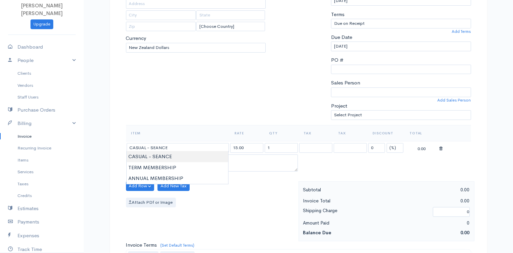
click at [178, 159] on body "[PERSON_NAME] [PERSON_NAME] Upgrade Dashboard People Clients Vendors Staff User…" at bounding box center [256, 184] width 513 height 580
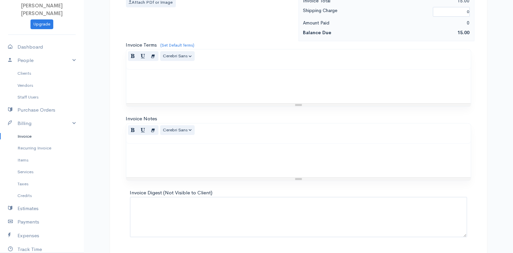
scroll to position [324, 0]
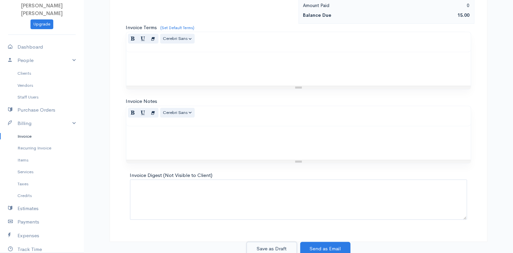
click at [289, 242] on button "Save as Draft" at bounding box center [272, 249] width 50 height 14
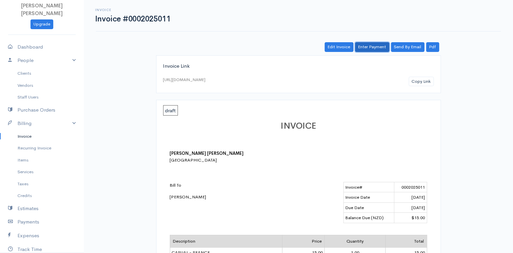
click at [376, 45] on link "Enter Payment" at bounding box center [372, 47] width 34 height 10
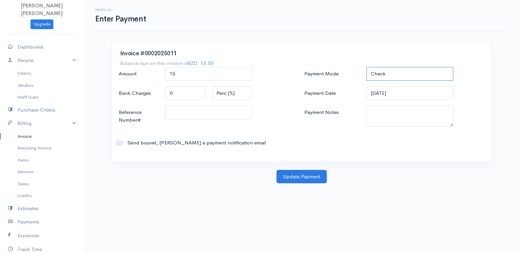
click at [379, 76] on select "Check Bank Transfer Credit Cash Debit ACH VISA MASTERCARD AMEX DISCOVER DINERS …" at bounding box center [409, 74] width 87 height 14
click at [366, 67] on select "Check Bank Transfer Credit Cash Debit ACH VISA MASTERCARD AMEX DISCOVER DINERS …" at bounding box center [409, 74] width 87 height 14
click at [386, 90] on input "[DATE]" at bounding box center [409, 93] width 87 height 14
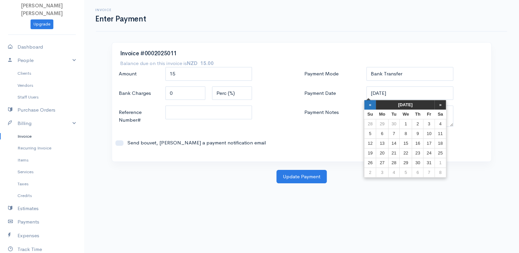
click at [371, 104] on th "«" at bounding box center [370, 104] width 12 height 9
click at [445, 130] on td "13" at bounding box center [442, 134] width 11 height 10
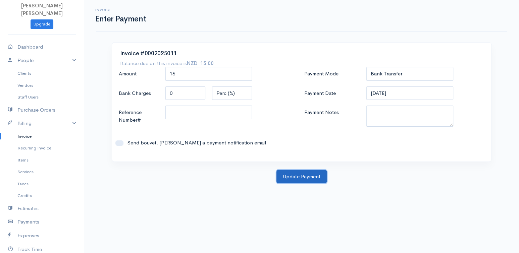
click at [284, 172] on button "Update Payment" at bounding box center [301, 177] width 50 height 14
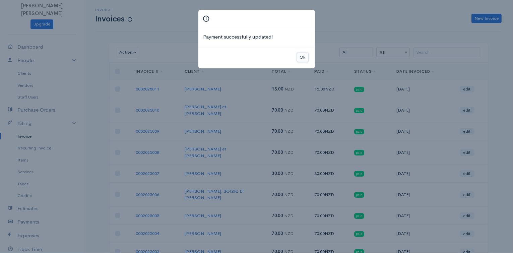
click at [304, 58] on button "Ok" at bounding box center [303, 58] width 12 height 10
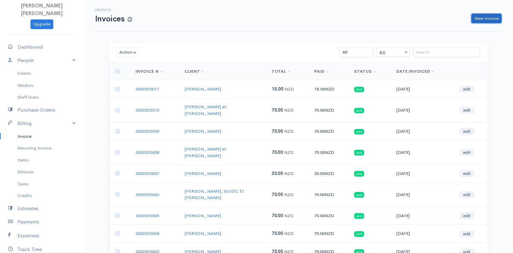
click at [490, 14] on link "New Invoice" at bounding box center [487, 19] width 30 height 10
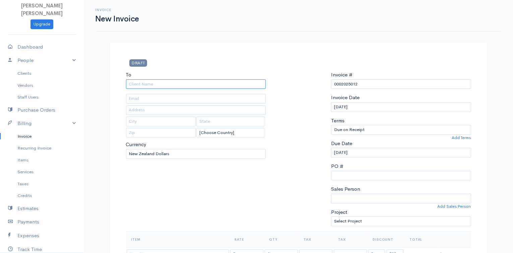
click at [164, 83] on input "To" at bounding box center [196, 84] width 140 height 10
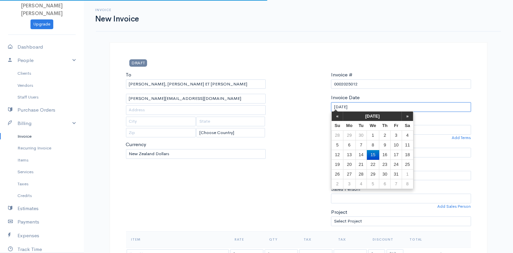
click at [345, 106] on input "[DATE]" at bounding box center [401, 107] width 140 height 10
click at [340, 113] on th "«" at bounding box center [338, 116] width 12 height 9
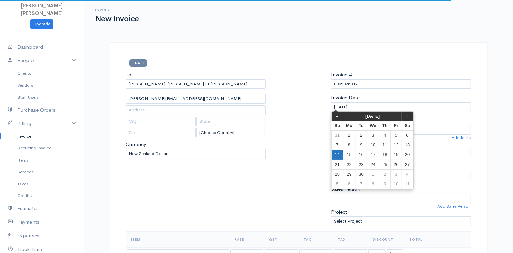
click at [341, 155] on td "14" at bounding box center [338, 155] width 12 height 10
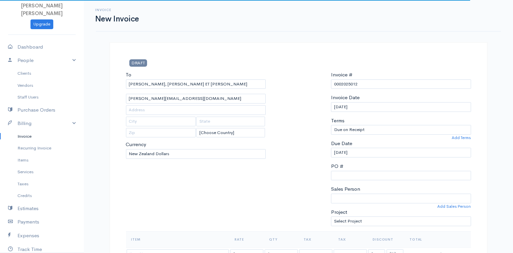
scroll to position [221, 0]
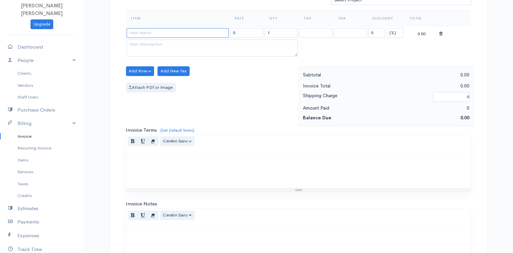
click at [170, 35] on input at bounding box center [178, 33] width 102 height 10
click at [159, 56] on body "[PERSON_NAME] [PERSON_NAME] Upgrade Dashboard People Clients Vendors Staff User…" at bounding box center [256, 69] width 513 height 580
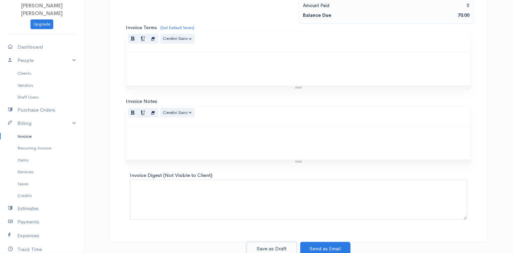
click at [271, 245] on button "Save as Draft" at bounding box center [272, 249] width 50 height 14
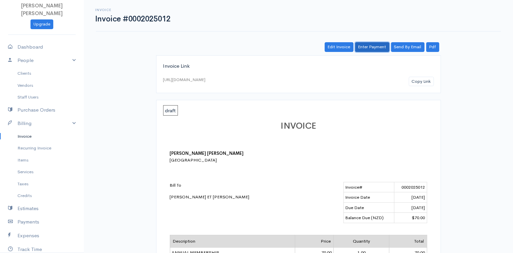
click at [379, 48] on link "Enter Payment" at bounding box center [372, 47] width 34 height 10
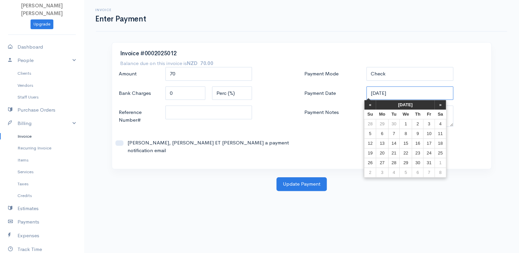
click at [379, 93] on input "[DATE]" at bounding box center [409, 93] width 87 height 14
click at [368, 106] on th "«" at bounding box center [370, 104] width 12 height 9
click at [374, 147] on td "14" at bounding box center [373, 143] width 12 height 10
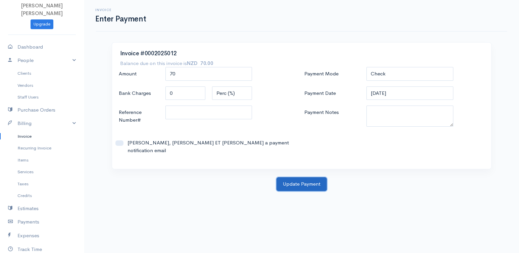
click at [320, 177] on button "Update Payment" at bounding box center [301, 184] width 50 height 14
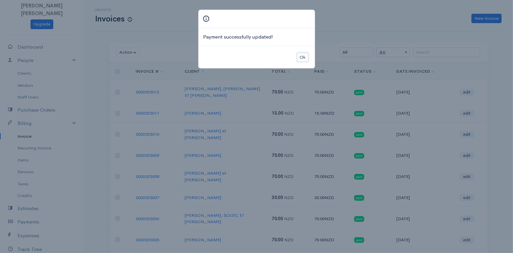
click at [302, 54] on button "Ok" at bounding box center [303, 58] width 12 height 10
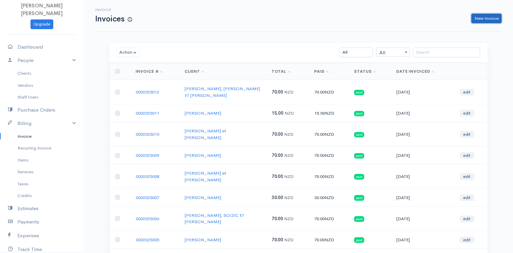
click at [485, 15] on link "New Invoice" at bounding box center [487, 19] width 30 height 10
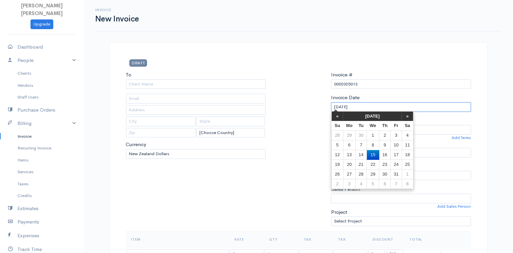
click at [342, 109] on input "[DATE]" at bounding box center [401, 107] width 140 height 10
click at [340, 115] on th "«" at bounding box center [338, 116] width 12 height 9
click at [335, 156] on td "14" at bounding box center [338, 155] width 12 height 10
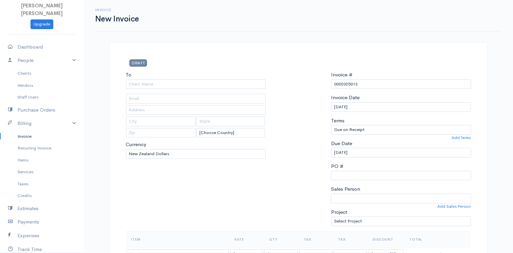
click at [177, 90] on div "To [Choose Country] [GEOGRAPHIC_DATA] [GEOGRAPHIC_DATA] [GEOGRAPHIC_DATA] [GEOG…" at bounding box center [196, 151] width 147 height 160
click at [170, 86] on input "To" at bounding box center [196, 84] width 140 height 10
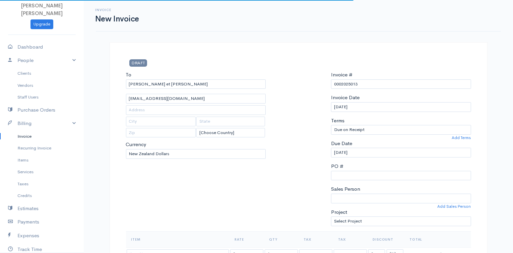
scroll to position [221, 0]
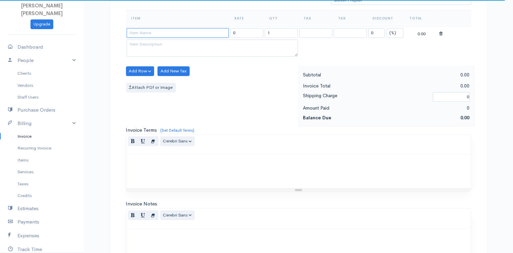
click at [153, 33] on input at bounding box center [178, 33] width 102 height 10
click at [155, 46] on body "[PERSON_NAME] [PERSON_NAME] Upgrade Dashboard People Clients Vendors Staff User…" at bounding box center [256, 69] width 513 height 580
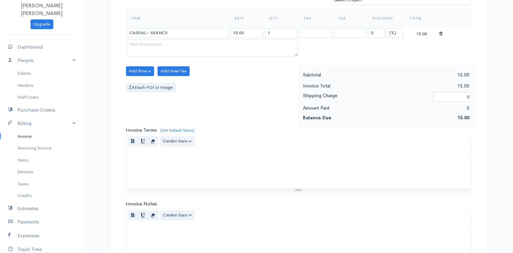
scroll to position [324, 0]
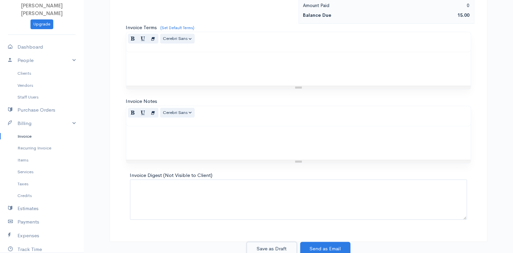
click at [267, 251] on button "Save as Draft" at bounding box center [272, 249] width 50 height 14
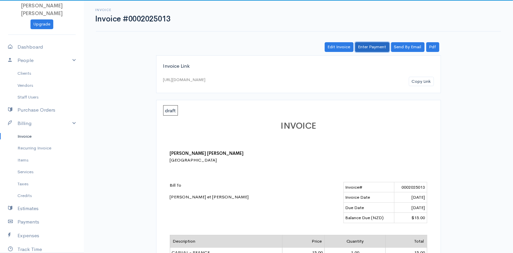
click at [367, 43] on link "Enter Payment" at bounding box center [372, 47] width 34 height 10
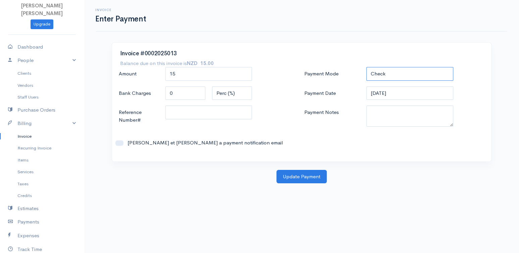
click at [389, 75] on select "Check Bank Transfer Credit Cash Debit ACH VISA MASTERCARD AMEX DISCOVER DINERS …" at bounding box center [409, 74] width 87 height 14
click at [366, 67] on select "Check Bank Transfer Credit Cash Debit ACH VISA MASTERCARD AMEX DISCOVER DINERS …" at bounding box center [409, 74] width 87 height 14
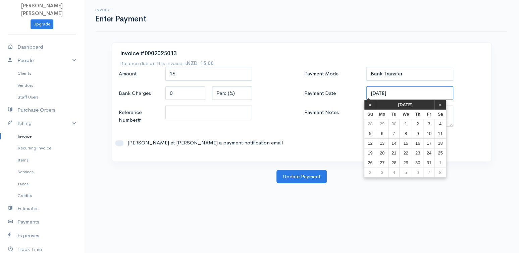
click at [381, 92] on input "[DATE]" at bounding box center [409, 93] width 87 height 14
click at [375, 106] on th "«" at bounding box center [370, 104] width 12 height 9
click at [371, 141] on td "14" at bounding box center [373, 143] width 12 height 10
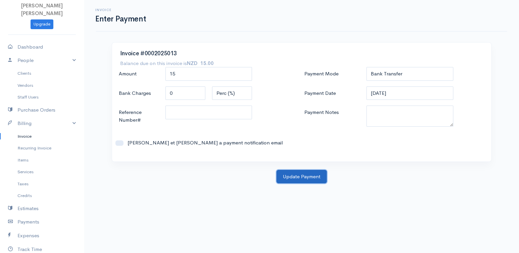
click at [308, 172] on button "Update Payment" at bounding box center [301, 177] width 50 height 14
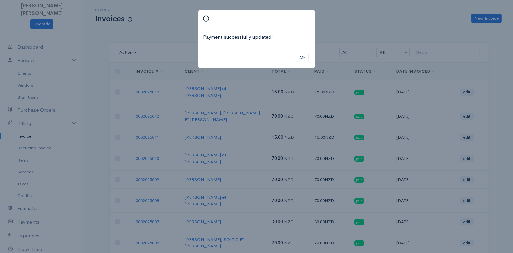
click at [309, 56] on div "Ok" at bounding box center [256, 57] width 117 height 23
click at [307, 56] on button "Ok" at bounding box center [303, 58] width 12 height 10
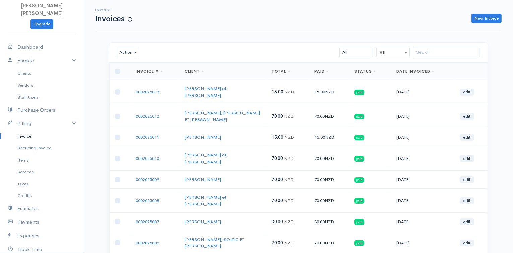
click at [470, 17] on div "New Invoice" at bounding box center [320, 19] width 370 height 10
click at [476, 18] on link "New Invoice" at bounding box center [487, 19] width 30 height 10
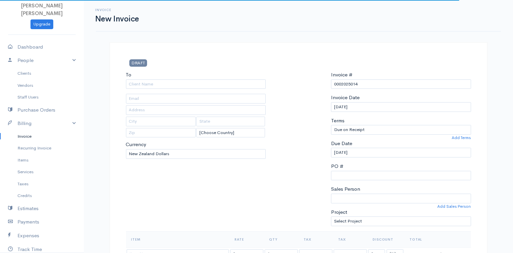
click at [188, 89] on div "To [Choose Country] [GEOGRAPHIC_DATA] [GEOGRAPHIC_DATA] [GEOGRAPHIC_DATA] [GEOG…" at bounding box center [196, 151] width 147 height 160
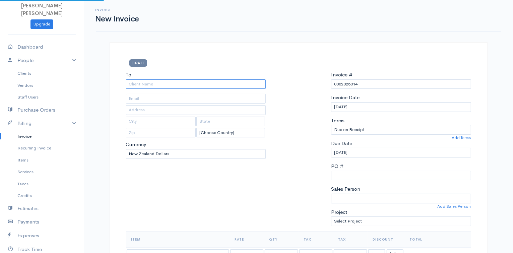
click at [181, 86] on input "To" at bounding box center [196, 84] width 140 height 10
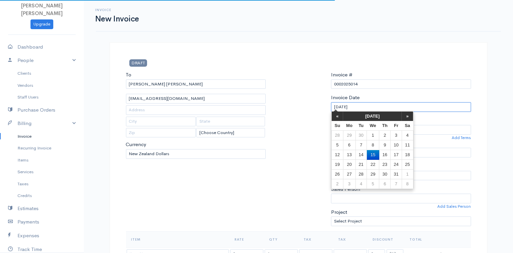
click at [342, 104] on input "[DATE]" at bounding box center [401, 107] width 140 height 10
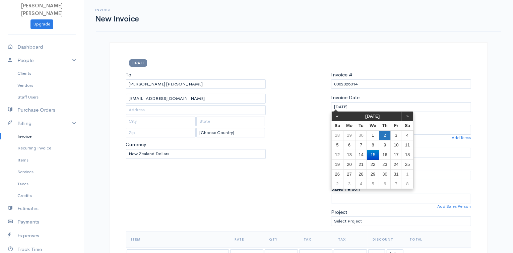
click at [383, 136] on td "2" at bounding box center [385, 136] width 11 height 10
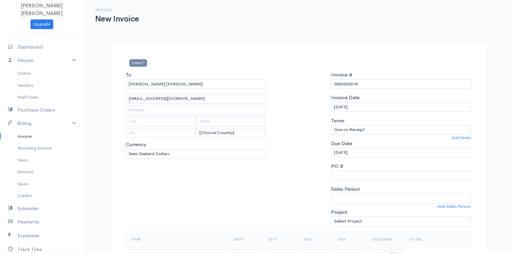
scroll to position [221, 0]
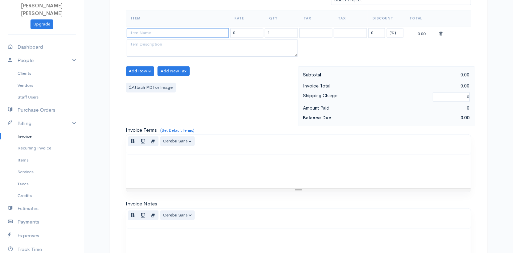
click at [160, 33] on input at bounding box center [178, 33] width 102 height 10
click at [161, 60] on body "[PERSON_NAME] [PERSON_NAME] Upgrade Dashboard People Clients Vendors Staff User…" at bounding box center [256, 69] width 513 height 580
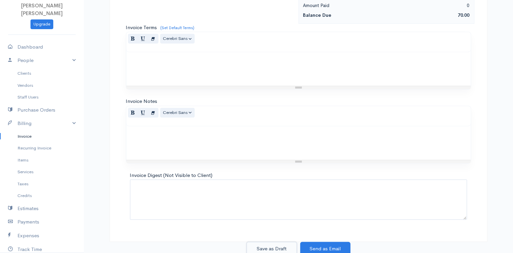
click at [289, 246] on button "Save as Draft" at bounding box center [272, 249] width 50 height 14
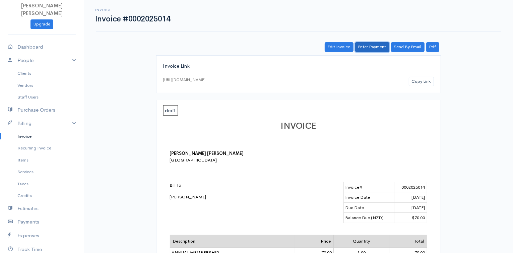
click at [365, 49] on link "Enter Payment" at bounding box center [372, 47] width 34 height 10
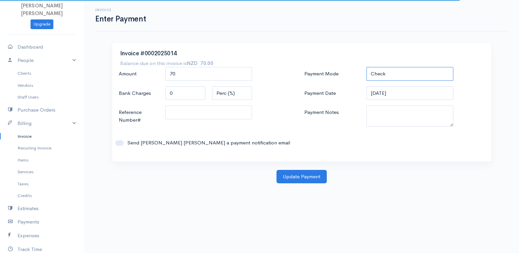
click at [386, 75] on select "Check Bank Transfer Credit Cash Debit ACH VISA MASTERCARD AMEX DISCOVER DINERS …" at bounding box center [409, 74] width 87 height 14
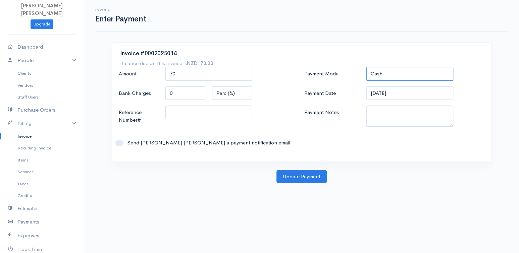
click at [366, 67] on select "Check Bank Transfer Credit Cash Debit ACH VISA MASTERCARD AMEX DISCOVER DINERS …" at bounding box center [409, 74] width 87 height 14
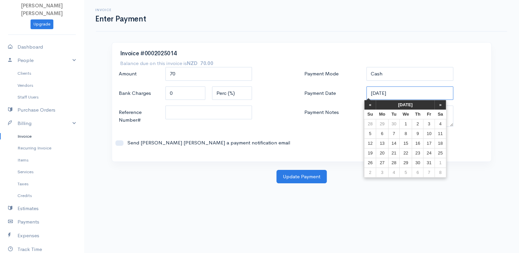
click at [390, 91] on input "[DATE]" at bounding box center [409, 93] width 87 height 14
click at [415, 126] on td "2" at bounding box center [417, 124] width 11 height 10
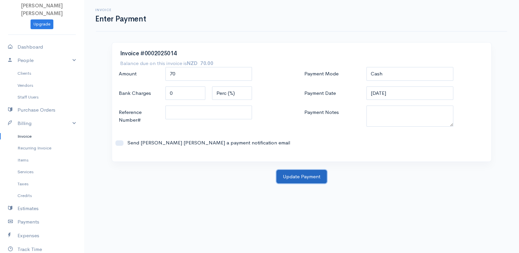
click at [306, 176] on button "Update Payment" at bounding box center [301, 177] width 50 height 14
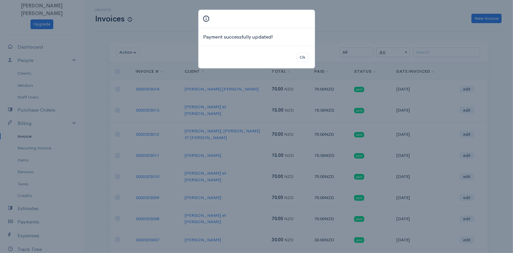
click at [483, 19] on div "Payment successfully updated! Ok" at bounding box center [256, 126] width 513 height 253
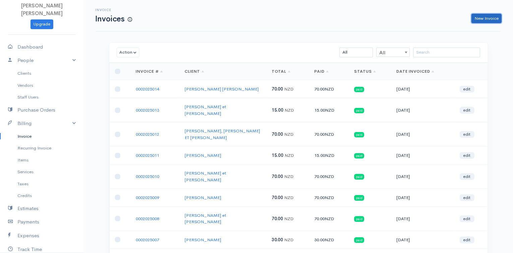
click at [483, 19] on link "New Invoice" at bounding box center [487, 19] width 30 height 10
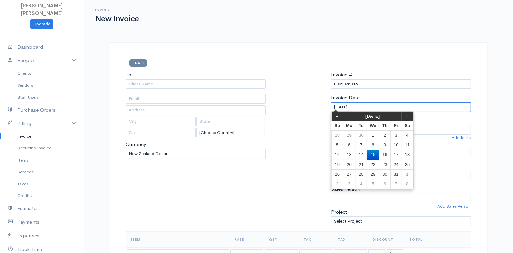
click at [352, 104] on input "[DATE]" at bounding box center [401, 107] width 140 height 10
click at [351, 155] on td "13" at bounding box center [349, 155] width 12 height 10
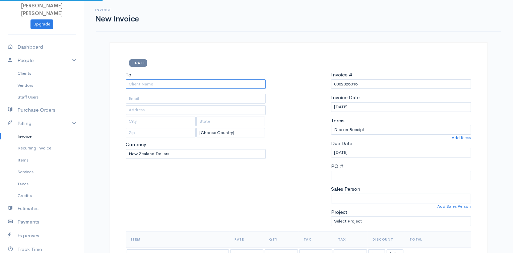
click at [194, 87] on input "To" at bounding box center [196, 84] width 140 height 10
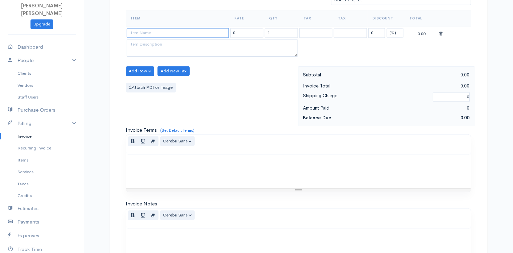
click at [141, 34] on input at bounding box center [178, 33] width 102 height 10
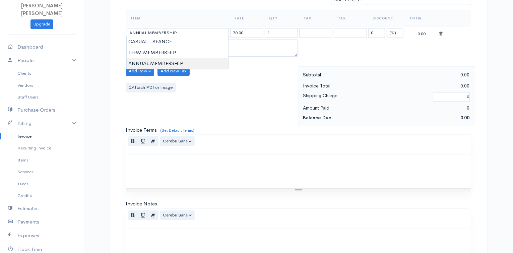
click at [151, 60] on body "[PERSON_NAME] [PERSON_NAME] Upgrade Dashboard People Clients Vendors Staff User…" at bounding box center [256, 69] width 513 height 580
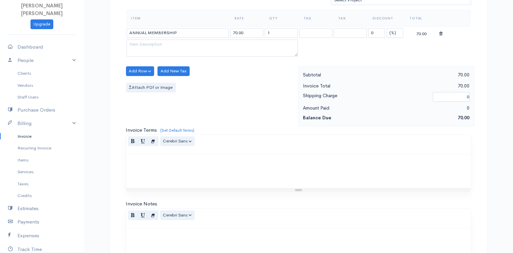
scroll to position [324, 0]
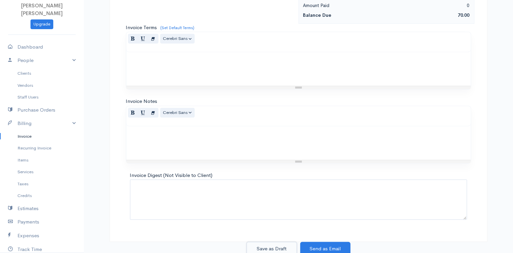
click at [282, 244] on button "Save as Draft" at bounding box center [272, 249] width 50 height 14
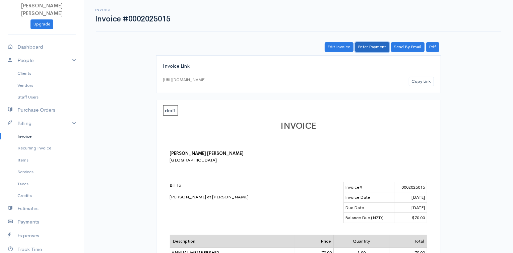
click at [380, 46] on link "Enter Payment" at bounding box center [372, 47] width 34 height 10
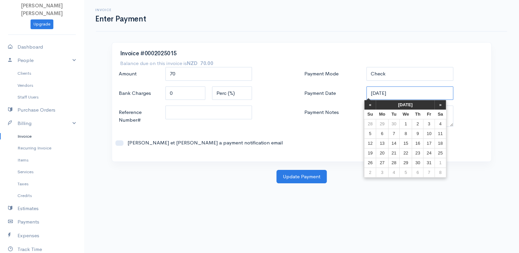
click at [374, 92] on input "[DATE]" at bounding box center [409, 93] width 87 height 14
click at [382, 143] on td "13" at bounding box center [381, 143] width 12 height 10
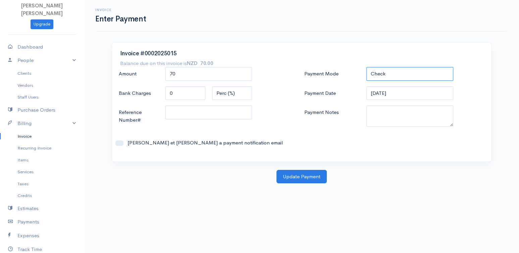
click at [392, 77] on select "Check Bank Transfer Credit Cash Debit ACH VISA MASTERCARD AMEX DISCOVER DINERS …" at bounding box center [409, 74] width 87 height 14
click at [366, 67] on select "Check Bank Transfer Credit Cash Debit ACH VISA MASTERCARD AMEX DISCOVER DINERS …" at bounding box center [409, 74] width 87 height 14
click at [300, 170] on button "Update Payment" at bounding box center [301, 177] width 50 height 14
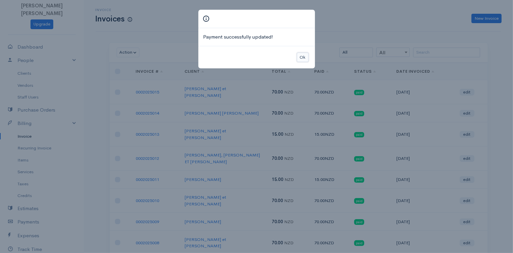
click at [300, 58] on button "Ok" at bounding box center [303, 58] width 12 height 10
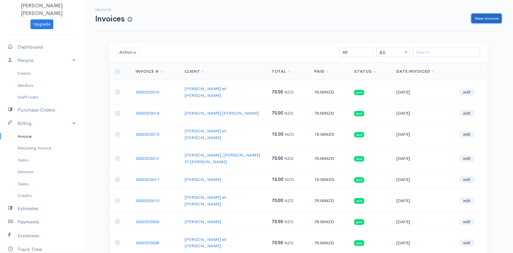
click at [483, 16] on link "New Invoice" at bounding box center [487, 19] width 30 height 10
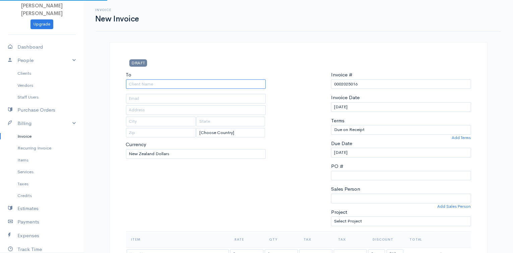
click at [173, 86] on input "To" at bounding box center [196, 84] width 140 height 10
click at [31, 74] on link "Clients" at bounding box center [42, 73] width 84 height 12
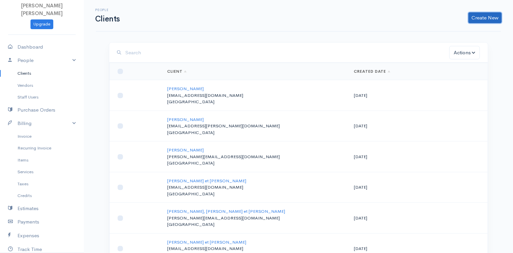
click at [489, 19] on link "Create New" at bounding box center [485, 17] width 33 height 11
click at [470, 34] on link "Client" at bounding box center [474, 32] width 53 height 12
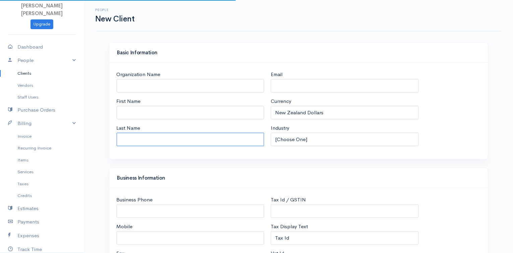
click at [134, 136] on input "Last Name" at bounding box center [191, 140] width 148 height 14
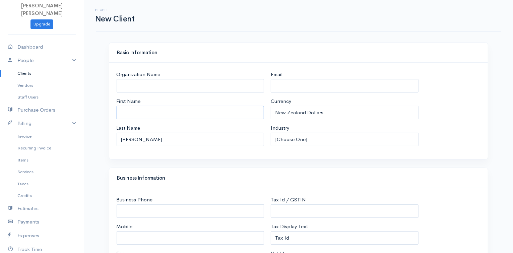
click at [139, 108] on input "First Name" at bounding box center [191, 113] width 148 height 14
click at [348, 88] on input "Email" at bounding box center [345, 86] width 148 height 14
paste input "[EMAIL_ADDRESS][DOMAIN_NAME]"
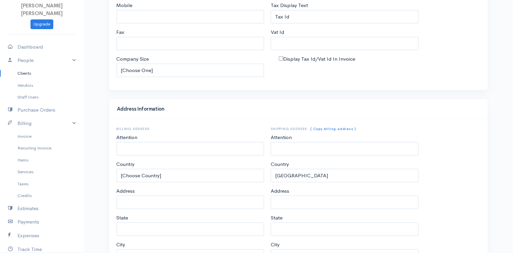
scroll to position [298, 0]
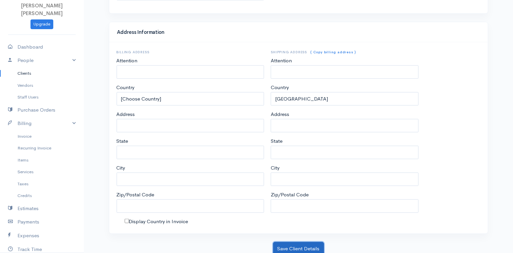
click at [323, 242] on button "Save Client Details" at bounding box center [298, 249] width 51 height 14
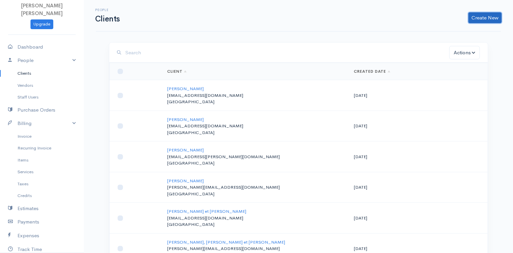
click at [483, 15] on link "Create New" at bounding box center [485, 17] width 33 height 11
click at [468, 30] on link "Client" at bounding box center [474, 32] width 53 height 12
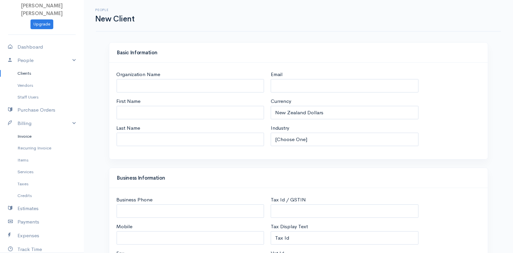
click at [24, 137] on link "Invoice" at bounding box center [42, 136] width 84 height 12
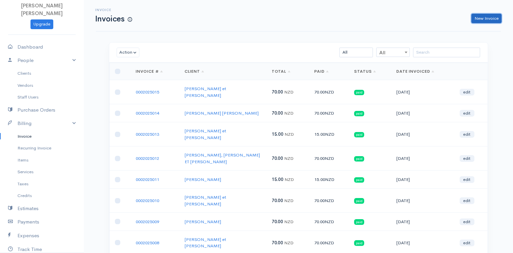
click at [485, 20] on link "New Invoice" at bounding box center [487, 19] width 30 height 10
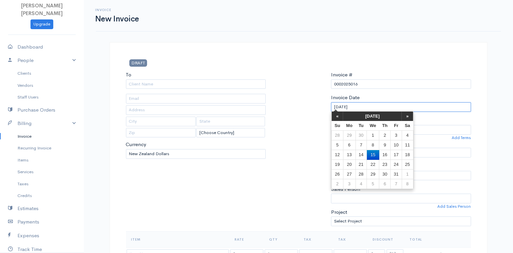
click at [349, 108] on input "[DATE]" at bounding box center [401, 107] width 140 height 10
click at [348, 156] on td "13" at bounding box center [349, 155] width 12 height 10
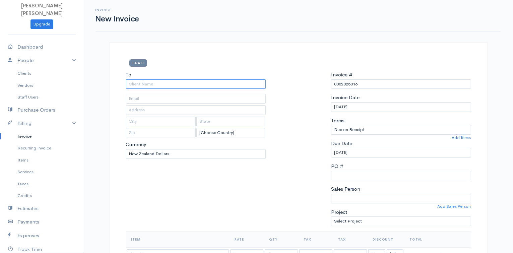
click at [177, 86] on input "To" at bounding box center [196, 84] width 140 height 10
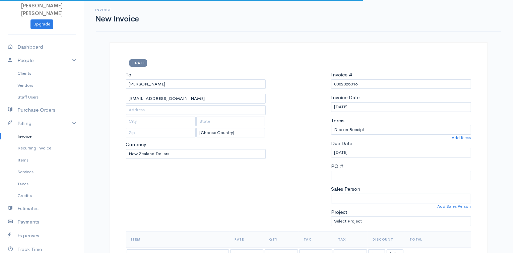
scroll to position [221, 0]
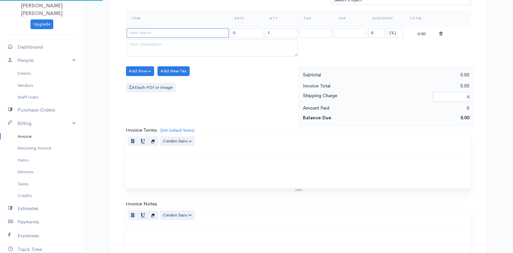
click at [158, 32] on input at bounding box center [178, 33] width 102 height 10
click at [163, 49] on body "[PERSON_NAME] [PERSON_NAME] Upgrade Dashboard People Clients Vendors Staff User…" at bounding box center [256, 69] width 513 height 580
click at [209, 34] on input "TERM MEMBERSHIP" at bounding box center [178, 33] width 102 height 10
click at [195, 40] on body "[PERSON_NAME] [PERSON_NAME] Upgrade Dashboard People Clients Vendors Staff User…" at bounding box center [256, 69] width 513 height 580
click at [254, 32] on input "30.00" at bounding box center [246, 33] width 33 height 10
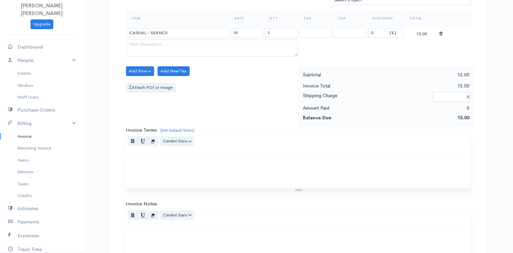
click at [251, 83] on div "Attach PDf or Image" at bounding box center [210, 88] width 169 height 10
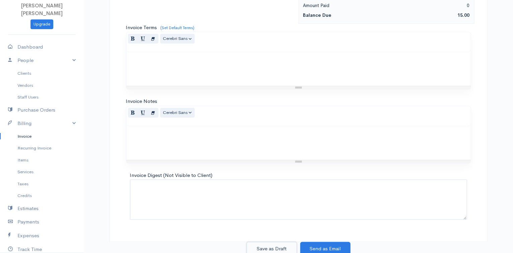
click at [284, 243] on button "Save as Draft" at bounding box center [272, 249] width 50 height 14
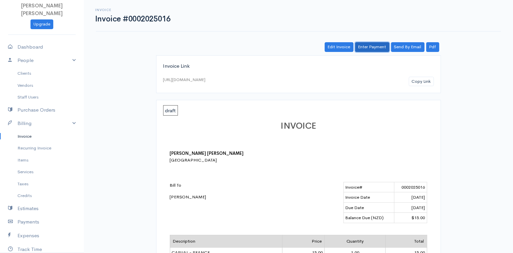
click at [374, 46] on link "Enter Payment" at bounding box center [372, 47] width 34 height 10
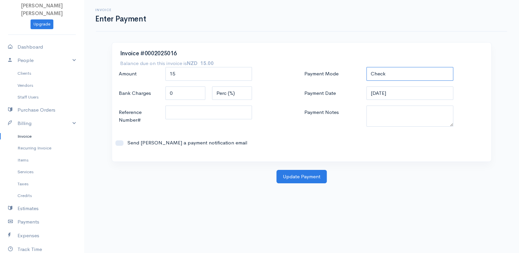
click at [375, 74] on select "Check Bank Transfer Credit Cash Debit ACH VISA MASTERCARD AMEX DISCOVER DINERS …" at bounding box center [409, 74] width 87 height 14
click at [366, 67] on select "Check Bank Transfer Credit Cash Debit ACH VISA MASTERCARD AMEX DISCOVER DINERS …" at bounding box center [409, 74] width 87 height 14
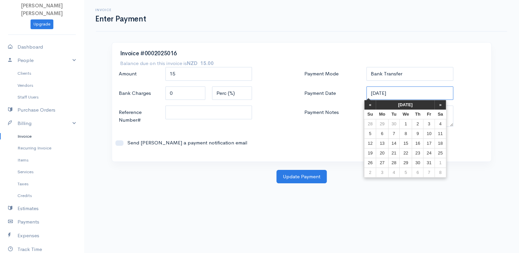
click at [383, 92] on input "[DATE]" at bounding box center [409, 93] width 87 height 14
click at [384, 142] on td "13" at bounding box center [381, 143] width 12 height 10
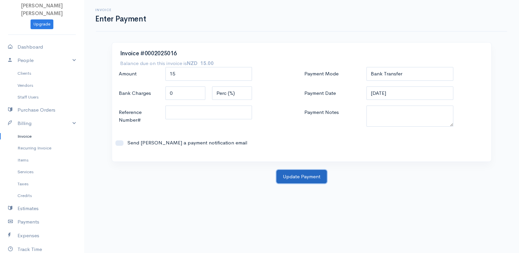
click at [306, 174] on button "Update Payment" at bounding box center [301, 177] width 50 height 14
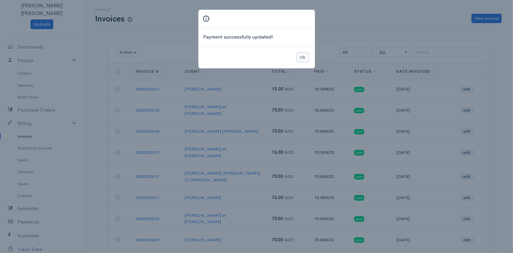
click at [304, 53] on button "Ok" at bounding box center [303, 58] width 12 height 10
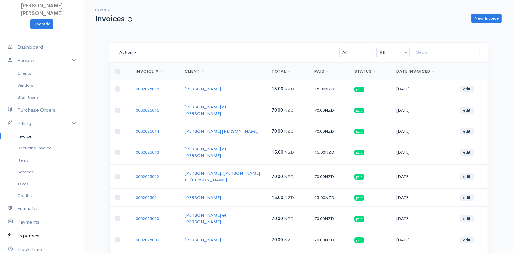
click at [34, 232] on link "Expenses" at bounding box center [42, 236] width 84 height 14
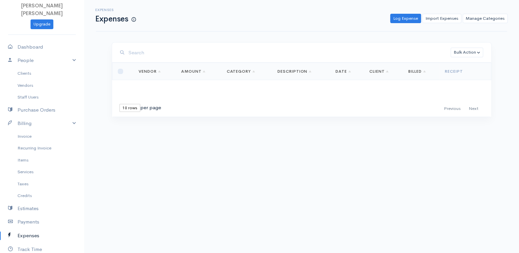
click at [409, 23] on div "Expenses Expenses Log Expense Import Expenses Manage Categories Action New Expe…" at bounding box center [301, 16] width 411 height 32
click at [407, 20] on link "Log Expense" at bounding box center [405, 19] width 31 height 10
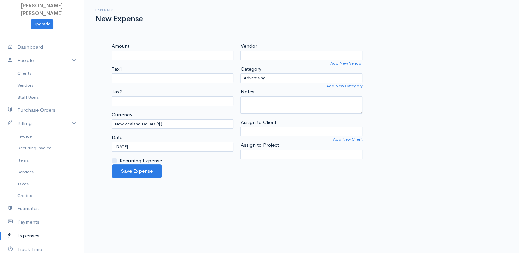
click at [144, 66] on div "Tax1" at bounding box center [173, 74] width 122 height 18
click at [145, 52] on input "Amount" at bounding box center [173, 56] width 122 height 10
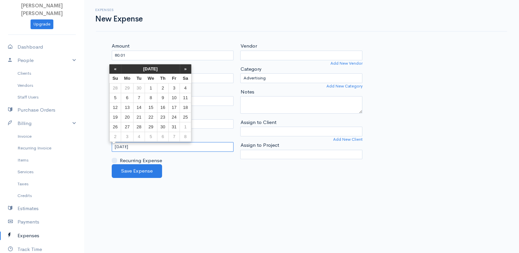
click at [148, 147] on input "[DATE]" at bounding box center [173, 147] width 122 height 10
click at [118, 69] on th "«" at bounding box center [115, 68] width 12 height 9
click at [165, 88] on td "4" at bounding box center [165, 88] width 11 height 10
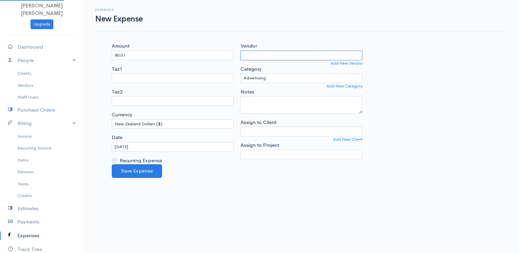
click at [288, 56] on input "Vendor" at bounding box center [301, 56] width 122 height 10
click at [276, 110] on body "[PERSON_NAME] [PERSON_NAME] Upgrade Dashboard People Clients Vendors Staff User…" at bounding box center [259, 126] width 519 height 253
click at [275, 78] on select "Advertising Car & Truck Expenses Contractors Education Education and Training E…" at bounding box center [301, 78] width 122 height 10
click at [240, 73] on select "Advertising Car & Truck Expenses Contractors Education Education and Training E…" at bounding box center [301, 78] width 122 height 10
click at [149, 169] on button "Save Expense" at bounding box center [137, 171] width 50 height 14
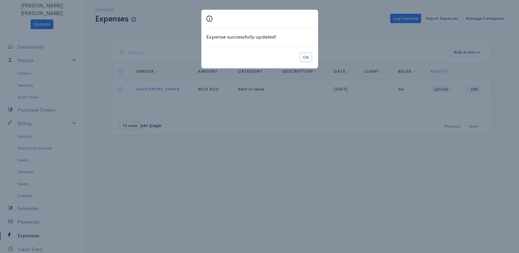
click at [306, 57] on button "Ok" at bounding box center [306, 58] width 12 height 10
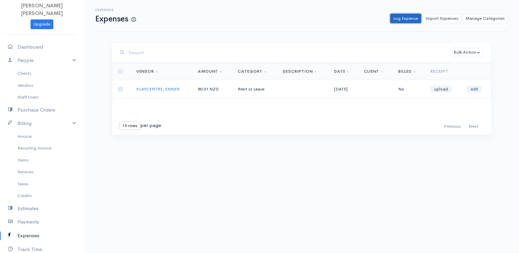
click at [417, 20] on link "Log Expense" at bounding box center [405, 19] width 31 height 10
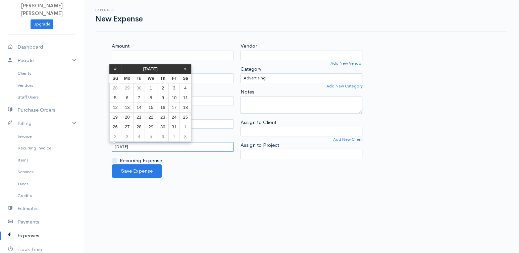
click at [156, 147] on input "[DATE]" at bounding box center [173, 147] width 122 height 10
click at [115, 69] on th "«" at bounding box center [115, 68] width 12 height 9
click at [179, 96] on td "12" at bounding box center [176, 98] width 11 height 10
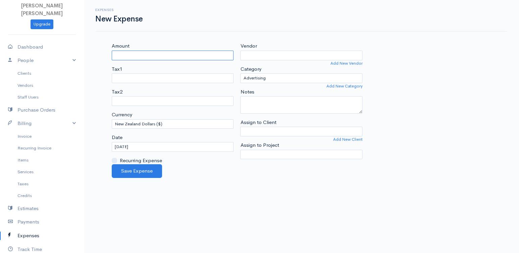
click at [211, 55] on input "Amount" at bounding box center [173, 56] width 122 height 10
click at [268, 58] on input "Vendor" at bounding box center [301, 56] width 122 height 10
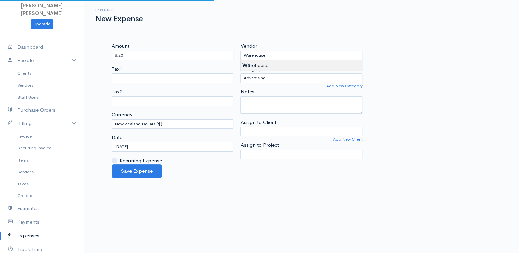
click at [264, 64] on body "[PERSON_NAME] [PERSON_NAME] Upgrade Dashboard People Clients Vendors Staff User…" at bounding box center [259, 126] width 519 height 253
click at [273, 74] on select "Advertising Car & Truck Expenses Contractors Education Education and Training E…" at bounding box center [301, 78] width 122 height 10
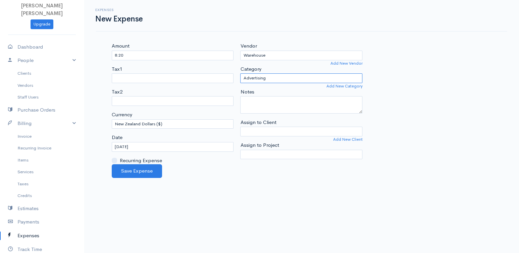
click at [240, 73] on select "Advertising Car & Truck Expenses Contractors Education Education and Training E…" at bounding box center [301, 78] width 122 height 10
click at [136, 173] on button "Save Expense" at bounding box center [137, 171] width 50 height 14
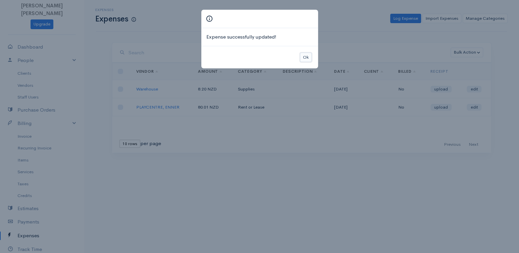
click at [307, 53] on button "Ok" at bounding box center [306, 58] width 12 height 10
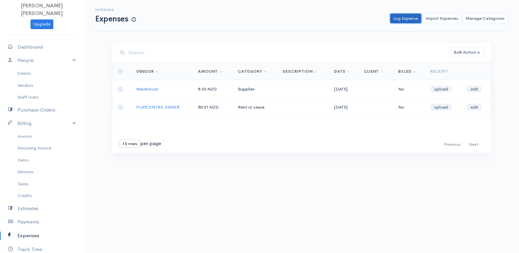
click at [418, 18] on link "Log Expense" at bounding box center [405, 19] width 31 height 10
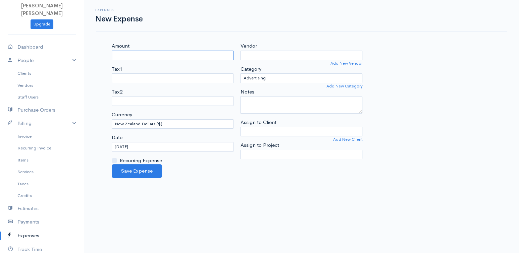
click at [174, 59] on input "Amount" at bounding box center [173, 56] width 122 height 10
click at [249, 51] on input "Vendor" at bounding box center [301, 56] width 122 height 10
click at [270, 62] on body "[PERSON_NAME] [PERSON_NAME] Upgrade Dashboard People Clients Vendors Staff User…" at bounding box center [259, 126] width 519 height 253
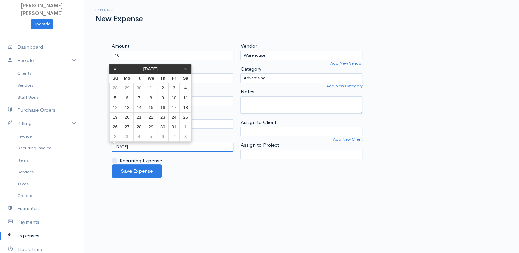
click at [153, 142] on input "[DATE]" at bounding box center [173, 147] width 122 height 10
click at [116, 66] on th "«" at bounding box center [118, 68] width 12 height 9
click at [187, 97] on td "13" at bounding box center [187, 98] width 11 height 10
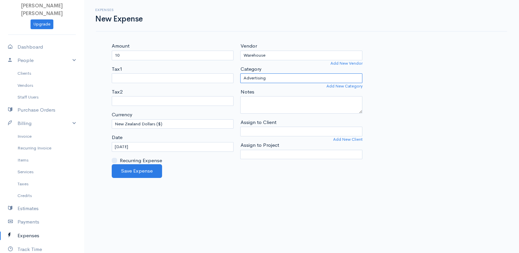
click at [295, 79] on select "Advertising Car & Truck Expenses Contractors Education Education and Training E…" at bounding box center [301, 78] width 122 height 10
click at [240, 73] on select "Advertising Car & Truck Expenses Contractors Education Education and Training E…" at bounding box center [301, 78] width 122 height 10
click at [141, 175] on button "Save Expense" at bounding box center [137, 171] width 50 height 14
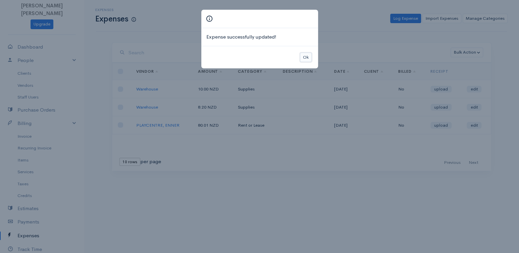
click at [304, 58] on button "Ok" at bounding box center [306, 58] width 12 height 10
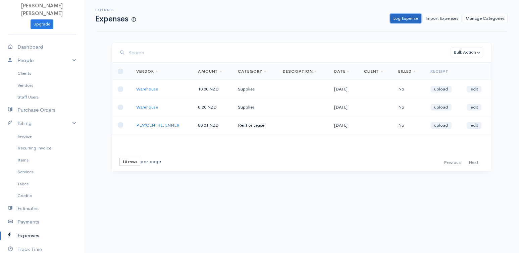
click at [412, 17] on link "Log Expense" at bounding box center [405, 19] width 31 height 10
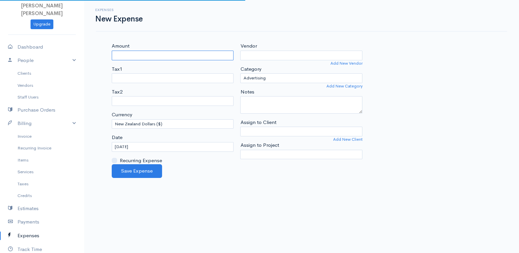
click at [203, 56] on input "Amount" at bounding box center [173, 56] width 122 height 10
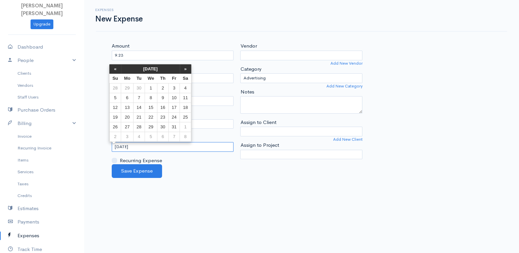
click at [150, 147] on input "[DATE]" at bounding box center [173, 147] width 122 height 10
click at [113, 72] on th "«" at bounding box center [115, 68] width 12 height 9
click at [191, 95] on td "13" at bounding box center [187, 98] width 11 height 10
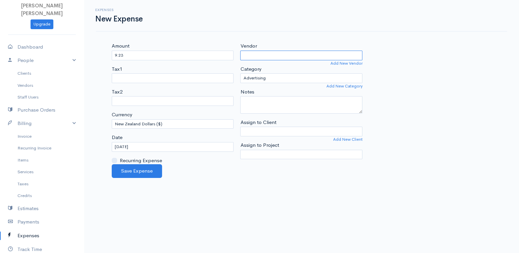
click at [269, 56] on input "Vendor" at bounding box center [301, 56] width 122 height 10
click at [267, 65] on body "[PERSON_NAME] [PERSON_NAME] Upgrade Dashboard People Clients Vendors Staff User…" at bounding box center [259, 126] width 519 height 253
click at [270, 79] on select "Advertising Car & Truck Expenses Contractors Education Education and Training E…" at bounding box center [301, 78] width 122 height 10
click at [240, 73] on select "Advertising Car & Truck Expenses Contractors Education Education and Training E…" at bounding box center [301, 78] width 122 height 10
click at [154, 171] on button "Save Expense" at bounding box center [137, 171] width 50 height 14
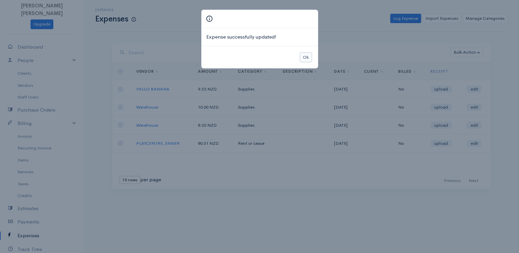
click at [304, 57] on button "Ok" at bounding box center [306, 58] width 12 height 10
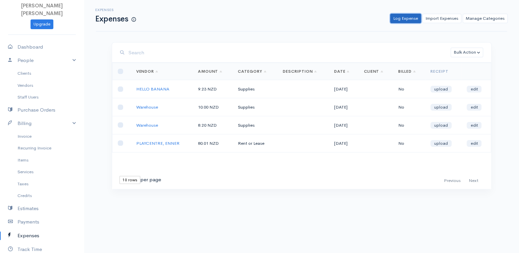
click at [407, 15] on link "Log Expense" at bounding box center [405, 19] width 31 height 10
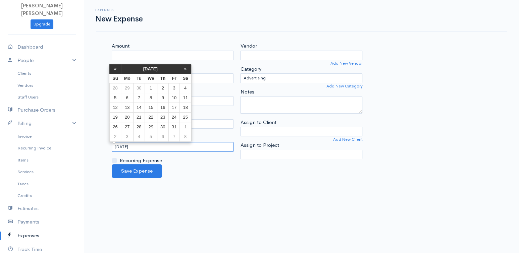
click at [131, 143] on input "[DATE]" at bounding box center [173, 147] width 122 height 10
click at [117, 65] on th "«" at bounding box center [115, 68] width 12 height 9
click at [117, 106] on td "14" at bounding box center [118, 108] width 12 height 10
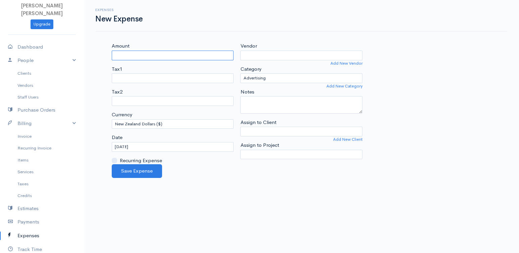
click at [136, 55] on input "Amount" at bounding box center [173, 56] width 122 height 10
click at [276, 60] on input "Vendor" at bounding box center [301, 56] width 122 height 10
click at [267, 136] on body "[PERSON_NAME] [PERSON_NAME] Upgrade Dashboard People Clients Vendors Staff User…" at bounding box center [259, 126] width 519 height 253
click at [295, 76] on select "Advertising Car & Truck Expenses Contractors Education Education and Training E…" at bounding box center [301, 78] width 122 height 10
click at [240, 73] on select "Advertising Car & Truck Expenses Contractors Education Education and Training E…" at bounding box center [301, 78] width 122 height 10
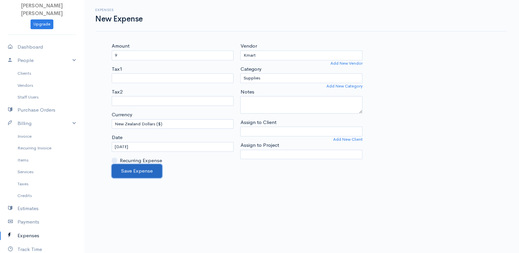
click at [131, 173] on button "Save Expense" at bounding box center [137, 171] width 50 height 14
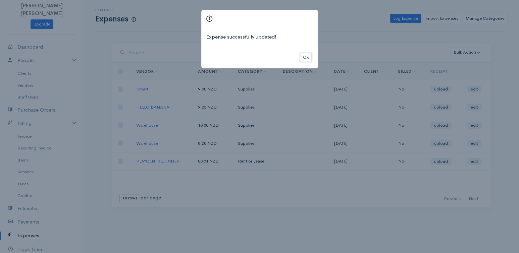
click at [303, 56] on button "Ok" at bounding box center [306, 58] width 12 height 10
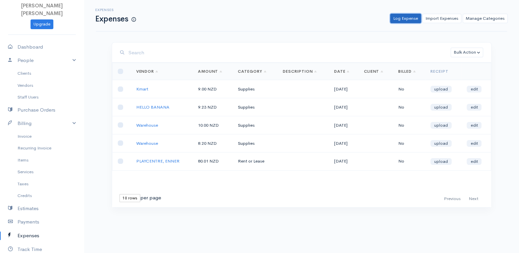
click at [405, 14] on link "Log Expense" at bounding box center [405, 19] width 31 height 10
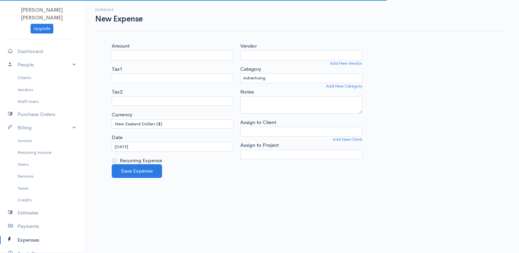
select select "NZD"
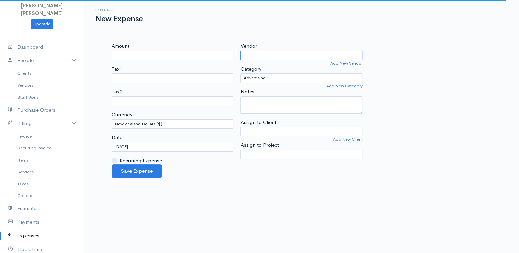
click at [248, 56] on input "Vendor" at bounding box center [301, 56] width 122 height 10
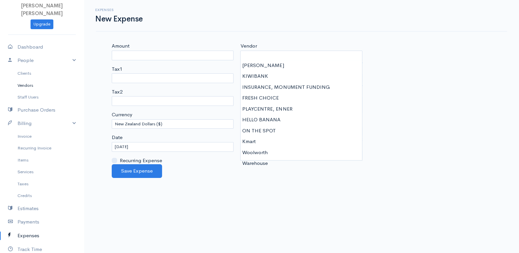
click at [28, 82] on link "Vendors" at bounding box center [42, 85] width 84 height 12
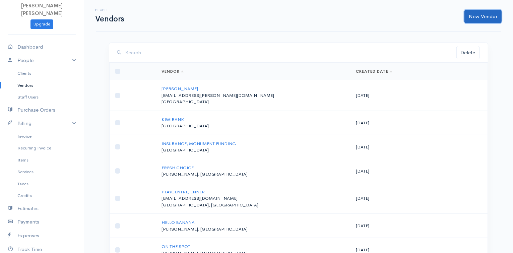
click at [480, 22] on link "New Vendor" at bounding box center [483, 17] width 37 height 14
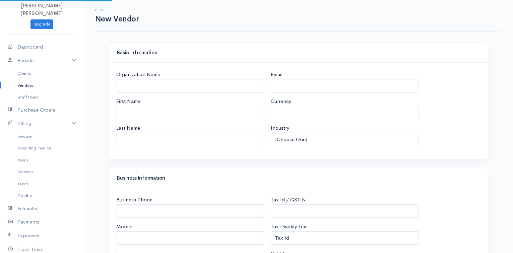
select select "NZD"
select select "[GEOGRAPHIC_DATA]"
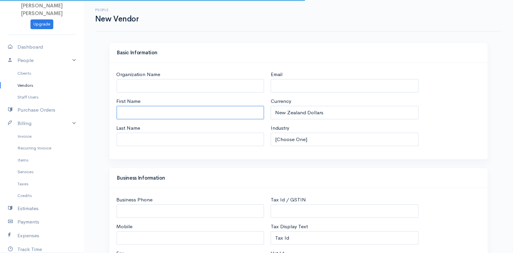
click at [161, 110] on input "First Name" at bounding box center [191, 113] width 148 height 14
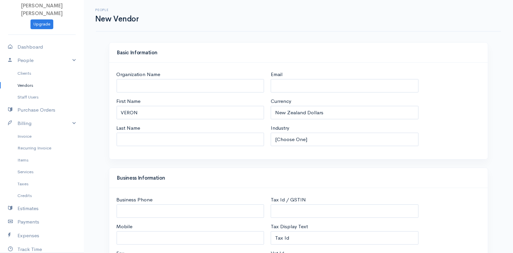
click at [473, 117] on div "Organization Name First Name VERON Last Name Email Currency U.S. Dollars Canadi…" at bounding box center [298, 111] width 371 height 80
click at [158, 109] on input "VERON" at bounding box center [191, 113] width 148 height 14
type input "veronique et [PERSON_NAME]"
type input "OSVALT"
type input "[EMAIL_ADDRESS][DOMAIN_NAME]"
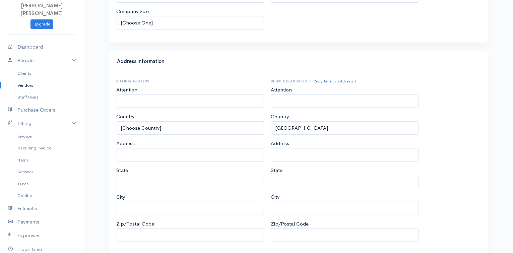
scroll to position [290, 0]
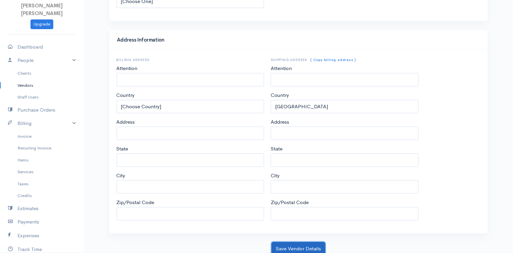
click at [306, 243] on button "Save Vendor Details" at bounding box center [299, 249] width 54 height 14
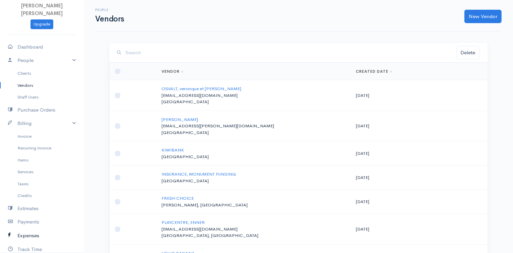
click at [30, 233] on link "Expenses" at bounding box center [42, 236] width 84 height 14
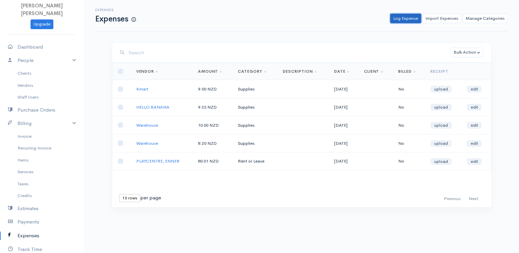
click at [413, 17] on link "Log Expense" at bounding box center [405, 19] width 31 height 10
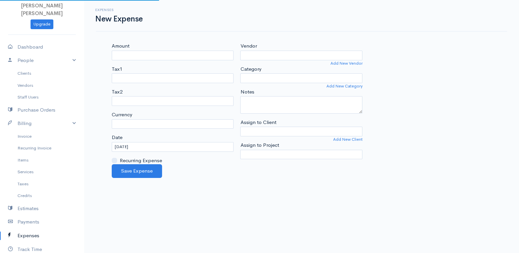
select select "NZD"
click at [161, 51] on input "Amount" at bounding box center [173, 56] width 122 height 10
type input "26.52"
click at [135, 146] on input "[DATE]" at bounding box center [173, 147] width 122 height 10
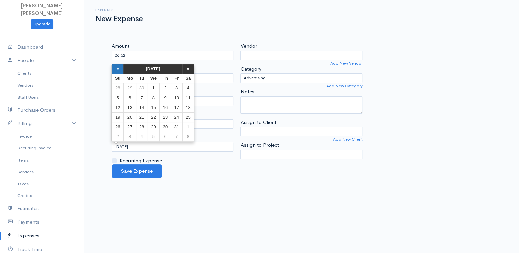
click at [118, 68] on th "«" at bounding box center [118, 68] width 12 height 9
click at [132, 129] on td "29" at bounding box center [129, 127] width 12 height 10
type input "09-29-2025"
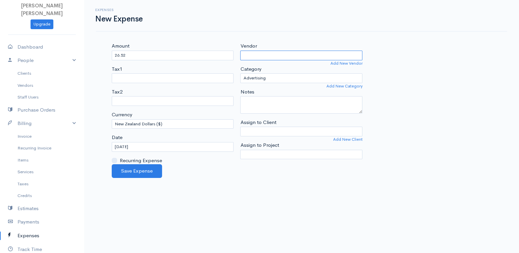
click at [261, 55] on input "Vendor" at bounding box center [301, 56] width 122 height 10
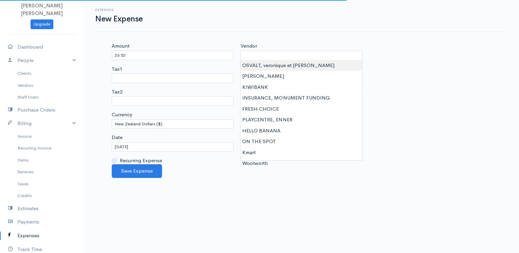
type input "OSVALT, veronique et [PERSON_NAME]"
click at [265, 62] on body "Fanette Marie Pacale GUINCHARD Upgrade Dashboard People Clients Vendors Staff U…" at bounding box center [259, 126] width 519 height 253
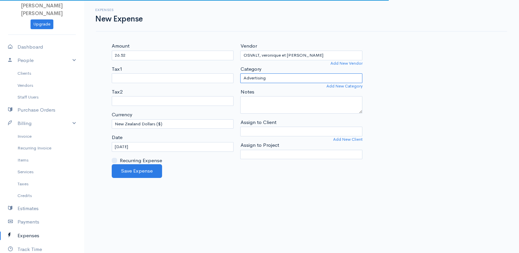
click at [265, 78] on select "Advertising Car & Truck Expenses Contractors Education Education and Training E…" at bounding box center [301, 78] width 122 height 10
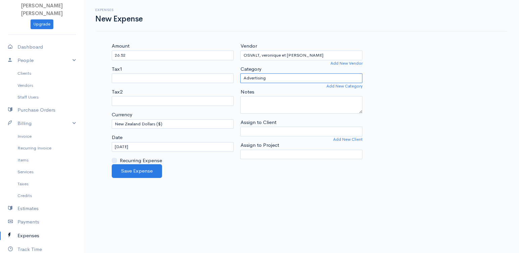
select select "Supplies"
click at [240, 73] on select "Advertising Car & Truck Expenses Contractors Education Education and Training E…" at bounding box center [301, 78] width 122 height 10
click at [270, 99] on textarea "Notes" at bounding box center [301, 104] width 122 height 17
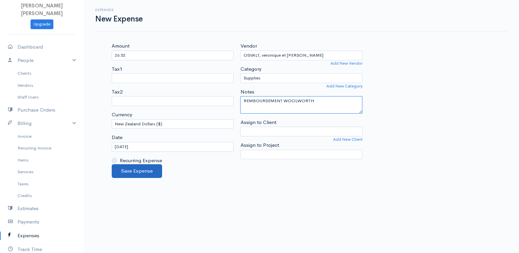
type textarea "REMBOURSEMENT WOOLWORTH"
click at [152, 169] on button "Save Expense" at bounding box center [137, 171] width 50 height 14
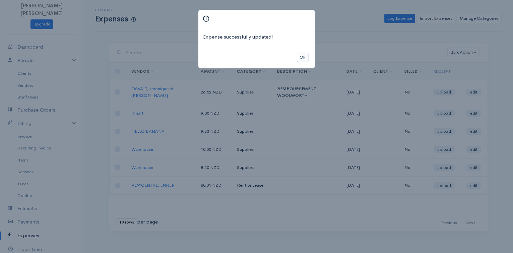
drag, startPoint x: 277, startPoint y: 53, endPoint x: 297, endPoint y: 55, distance: 20.2
click at [297, 55] on div "Ok" at bounding box center [256, 57] width 117 height 23
click at [305, 53] on button "Ok" at bounding box center [303, 58] width 12 height 10
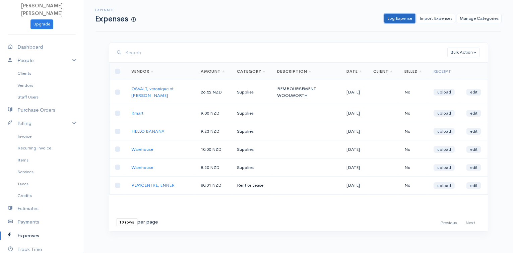
click at [400, 16] on link "Log Expense" at bounding box center [400, 19] width 31 height 10
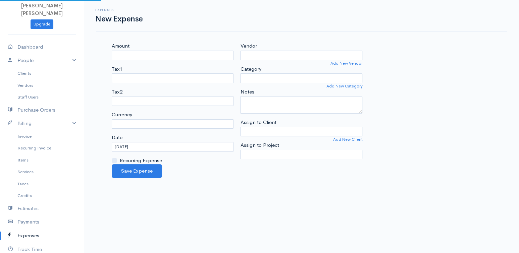
select select "NZD"
click at [163, 52] on input "Amount" at bounding box center [173, 56] width 122 height 10
type input "80.01"
click at [278, 57] on input "Vendor" at bounding box center [301, 56] width 122 height 10
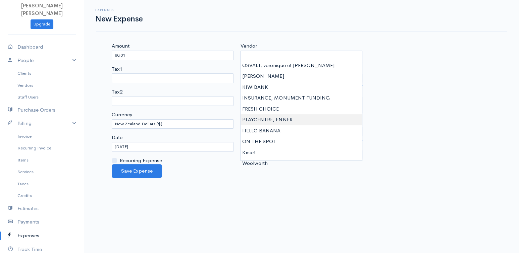
type input "PLAYCENTRE, ENNER"
click at [272, 117] on body "[PERSON_NAME] [PERSON_NAME] Upgrade Dashboard People Clients Vendors Staff User…" at bounding box center [259, 126] width 519 height 253
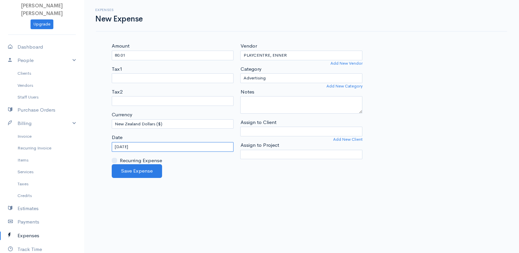
click at [144, 143] on input "[DATE]" at bounding box center [173, 147] width 122 height 10
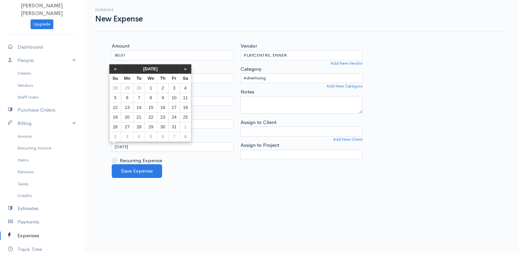
click at [127, 100] on td "6" at bounding box center [127, 98] width 12 height 10
type input "10-06-2025"
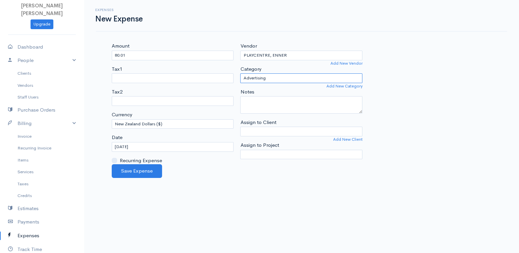
click at [278, 81] on select "Advertising Car & Truck Expenses Contractors Education Education and Training E…" at bounding box center [301, 78] width 122 height 10
select select "Rent or Lease"
click at [240, 73] on select "Advertising Car & Truck Expenses Contractors Education Education and Training E…" at bounding box center [301, 78] width 122 height 10
click at [136, 169] on button "Save Expense" at bounding box center [137, 171] width 50 height 14
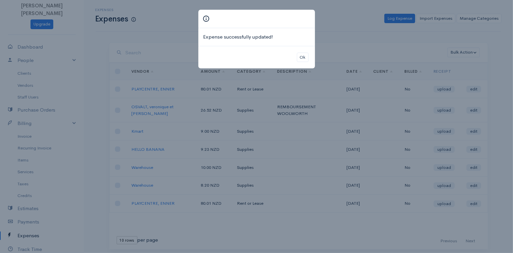
click at [305, 48] on div "Ok" at bounding box center [256, 57] width 117 height 23
click at [303, 56] on button "Ok" at bounding box center [303, 58] width 12 height 10
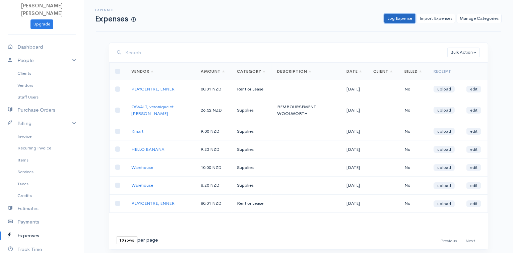
click at [401, 14] on link "Log Expense" at bounding box center [400, 19] width 31 height 10
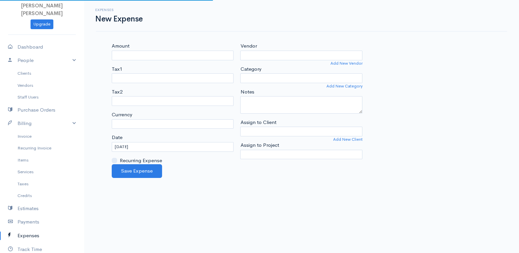
select select "NZD"
click at [267, 52] on input "Vendor" at bounding box center [301, 56] width 122 height 10
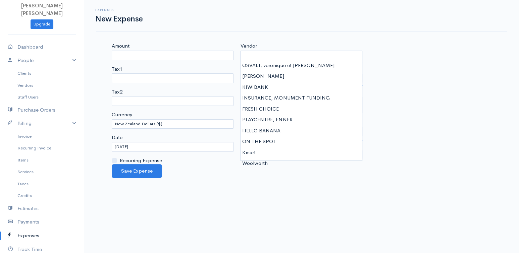
click at [182, 61] on div "Amount Tax1 Tax2 Currency U.S. Dollars ($) Canadian Dollars ($) British Pounds …" at bounding box center [172, 103] width 129 height 122
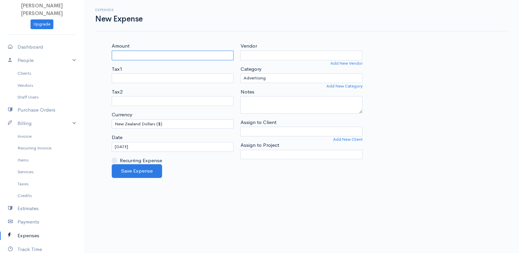
click at [177, 57] on input "Amount" at bounding box center [173, 56] width 122 height 10
type input "4.65"
click at [258, 53] on input "Vendor" at bounding box center [301, 56] width 122 height 10
type input "Warehouse"
click at [266, 65] on body "Fanette Marie Pacale GUINCHARD Upgrade Dashboard People Clients Vendors Staff U…" at bounding box center [259, 126] width 519 height 253
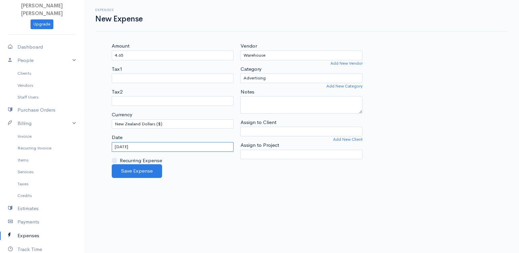
click at [155, 147] on input "[DATE]" at bounding box center [173, 147] width 122 height 10
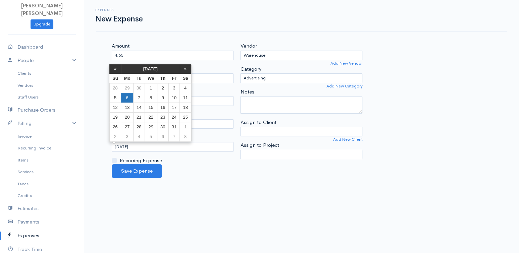
click at [131, 100] on td "6" at bounding box center [127, 98] width 12 height 10
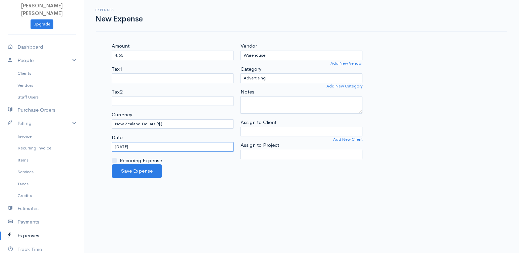
click at [141, 144] on input "10-06-2025" at bounding box center [173, 147] width 122 height 10
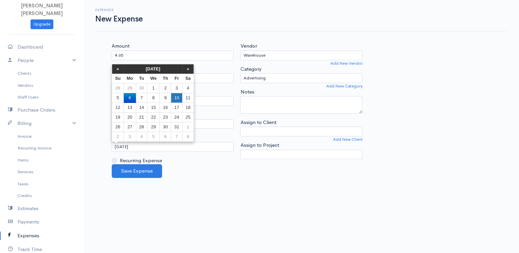
click at [175, 97] on td "10" at bounding box center [176, 98] width 11 height 10
type input "10-10-2025"
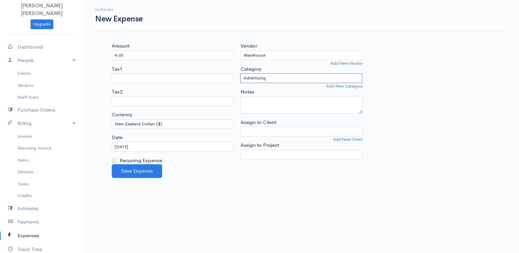
click at [270, 73] on select "Advertising Car & Truck Expenses Contractors Education Education and Training E…" at bounding box center [301, 78] width 122 height 10
select select "Supplies"
click at [240, 73] on select "Advertising Car & Truck Expenses Contractors Education Education and Training E…" at bounding box center [301, 78] width 122 height 10
click at [140, 171] on button "Save Expense" at bounding box center [137, 171] width 50 height 14
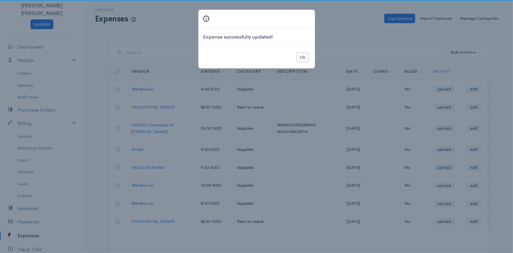
click at [301, 57] on button "Ok" at bounding box center [303, 58] width 12 height 10
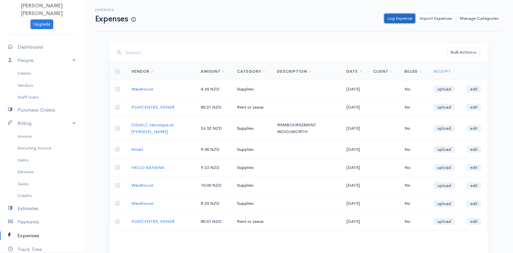
click at [407, 17] on link "Log Expense" at bounding box center [400, 19] width 31 height 10
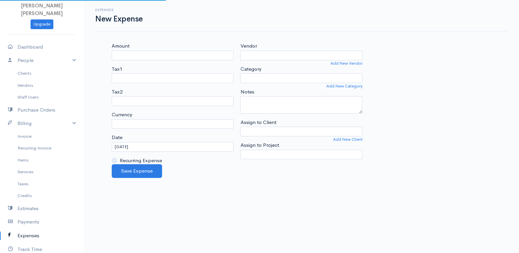
select select "NZD"
click at [206, 147] on input "[DATE]" at bounding box center [173, 147] width 122 height 10
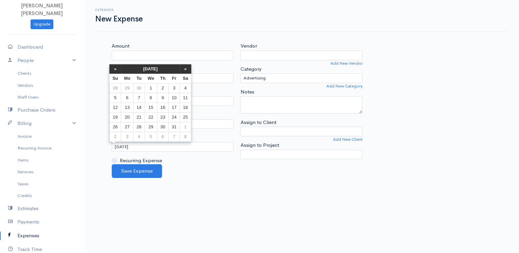
click at [176, 98] on td "10" at bounding box center [173, 98] width 11 height 10
type input "10-10-2025"
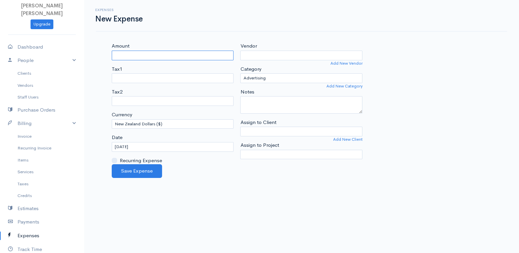
click at [182, 56] on input "Amount" at bounding box center [173, 56] width 122 height 10
type input "9.60"
click at [259, 56] on input "Vendor" at bounding box center [301, 56] width 122 height 10
type input "Warehouse"
click at [257, 64] on body "Fanette Marie Pacale GUINCHARD Upgrade Dashboard People Clients Vendors Staff U…" at bounding box center [259, 126] width 519 height 253
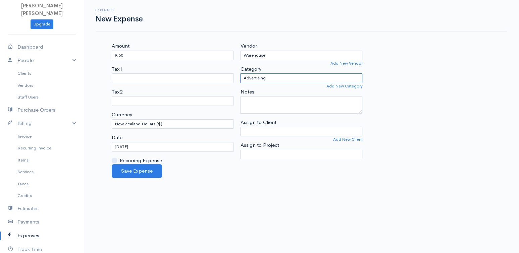
click at [258, 78] on select "Advertising Car & Truck Expenses Contractors Education Education and Training E…" at bounding box center [301, 78] width 122 height 10
select select "Supplies"
click at [240, 73] on select "Advertising Car & Truck Expenses Contractors Education Education and Training E…" at bounding box center [301, 78] width 122 height 10
click at [131, 171] on button "Save Expense" at bounding box center [137, 171] width 50 height 14
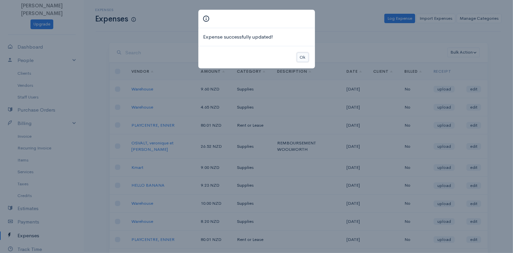
click at [302, 58] on button "Ok" at bounding box center [303, 58] width 12 height 10
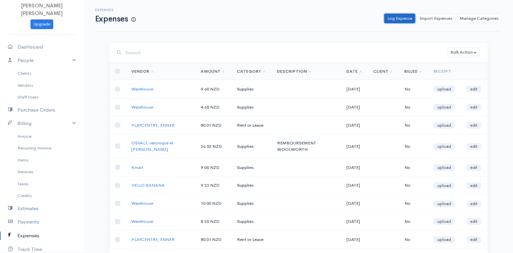
click at [402, 18] on link "Log Expense" at bounding box center [400, 19] width 31 height 10
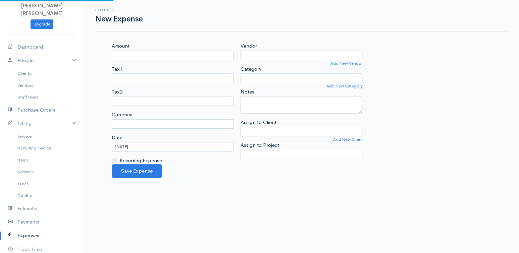
select select "NZD"
click at [174, 51] on input "Amount" at bounding box center [173, 56] width 122 height 10
type input "7.90"
click at [249, 58] on input "Vendor" at bounding box center [301, 56] width 122 height 10
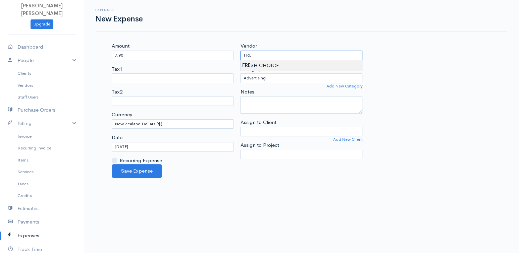
type input "FRESH CHOICE"
click at [261, 66] on body "Fanette Marie Pacale GUINCHARD Upgrade Dashboard People Clients Vendors Staff U…" at bounding box center [259, 126] width 519 height 253
click at [144, 147] on input "[DATE]" at bounding box center [173, 147] width 122 height 10
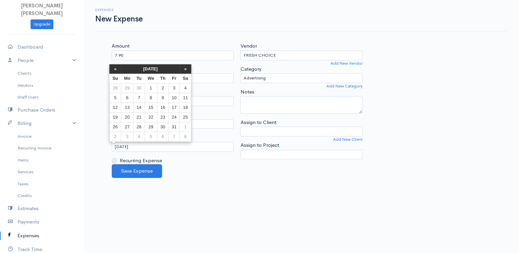
click at [174, 99] on td "10" at bounding box center [173, 98] width 11 height 10
type input "10-10-2025"
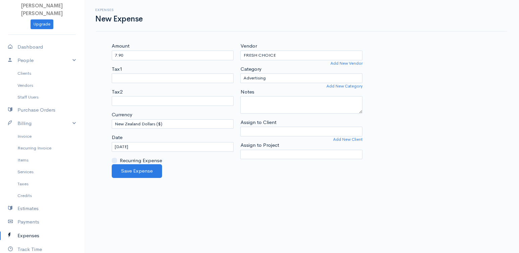
click at [273, 72] on div "Category Advertising Car & Truck Expenses Contractors Education Education and T…" at bounding box center [301, 74] width 122 height 18
click at [272, 81] on select "Advertising Car & Truck Expenses Contractors Education Education and Training E…" at bounding box center [301, 78] width 122 height 10
select select "Supplies"
click at [240, 73] on select "Advertising Car & Truck Expenses Contractors Education Education and Training E…" at bounding box center [301, 78] width 122 height 10
click at [141, 169] on button "Save Expense" at bounding box center [137, 171] width 50 height 14
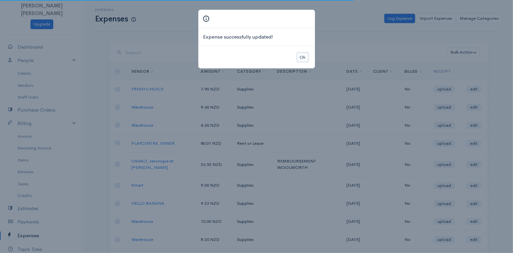
click at [304, 59] on button "Ok" at bounding box center [303, 58] width 12 height 10
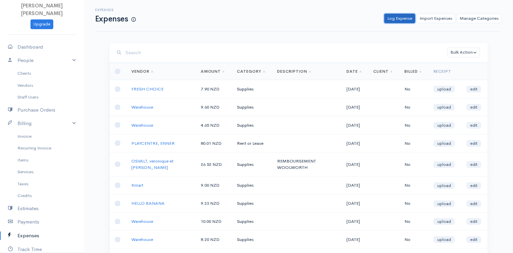
click at [399, 19] on link "Log Expense" at bounding box center [400, 19] width 31 height 10
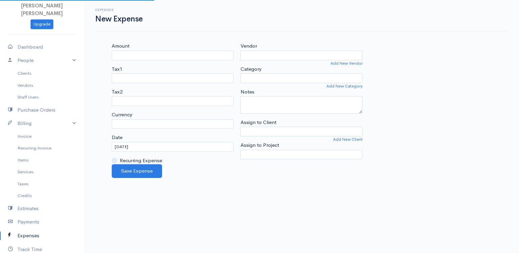
select select "NZD"
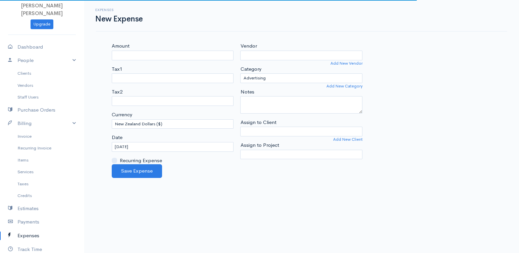
click at [207, 49] on div "Amount" at bounding box center [173, 51] width 122 height 18
click at [198, 53] on input "Amount" at bounding box center [173, 56] width 122 height 10
type input "8.71"
click at [258, 51] on input "Vendor" at bounding box center [301, 56] width 122 height 10
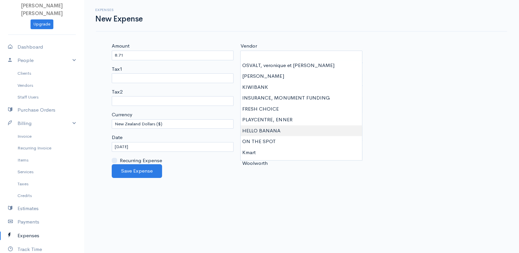
type input "HELLO BANANA"
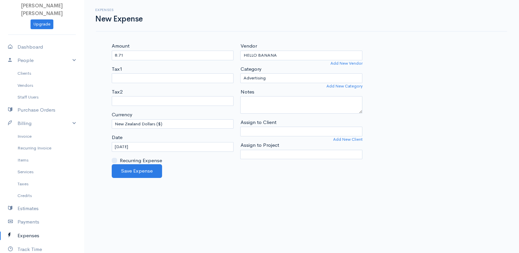
click at [255, 127] on body "Fanette Marie Pacale GUINCHARD Upgrade Dashboard People Clients Vendors Staff U…" at bounding box center [259, 126] width 519 height 253
click at [118, 149] on input "[DATE]" at bounding box center [173, 147] width 122 height 10
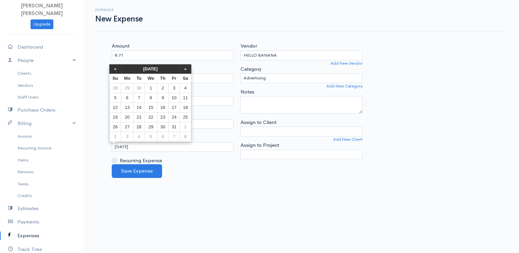
click at [186, 97] on td "11" at bounding box center [185, 98] width 11 height 10
type input "10-11-2025"
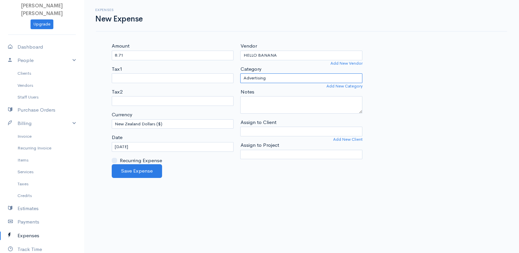
click at [303, 80] on select "Advertising Car & Truck Expenses Contractors Education Education and Training E…" at bounding box center [301, 78] width 122 height 10
select select "Supplies"
click at [240, 73] on select "Advertising Car & Truck Expenses Contractors Education Education and Training E…" at bounding box center [301, 78] width 122 height 10
click at [141, 168] on button "Save Expense" at bounding box center [137, 171] width 50 height 14
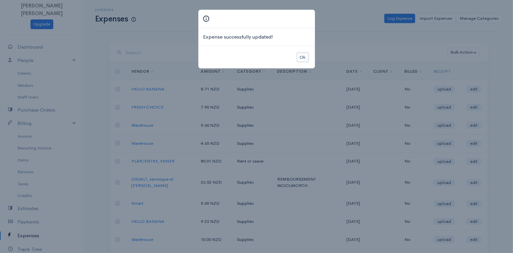
click at [306, 61] on button "Ok" at bounding box center [303, 58] width 12 height 10
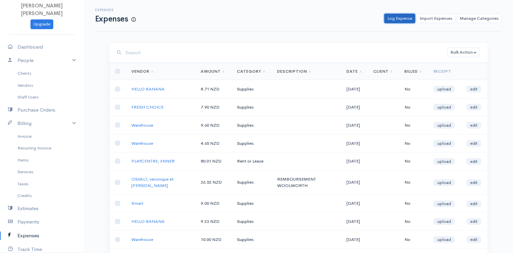
click at [404, 17] on link "Log Expense" at bounding box center [400, 19] width 31 height 10
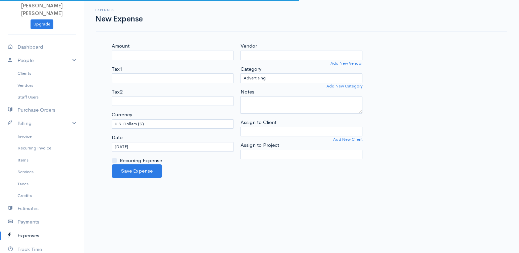
select select "NZD"
click at [228, 59] on input "Amount" at bounding box center [173, 56] width 122 height 10
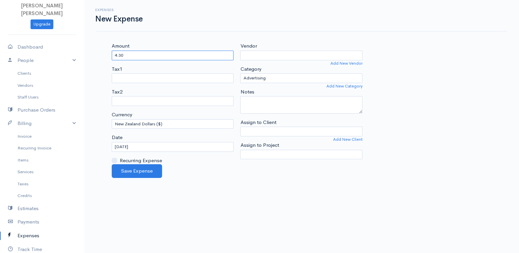
type input "4.30"
click at [272, 53] on input "Vendor" at bounding box center [301, 56] width 122 height 10
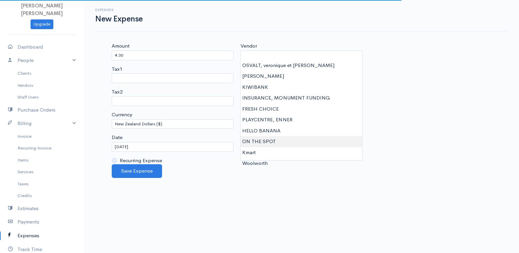
type input "ON THE SPOT"
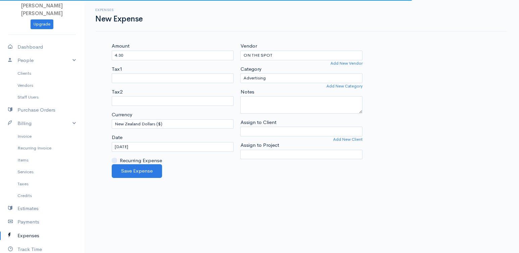
click at [256, 137] on body "Fanette Marie Pacale GUINCHARD Upgrade Dashboard People Clients Vendors Staff U…" at bounding box center [259, 126] width 519 height 253
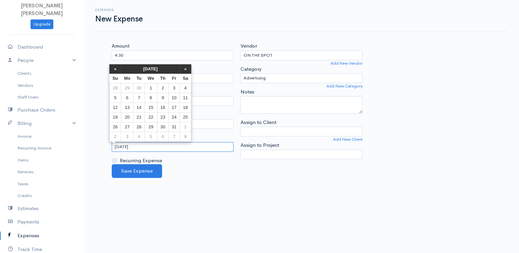
click at [156, 143] on input "[DATE]" at bounding box center [173, 147] width 122 height 10
click at [172, 98] on td "10" at bounding box center [173, 98] width 11 height 10
type input "10-10-2025"
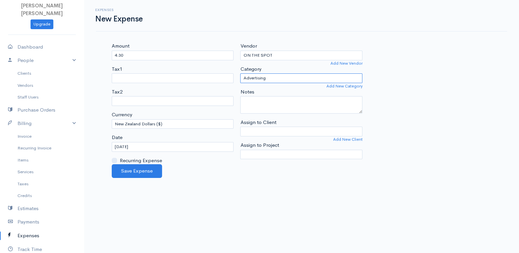
click at [275, 77] on select "Advertising Car & Truck Expenses Contractors Education Education and Training E…" at bounding box center [301, 78] width 122 height 10
select select "Supplies"
click at [240, 73] on select "Advertising Car & Truck Expenses Contractors Education Education and Training E…" at bounding box center [301, 78] width 122 height 10
click at [128, 170] on button "Save Expense" at bounding box center [137, 171] width 50 height 14
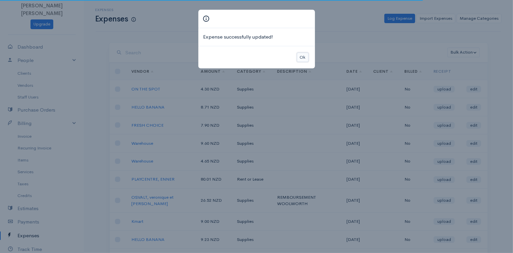
click at [305, 56] on button "Ok" at bounding box center [303, 58] width 12 height 10
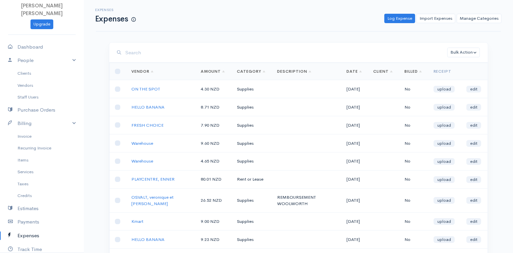
click at [115, 103] on td at bounding box center [117, 107] width 17 height 18
drag, startPoint x: 124, startPoint y: 106, endPoint x: 117, endPoint y: 107, distance: 7.0
click at [124, 107] on td at bounding box center [117, 107] width 17 height 18
click at [117, 107] on input "checkbox" at bounding box center [117, 107] width 5 height 5
checkbox input "true"
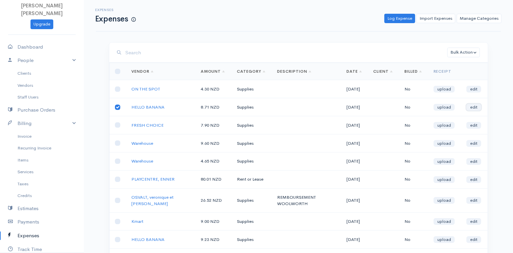
click at [473, 106] on link "edit" at bounding box center [474, 107] width 15 height 7
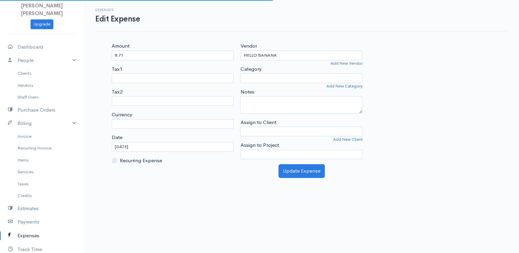
select select "NZD"
select select "Supplies"
select select
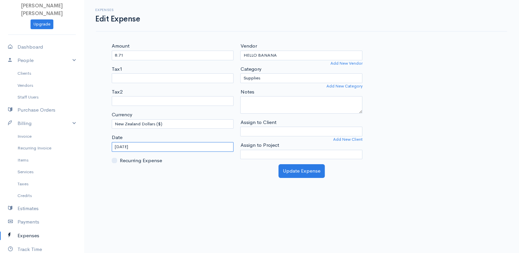
click at [161, 146] on input "10-11-2025" at bounding box center [173, 147] width 122 height 10
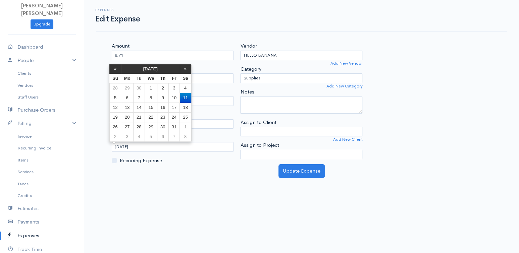
click at [193, 172] on div "Update Expense" at bounding box center [301, 171] width 386 height 14
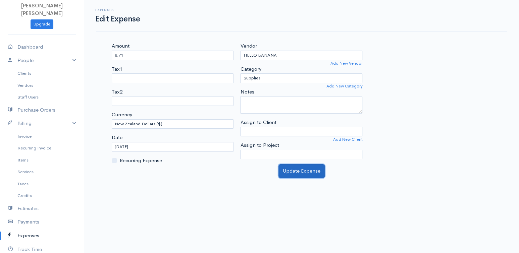
click at [312, 166] on button "Update Expense" at bounding box center [301, 171] width 46 height 14
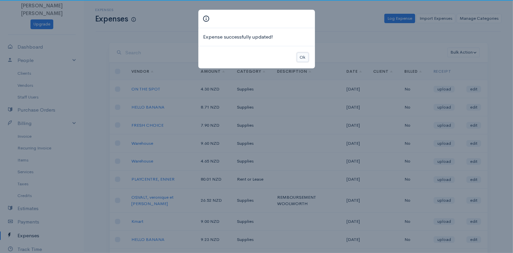
click at [305, 55] on button "Ok" at bounding box center [303, 58] width 12 height 10
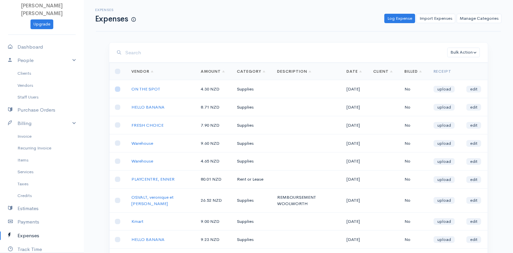
click at [117, 91] on input "checkbox" at bounding box center [117, 88] width 5 height 5
checkbox input "true"
click at [476, 90] on link "edit" at bounding box center [474, 89] width 15 height 7
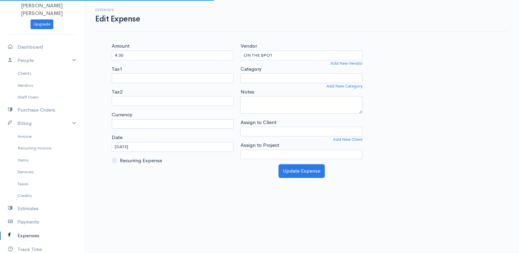
select select "NZD"
select select "Supplies"
select select
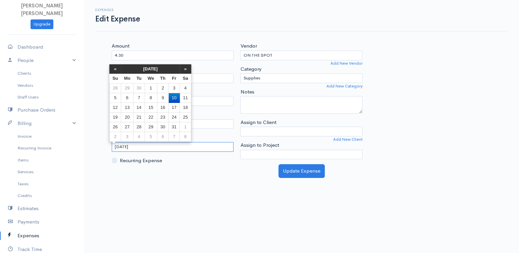
click at [134, 147] on input "10-10-2025" at bounding box center [173, 147] width 122 height 10
click at [117, 109] on td "12" at bounding box center [115, 108] width 12 height 10
type input "10-12-2025"
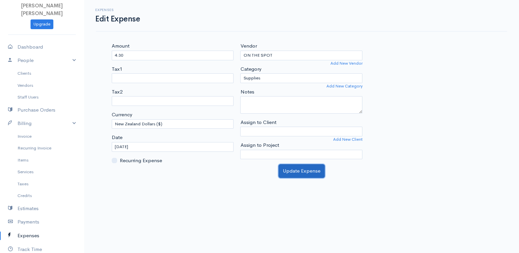
click at [291, 168] on button "Update Expense" at bounding box center [301, 171] width 46 height 14
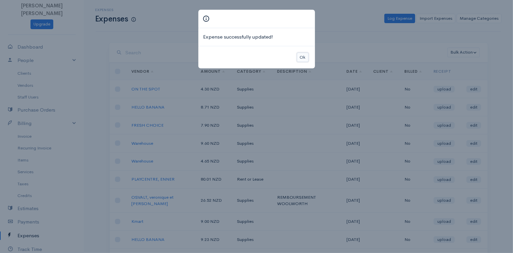
click at [301, 57] on button "Ok" at bounding box center [303, 58] width 12 height 10
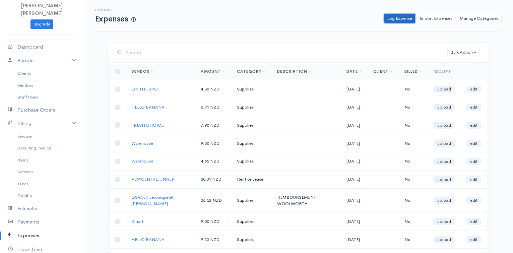
click at [394, 16] on link "Log Expense" at bounding box center [400, 19] width 31 height 10
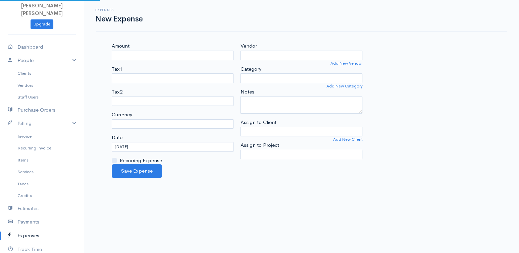
select select "NZD"
click at [159, 59] on input "Amount" at bounding box center [173, 56] width 122 height 10
type input "75.10"
click at [262, 52] on input "Vendor" at bounding box center [301, 56] width 122 height 10
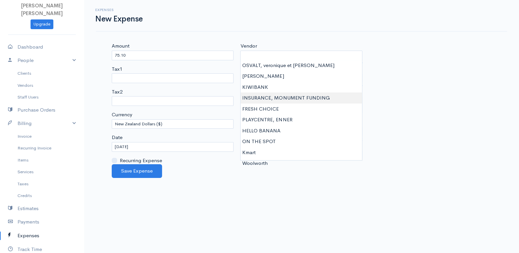
type input "INSURANCE, MONUMENT FUNDING"
click at [264, 95] on body "Fanette Marie Pacale GUINCHARD Upgrade Dashboard People Clients Vendors Staff U…" at bounding box center [259, 126] width 519 height 253
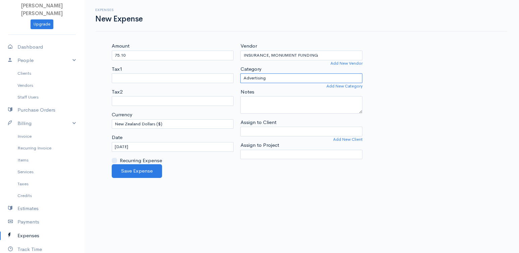
click at [256, 73] on select "Advertising Car & Truck Expenses Contractors Education Education and Training E…" at bounding box center [301, 78] width 122 height 10
select select "Supplies"
click at [240, 73] on select "Advertising Car & Truck Expenses Contractors Education Education and Training E…" at bounding box center [301, 78] width 122 height 10
click at [148, 144] on input "[DATE]" at bounding box center [173, 147] width 122 height 10
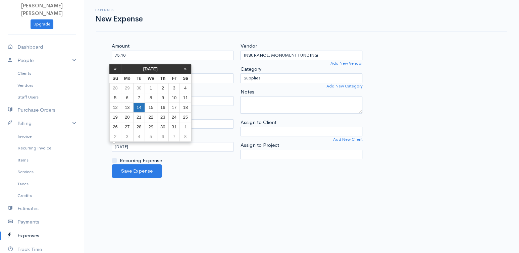
click at [140, 107] on td "14" at bounding box center [138, 108] width 11 height 10
type input "10-14-2025"
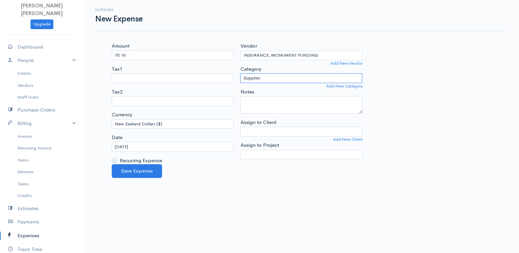
click at [289, 78] on select "Advertising Car & Truck Expenses Contractors Education Education and Training E…" at bounding box center [301, 78] width 122 height 10
click at [389, 98] on div "Amount 75.10 Tax1 Tax2 Currency U.S. Dollars ($) Canadian Dollars ($) British P…" at bounding box center [301, 103] width 386 height 122
click at [354, 86] on link "Add New Category" at bounding box center [344, 86] width 36 height 6
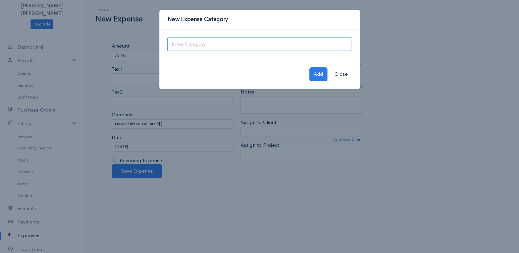
click at [195, 47] on input "text" at bounding box center [259, 45] width 184 height 14
type input "INSURANCE"
click at [315, 77] on button "Add" at bounding box center [318, 74] width 18 height 14
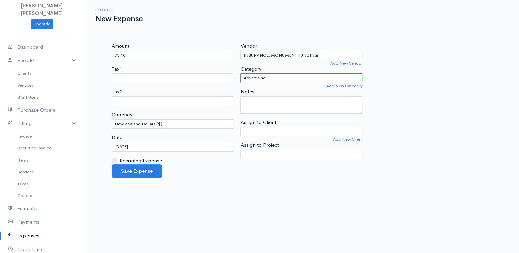
click at [297, 79] on select "Utilities Travel Supplies Rent or Lease Professional Services Personal Other Ex…" at bounding box center [301, 78] width 122 height 10
select select "INSURANCE"
click at [240, 73] on select "Utilities Travel Supplies Rent or Lease Professional Services Personal Other Ex…" at bounding box center [301, 78] width 122 height 10
click at [150, 174] on button "Save Expense" at bounding box center [137, 171] width 50 height 14
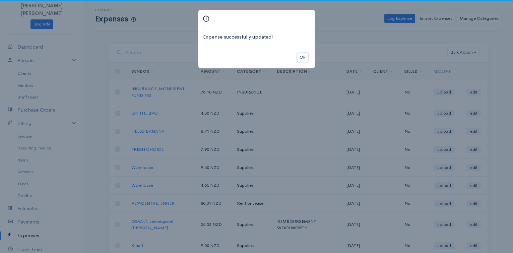
click at [299, 55] on button "Ok" at bounding box center [303, 58] width 12 height 10
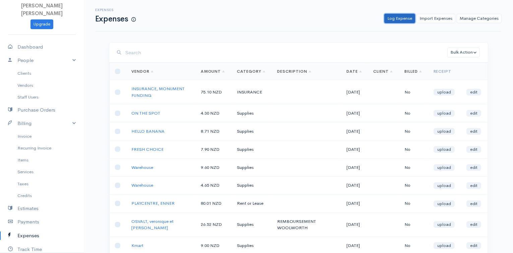
click at [408, 17] on link "Log Expense" at bounding box center [400, 19] width 31 height 10
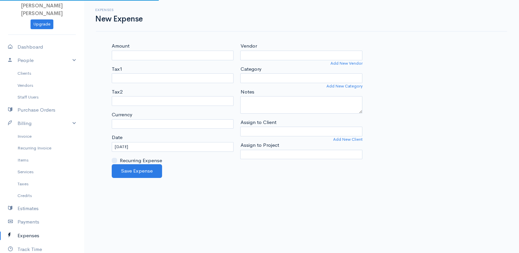
select select "NZD"
click at [156, 58] on input "Amount" at bounding box center [173, 56] width 122 height 10
type input "5"
click at [146, 148] on input "[DATE]" at bounding box center [173, 147] width 122 height 10
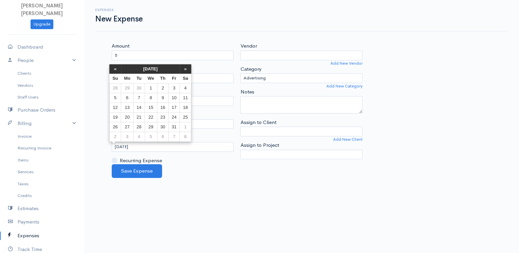
click at [274, 50] on div "Vendor Add New Vendor" at bounding box center [301, 51] width 122 height 18
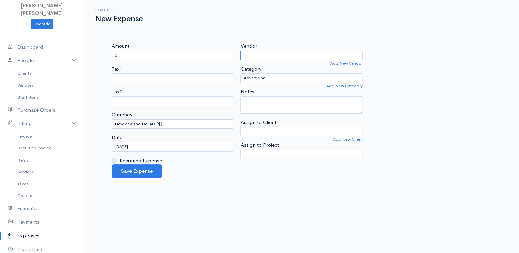
click at [273, 54] on input "Vendor" at bounding box center [301, 56] width 122 height 10
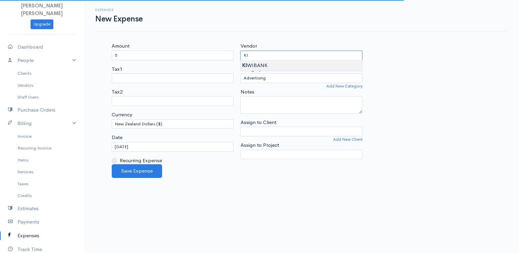
type input "KIWIBANK"
click at [263, 61] on body "Fanette Marie Pacale GUINCHARD Upgrade Dashboard People Clients Vendors Staff U…" at bounding box center [259, 126] width 519 height 253
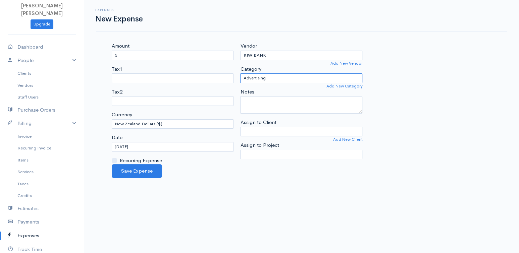
click at [261, 79] on select "Advertising Car & Truck Expenses Contractors Education Education and Training E…" at bounding box center [301, 78] width 122 height 10
click at [274, 77] on select "Advertising Car & Truck Expenses Contractors Education Education and Training E…" at bounding box center [301, 78] width 122 height 10
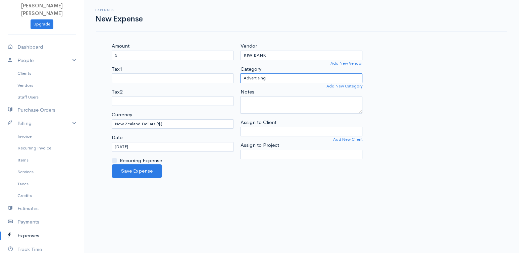
click at [267, 78] on select "Advertising Car & Truck Expenses Contractors Education Education and Training E…" at bounding box center [301, 78] width 122 height 10
drag, startPoint x: 267, startPoint y: 78, endPoint x: 248, endPoint y: 81, distance: 18.9
click at [248, 81] on select "Advertising Car & Truck Expenses Contractors Education Education and Training E…" at bounding box center [301, 78] width 122 height 10
click at [344, 86] on link "Add New Category" at bounding box center [344, 86] width 36 height 6
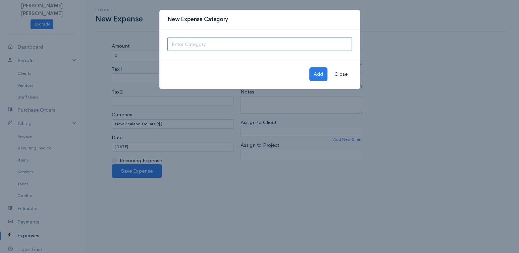
click at [231, 49] on input "text" at bounding box center [259, 45] width 184 height 14
type input "BANK FEE"
click at [311, 70] on button "Add" at bounding box center [318, 74] width 18 height 14
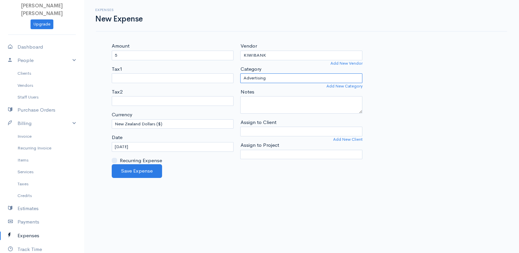
click at [285, 80] on select "Utilities Travel Supplies Rent or Lease Professional Services Personal Other Ex…" at bounding box center [301, 78] width 122 height 10
select select "BANK FEE"
click at [240, 73] on select "Utilities Travel Supplies Rent or Lease Professional Services Personal Other Ex…" at bounding box center [301, 78] width 122 height 10
click at [138, 168] on button "Save Expense" at bounding box center [137, 171] width 50 height 14
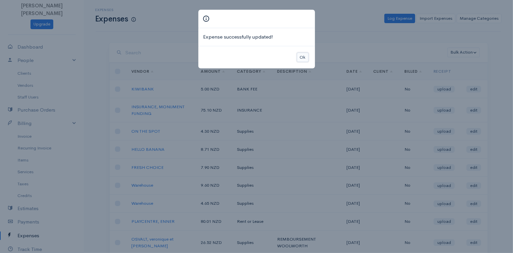
click at [304, 59] on button "Ok" at bounding box center [303, 58] width 12 height 10
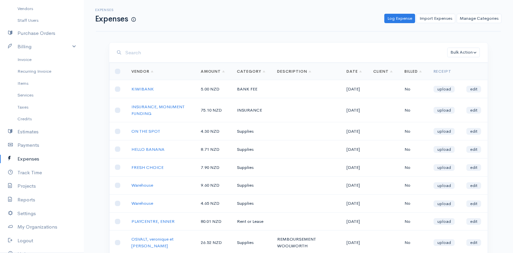
scroll to position [98, 0]
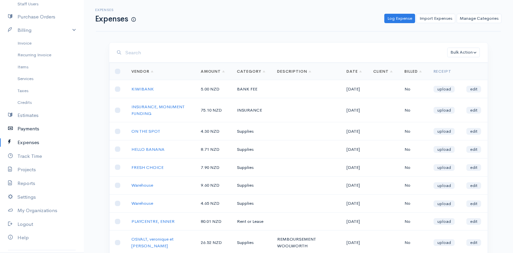
click at [37, 130] on link "Payments" at bounding box center [42, 129] width 84 height 14
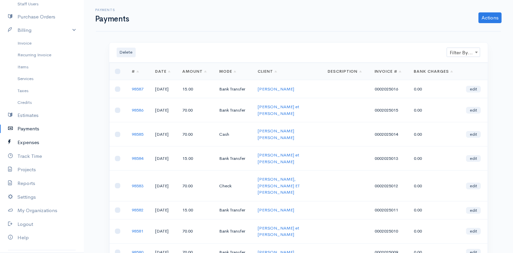
click at [33, 142] on link "Expenses" at bounding box center [42, 143] width 84 height 14
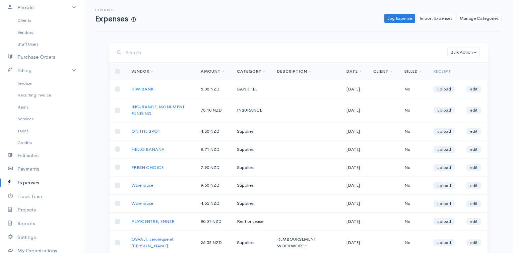
scroll to position [111, 0]
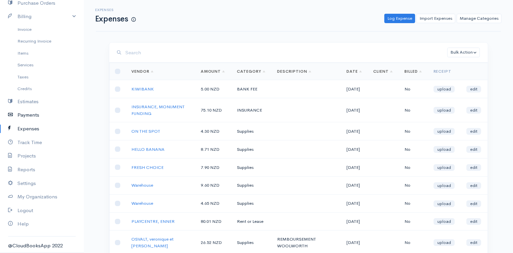
click at [38, 118] on link "Payments" at bounding box center [42, 115] width 84 height 14
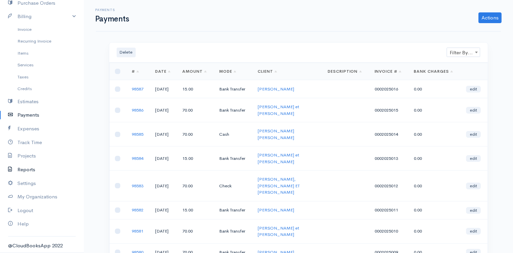
click at [26, 168] on link "Reports" at bounding box center [42, 170] width 84 height 14
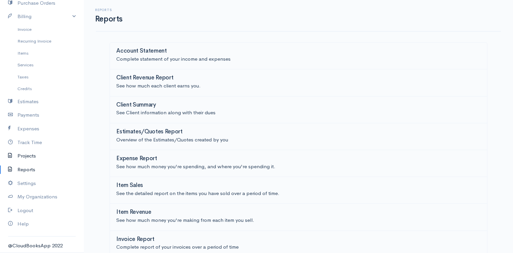
click at [25, 157] on link "Projects" at bounding box center [42, 156] width 84 height 14
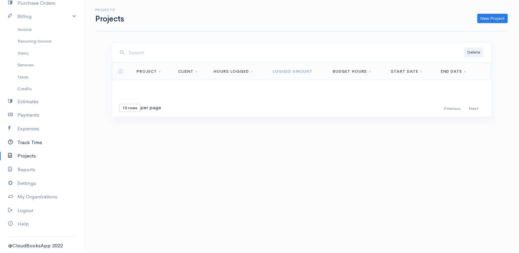
click at [30, 142] on link "Track Time" at bounding box center [42, 143] width 84 height 14
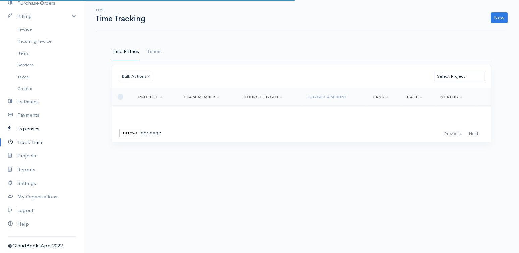
click at [32, 129] on link "Expenses" at bounding box center [42, 129] width 84 height 14
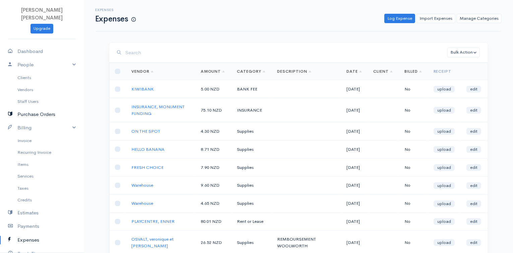
click at [41, 115] on link "Purchase Orders" at bounding box center [42, 115] width 84 height 14
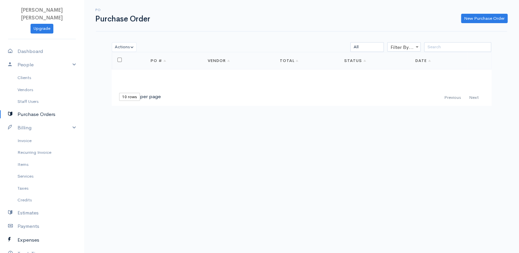
click at [36, 236] on link "Expenses" at bounding box center [42, 240] width 84 height 14
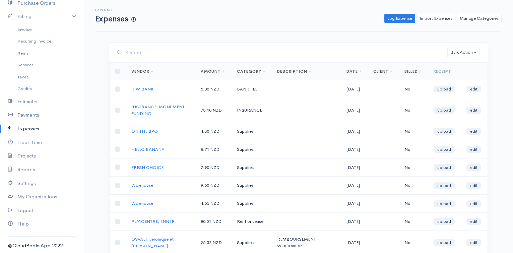
scroll to position [111, 0]
click at [418, 69] on link "Billed" at bounding box center [413, 71] width 17 height 5
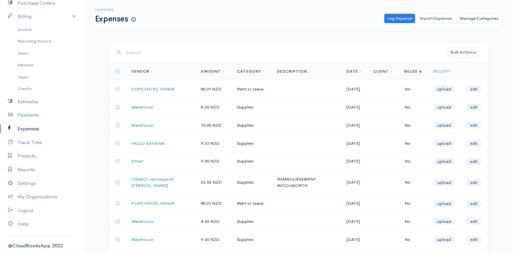
click at [421, 72] on link "Billed" at bounding box center [413, 71] width 17 height 5
click at [471, 51] on button "Bulk Action" at bounding box center [464, 53] width 33 height 10
click at [423, 51] on input "search" at bounding box center [287, 53] width 322 height 14
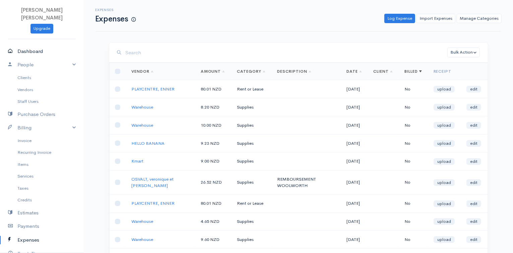
click at [32, 53] on link "Dashboard" at bounding box center [42, 52] width 84 height 14
select select "365"
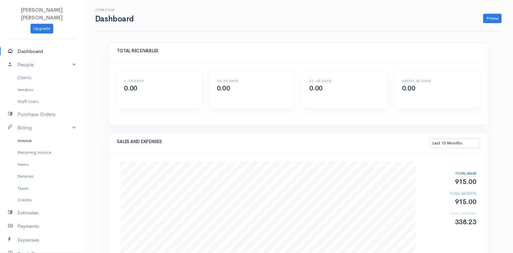
click at [27, 139] on link "Invoice" at bounding box center [42, 141] width 84 height 12
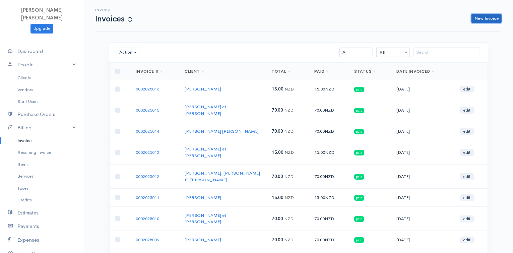
click at [499, 22] on link "New Invoice" at bounding box center [487, 19] width 30 height 10
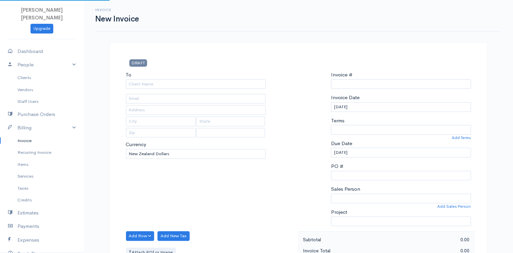
type input "0002025017"
select select "[GEOGRAPHIC_DATA]"
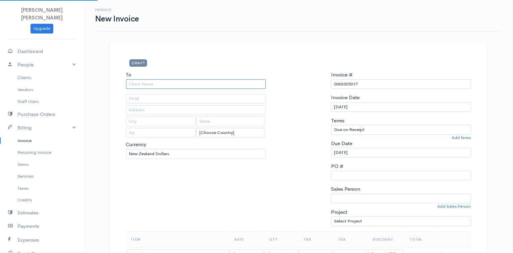
click at [215, 85] on input "To" at bounding box center [196, 84] width 140 height 10
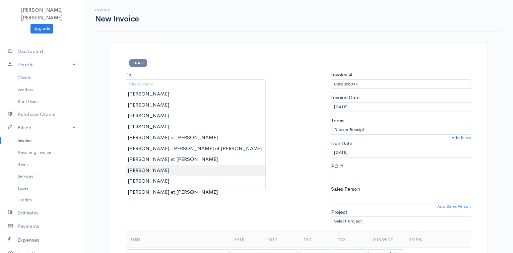
type input "[PERSON_NAME]"
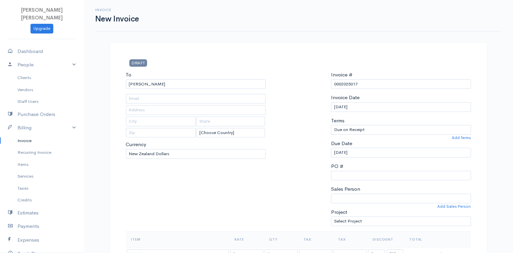
type input "[EMAIL_ADDRESS][DOMAIN_NAME]"
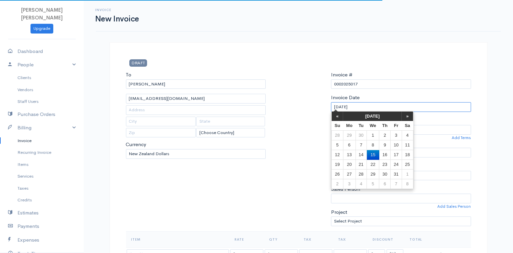
click at [369, 109] on input "[DATE]" at bounding box center [401, 107] width 140 height 10
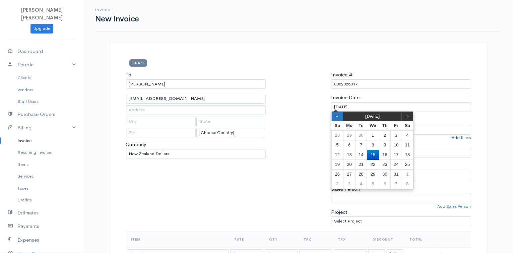
click at [339, 116] on th "«" at bounding box center [338, 116] width 12 height 9
click at [334, 157] on td "14" at bounding box center [338, 155] width 12 height 10
type input "[DATE]"
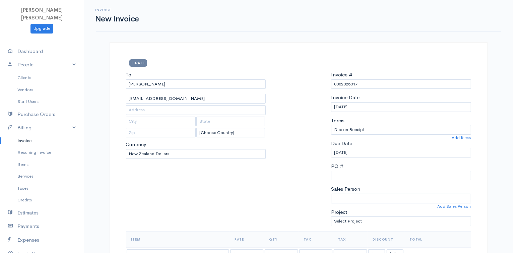
scroll to position [221, 0]
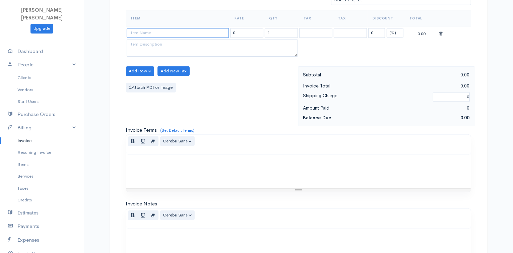
click at [173, 35] on input at bounding box center [178, 33] width 102 height 10
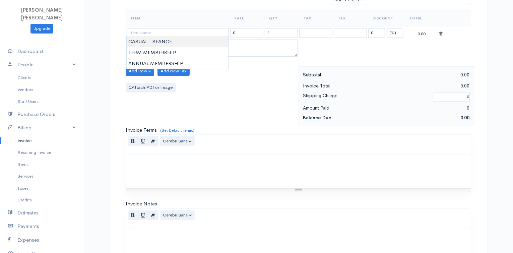
type input "CASUAL - SEANCE"
type input "15.00"
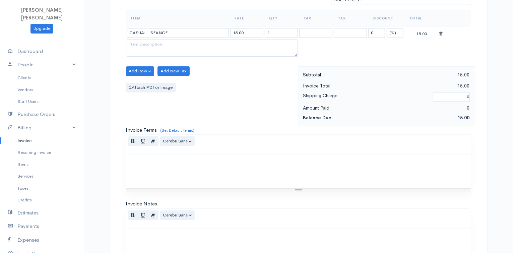
click at [147, 38] on body "Fanette Marie Pacale GUINCHARD Upgrade Dashboard People Clients Vendors Staff U…" at bounding box center [256, 69] width 513 height 580
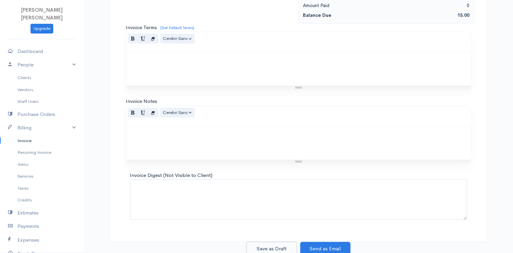
click at [283, 242] on button "Save as Draft" at bounding box center [272, 249] width 50 height 14
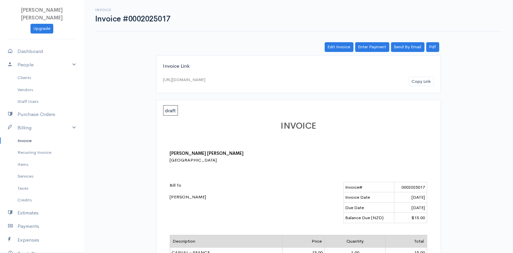
click at [23, 140] on link "Invoice" at bounding box center [42, 141] width 84 height 12
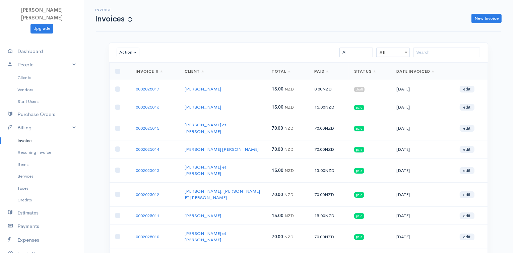
click at [362, 88] on span "draft" at bounding box center [359, 89] width 10 height 5
click at [468, 88] on link "edit" at bounding box center [467, 89] width 15 height 7
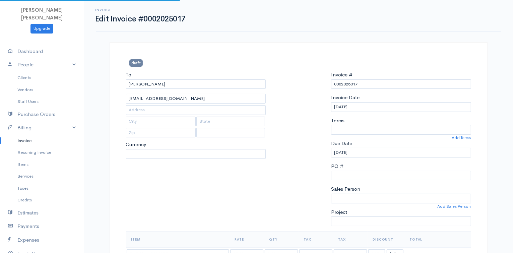
select select
select select "[GEOGRAPHIC_DATA]"
select select "NZD"
select select "0"
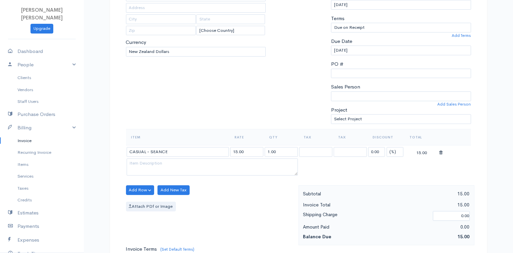
scroll to position [324, 0]
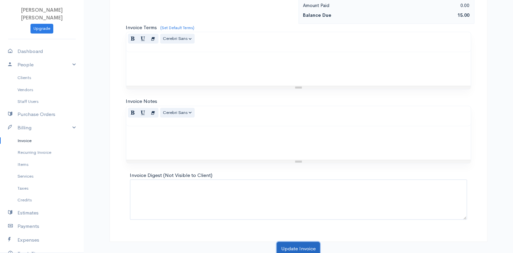
click at [288, 243] on button "Update Invoice" at bounding box center [298, 249] width 43 height 14
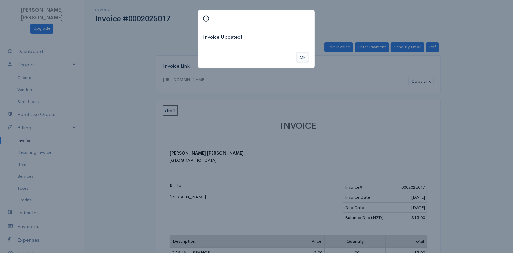
click at [302, 59] on button "Ok" at bounding box center [303, 58] width 12 height 10
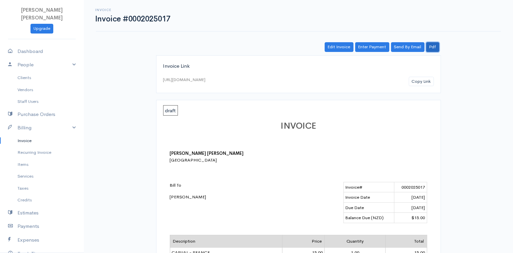
click at [430, 44] on link "Pdf" at bounding box center [432, 47] width 13 height 10
click at [288, 39] on div "Invoice Invoice #0002025017 Actions Edit Invoice Enter Payment Print Send By Em…" at bounding box center [298, 225] width 429 height 450
click at [407, 46] on link "Send By Email" at bounding box center [408, 47] width 34 height 10
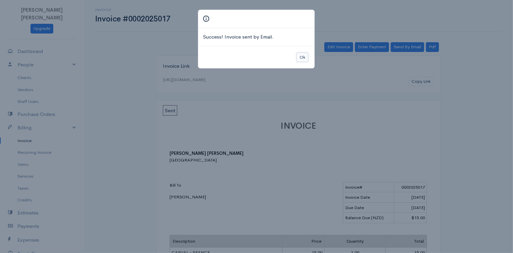
click at [305, 54] on button "Ok" at bounding box center [303, 58] width 12 height 10
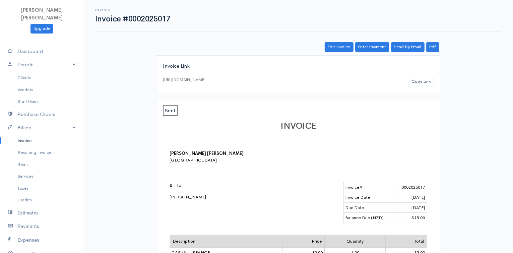
scroll to position [196, 0]
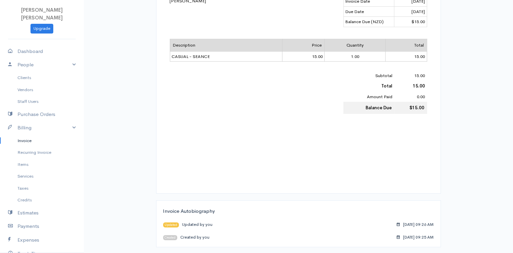
click at [171, 223] on span "Updated" at bounding box center [171, 225] width 16 height 5
click at [175, 236] on span "Created" at bounding box center [170, 237] width 14 height 5
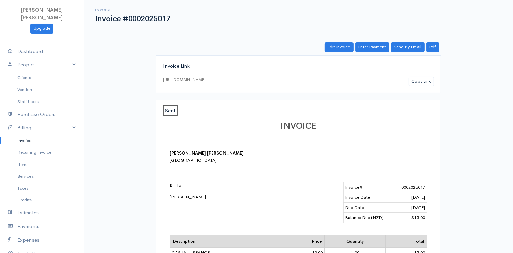
click at [166, 109] on span "Sent" at bounding box center [170, 110] width 14 height 10
click at [20, 145] on link "Invoice" at bounding box center [42, 141] width 84 height 12
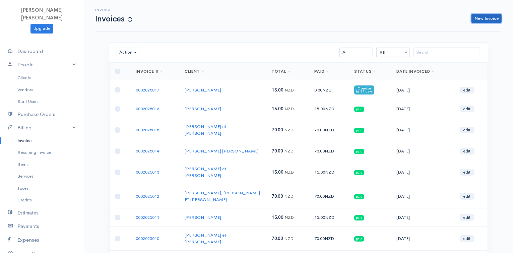
click at [490, 19] on link "New Invoice" at bounding box center [487, 19] width 30 height 10
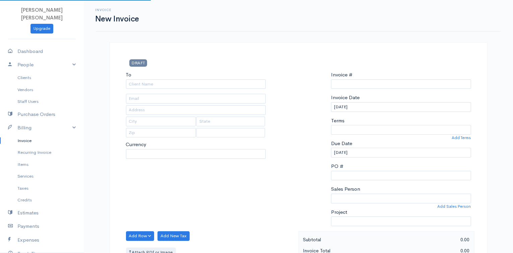
type input "0002025018"
select select "[GEOGRAPHIC_DATA]"
select select "NZD"
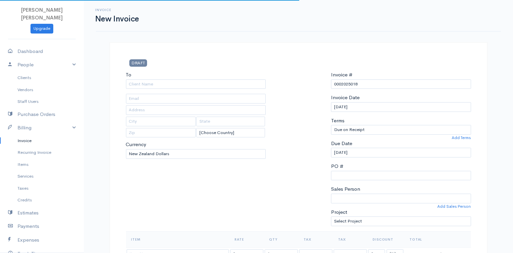
click at [146, 79] on div "To" at bounding box center [196, 80] width 140 height 18
click at [147, 83] on input "To" at bounding box center [196, 84] width 140 height 10
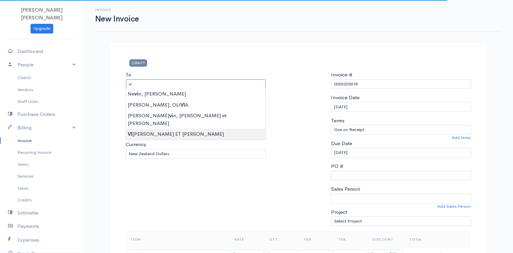
type input "[PERSON_NAME] ET [PERSON_NAME]"
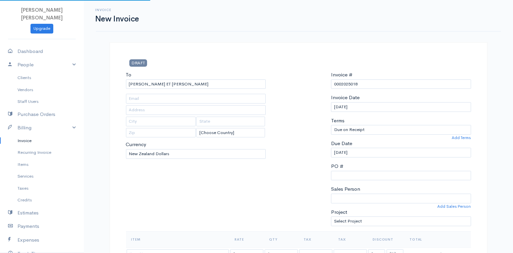
type input "[EMAIL_ADDRESS][DOMAIN_NAME]"
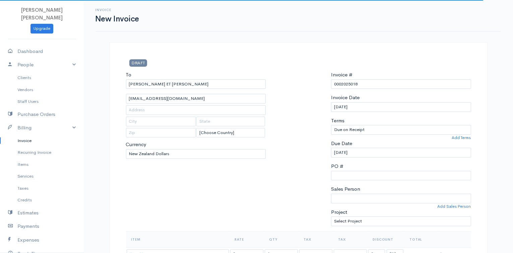
scroll to position [221, 0]
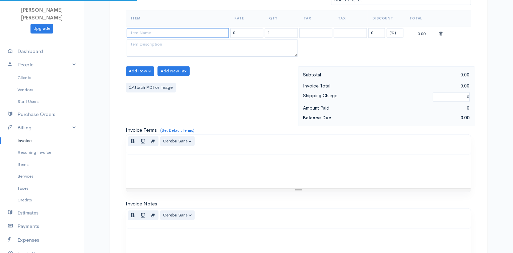
click at [166, 32] on input at bounding box center [178, 33] width 102 height 10
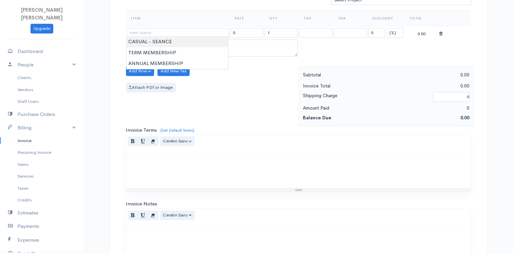
type input "CASUAL - SEANCE"
type input "15.00"
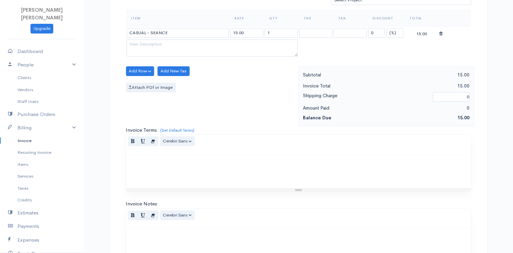
click at [174, 38] on body "Fanette Marie Pacale GUINCHARD Upgrade Dashboard People Clients Vendors Staff U…" at bounding box center [256, 69] width 513 height 580
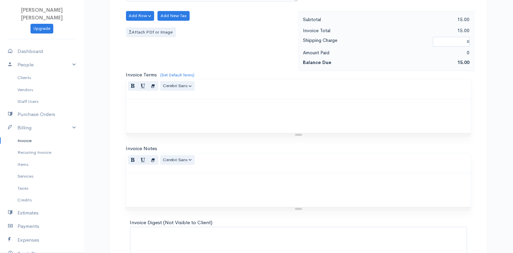
scroll to position [324, 0]
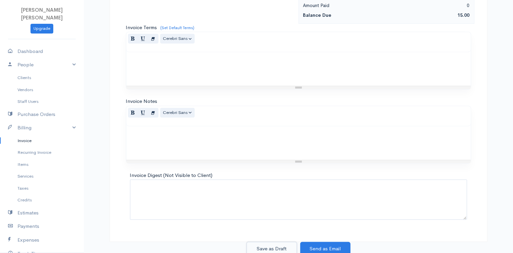
click at [280, 250] on button "Save as Draft" at bounding box center [272, 249] width 50 height 14
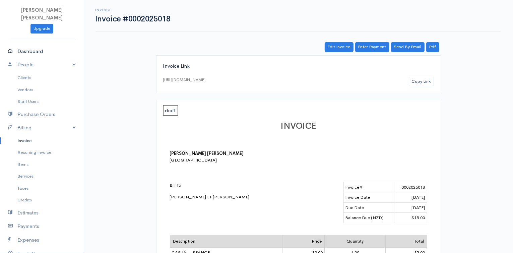
click at [30, 48] on link "Dashboard" at bounding box center [42, 52] width 84 height 14
select select "365"
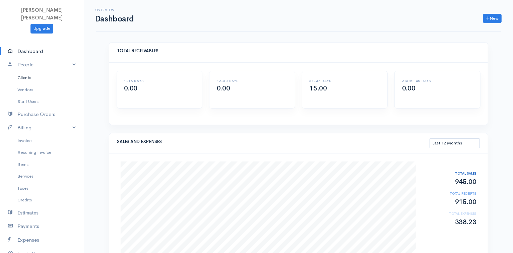
click at [36, 79] on link "Clients" at bounding box center [42, 78] width 84 height 12
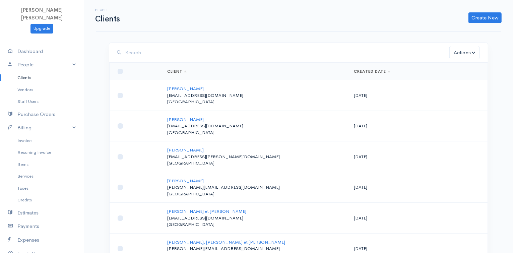
scroll to position [186, 0]
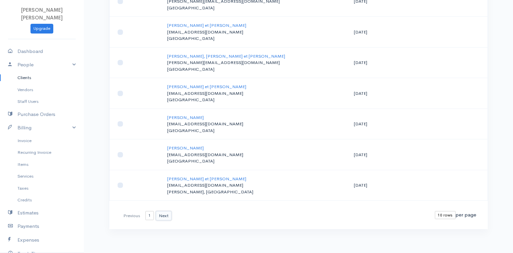
click at [161, 215] on button "Next" at bounding box center [164, 216] width 16 height 10
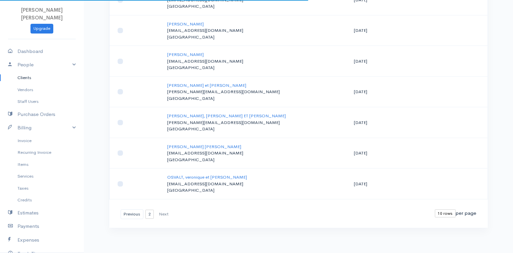
scroll to position [155, 0]
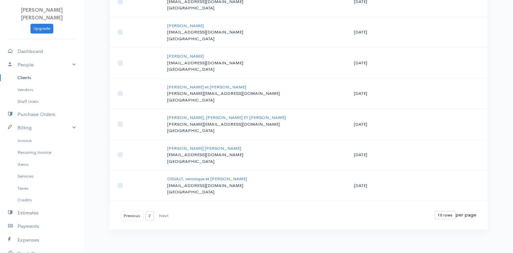
click at [161, 215] on div "First Previous 1 2 Next Last" at bounding box center [147, 216] width 53 height 10
click at [139, 214] on button "Previous" at bounding box center [132, 216] width 23 height 10
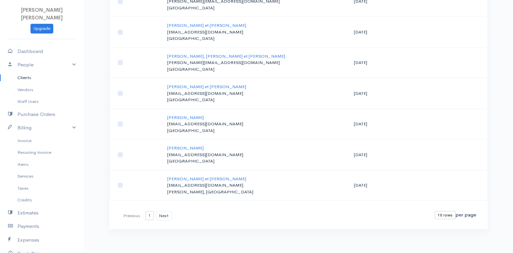
scroll to position [0, 0]
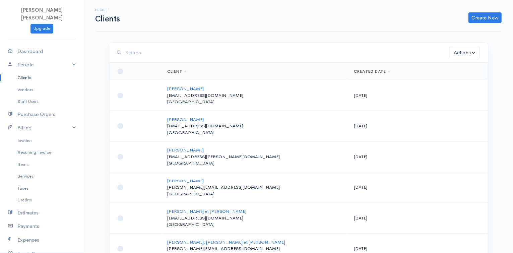
click at [129, 61] on div "Actions Archive Delete Email Download Statement Ask For Review" at bounding box center [298, 53] width 379 height 20
click at [127, 55] on input "search" at bounding box center [288, 53] width 324 height 14
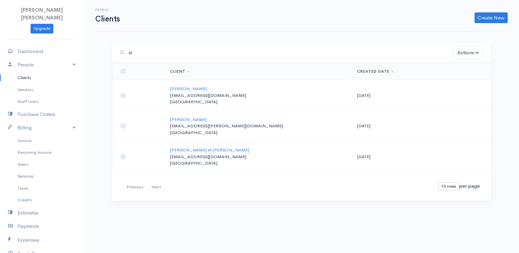
type input "v"
type input "ann"
click at [128, 93] on td at bounding box center [138, 95] width 53 height 31
click at [123, 96] on input "checkbox" at bounding box center [122, 95] width 5 height 5
checkbox input "true"
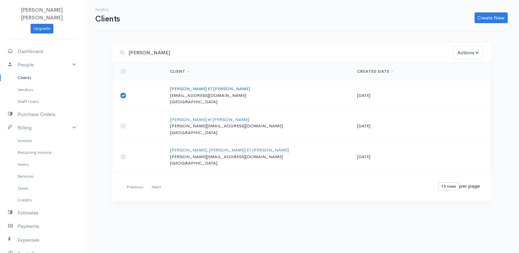
click at [220, 88] on link "[PERSON_NAME] ET [PERSON_NAME]" at bounding box center [210, 89] width 80 height 6
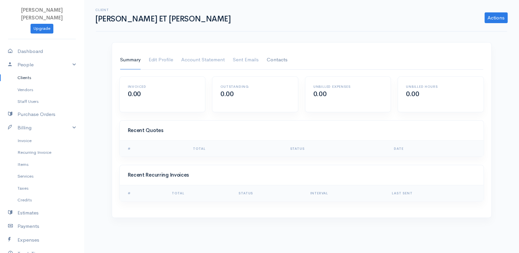
click at [269, 62] on link "Contacts" at bounding box center [277, 60] width 21 height 19
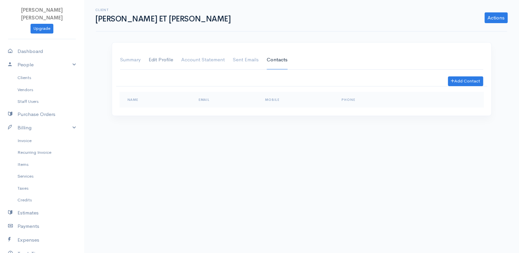
click at [164, 61] on link "Edit Profile" at bounding box center [161, 60] width 24 height 19
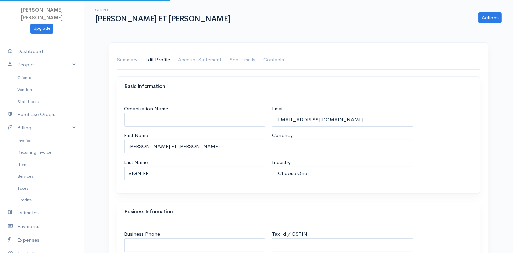
select select "NZD"
select select "[GEOGRAPHIC_DATA]"
click at [345, 125] on input "[EMAIL_ADDRESS][DOMAIN_NAME]" at bounding box center [342, 120] width 141 height 14
drag, startPoint x: 339, startPoint y: 118, endPoint x: 272, endPoint y: 122, distance: 67.5
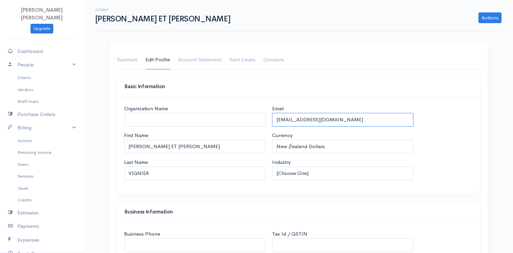
click at [272, 122] on div "Email annerolton@hotmail.co.uk Currency U.S. Dollars Canadian Dollars British P…" at bounding box center [343, 145] width 148 height 80
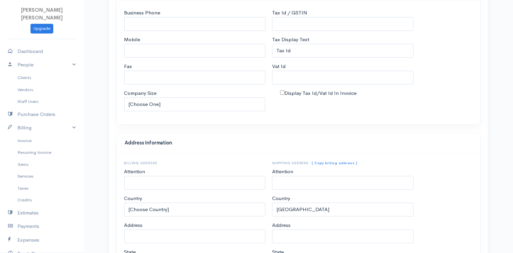
scroll to position [355, 0]
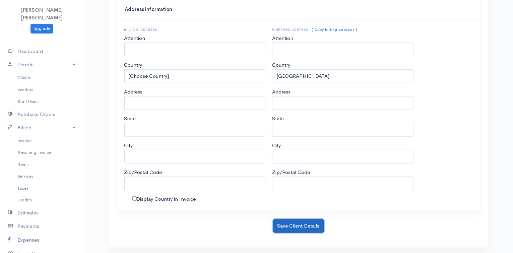
click at [310, 226] on button "Save Client Details" at bounding box center [298, 226] width 51 height 14
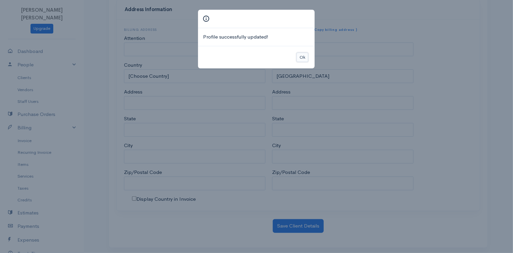
click at [303, 58] on button "Ok" at bounding box center [303, 58] width 12 height 10
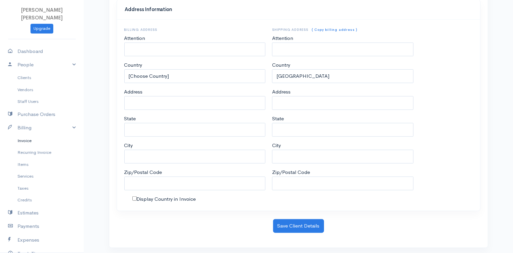
click at [18, 143] on link "Invoice" at bounding box center [42, 141] width 84 height 12
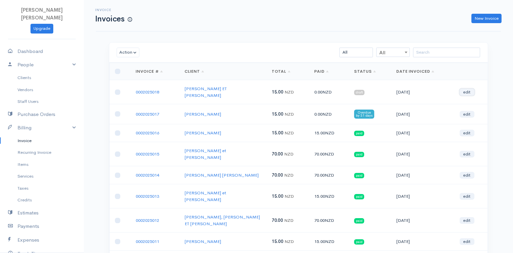
click at [465, 89] on link "edit" at bounding box center [467, 92] width 15 height 7
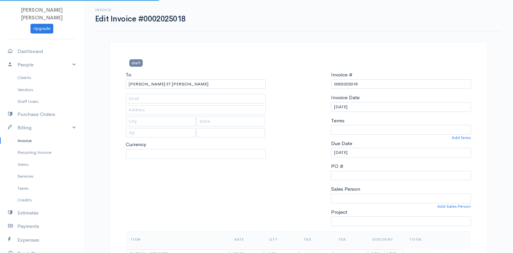
select select
select select "0"
select select "[GEOGRAPHIC_DATA]"
select select "NZD"
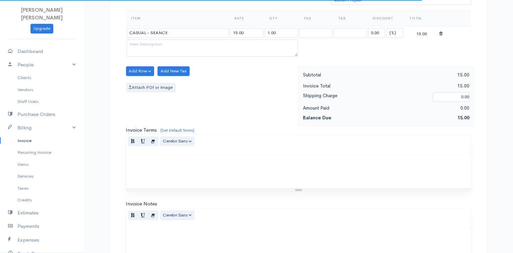
scroll to position [324, 0]
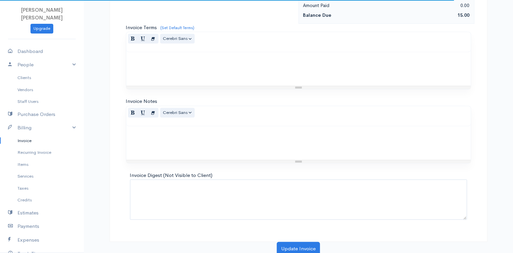
click at [306, 242] on button "Update Invoice" at bounding box center [298, 249] width 43 height 14
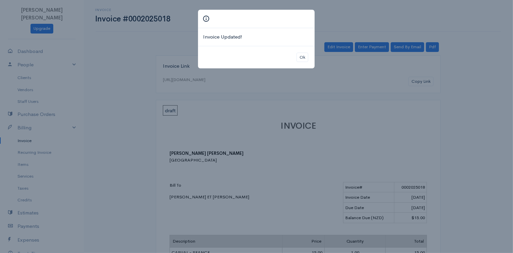
click at [308, 62] on div "Ok" at bounding box center [256, 57] width 117 height 23
click at [312, 61] on div "Ok" at bounding box center [256, 57] width 117 height 23
click at [303, 57] on button "Ok" at bounding box center [303, 58] width 12 height 10
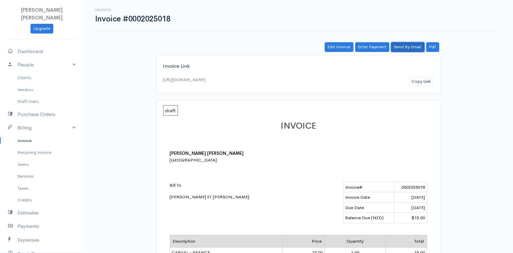
click at [407, 48] on link "Send By Email" at bounding box center [408, 47] width 34 height 10
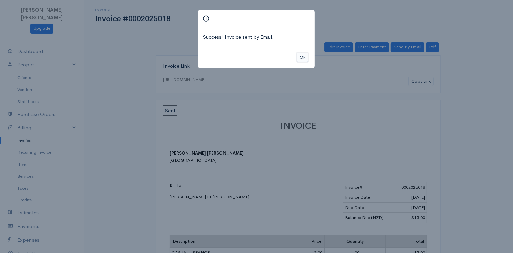
click at [303, 55] on button "Ok" at bounding box center [303, 58] width 12 height 10
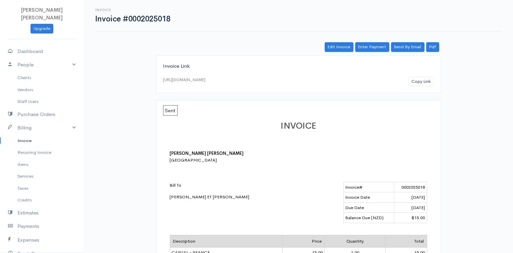
click at [509, 219] on div "Invoice Invoice #0002025018 Actions Edit Invoice Enter Payment Print Send By Em…" at bounding box center [298, 225] width 429 height 450
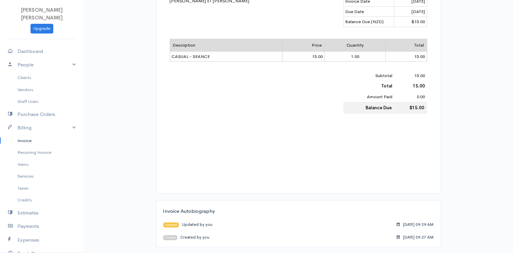
scroll to position [77, 0]
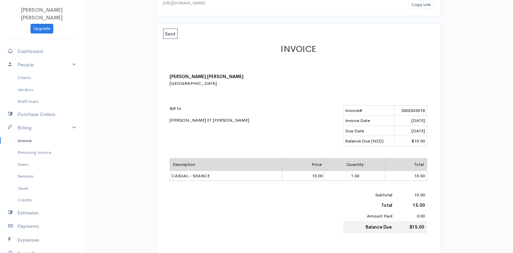
click at [214, 120] on div "Bill To ANNE ET JULIEN VIGNIER" at bounding box center [228, 114] width 117 height 18
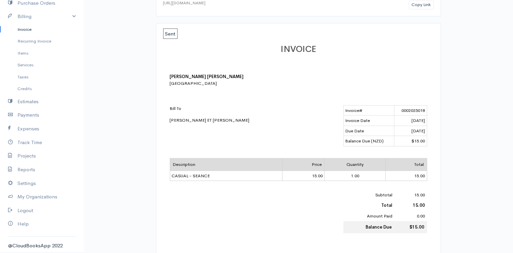
scroll to position [0, 0]
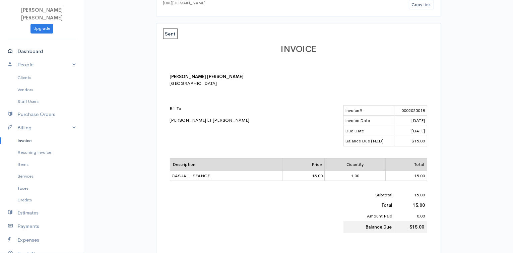
click at [36, 51] on link "Dashboard" at bounding box center [42, 52] width 84 height 14
select select "365"
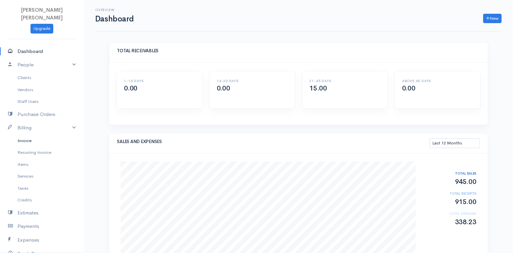
click at [25, 142] on link "Invoice" at bounding box center [42, 141] width 84 height 12
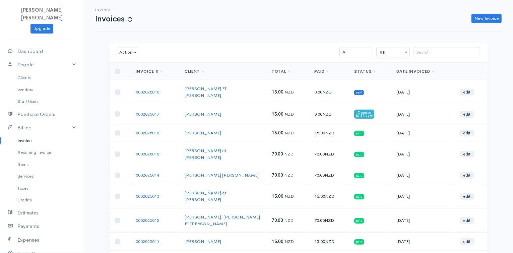
click at [360, 90] on span "sent" at bounding box center [359, 92] width 10 height 5
click at [474, 89] on link "edit" at bounding box center [467, 92] width 15 height 7
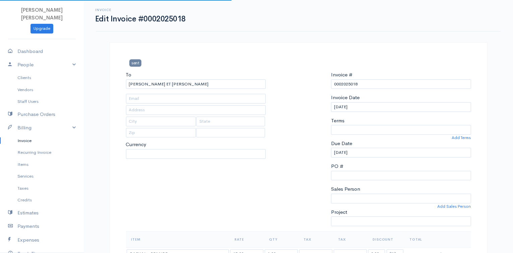
select select
select select "0"
select select "[GEOGRAPHIC_DATA]"
select select "NZD"
click at [377, 99] on div "Invoice Date 10-15-2025" at bounding box center [401, 103] width 140 height 18
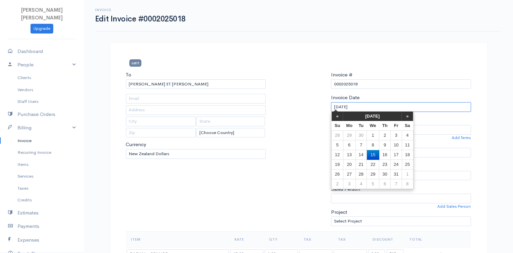
click at [372, 102] on input "[DATE]" at bounding box center [401, 107] width 140 height 10
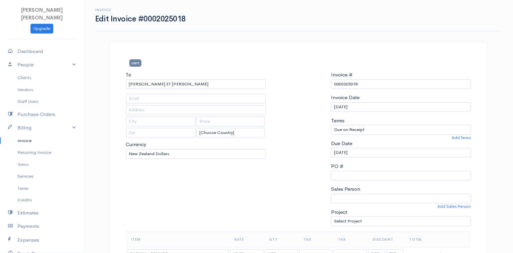
click at [318, 112] on div at bounding box center [298, 151] width 59 height 160
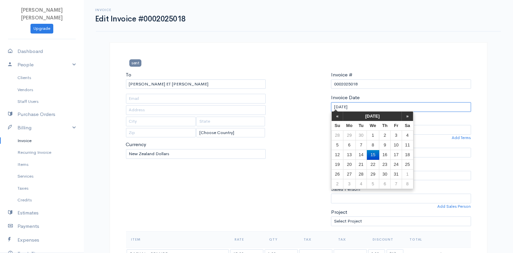
click at [342, 109] on input "[DATE]" at bounding box center [401, 107] width 140 height 10
click at [338, 152] on td "12" at bounding box center [338, 155] width 12 height 10
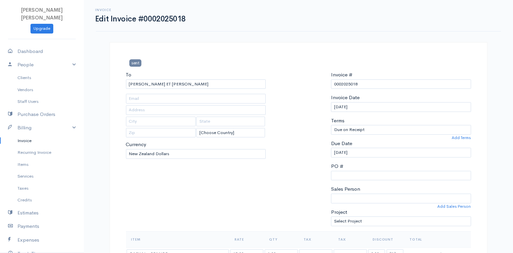
type input "10-12-2025"
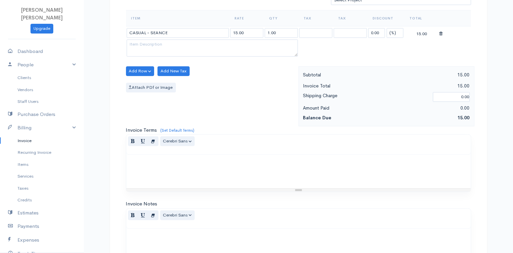
scroll to position [324, 0]
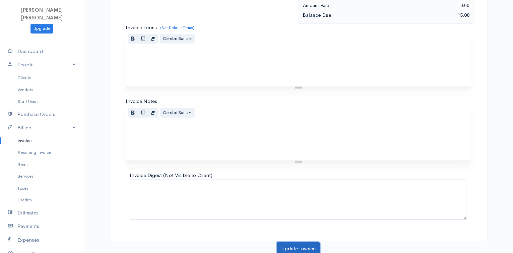
click at [301, 244] on button "Update Invoice" at bounding box center [298, 249] width 43 height 14
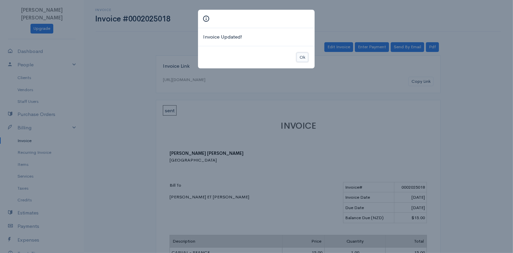
click at [305, 54] on button "Ok" at bounding box center [303, 58] width 12 height 10
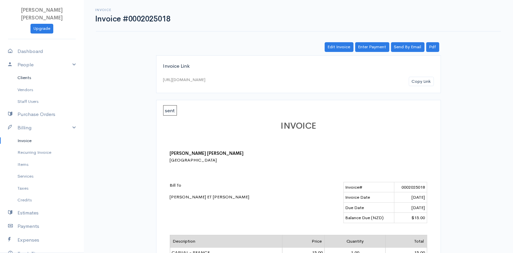
click at [38, 79] on link "Clients" at bounding box center [42, 78] width 84 height 12
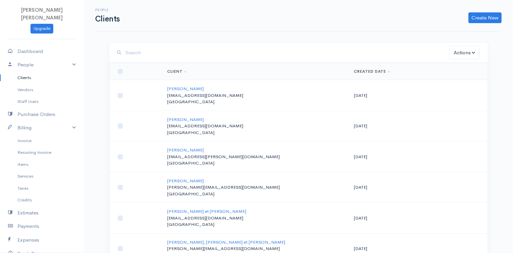
scroll to position [186, 0]
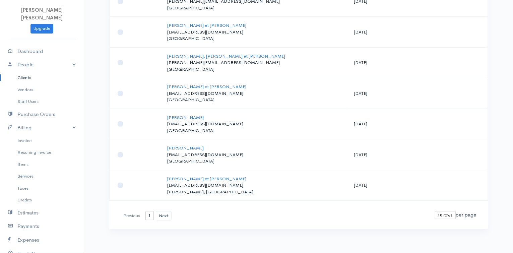
click at [202, 59] on p "[PERSON_NAME][EMAIL_ADDRESS][DOMAIN_NAME]" at bounding box center [255, 62] width 176 height 7
click at [201, 55] on link "[PERSON_NAME], [PERSON_NAME] et [PERSON_NAME]" at bounding box center [226, 56] width 118 height 6
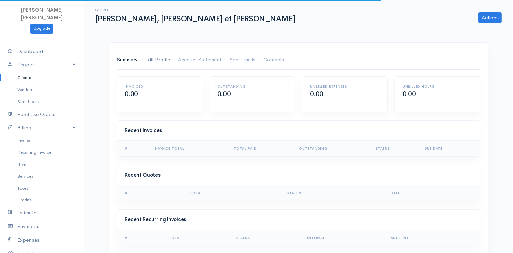
click at [164, 59] on link "Edit Profile" at bounding box center [158, 60] width 24 height 19
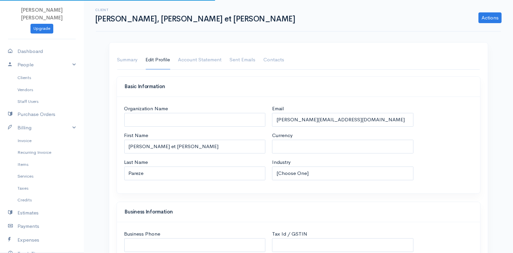
select select "NZD"
select select "[GEOGRAPHIC_DATA]"
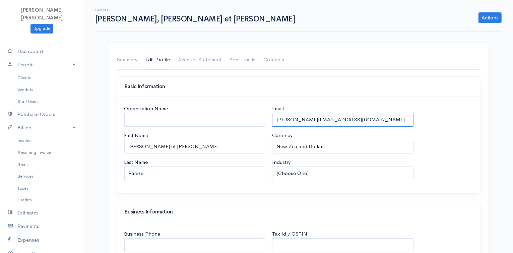
click at [344, 114] on input "[PERSON_NAME][EMAIL_ADDRESS][DOMAIN_NAME]" at bounding box center [342, 120] width 141 height 14
drag, startPoint x: 344, startPoint y: 114, endPoint x: 266, endPoint y: 131, distance: 80.3
click at [266, 131] on div "Organization Name First Name Ronan et Chelsea Last Name Pareze Email chelsi-lee…" at bounding box center [298, 145] width 355 height 80
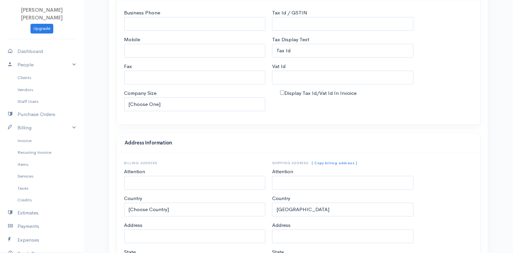
scroll to position [355, 0]
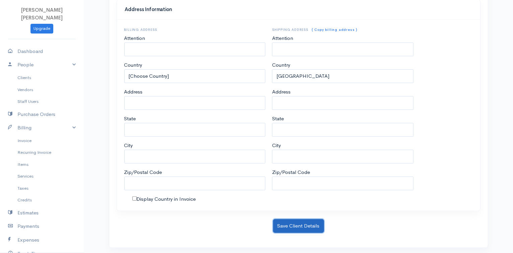
click at [307, 221] on button "Save Client Details" at bounding box center [298, 226] width 51 height 14
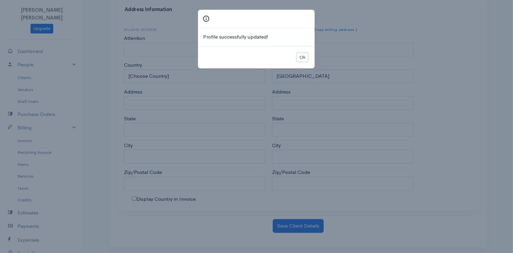
click at [300, 58] on button "Ok" at bounding box center [303, 58] width 12 height 10
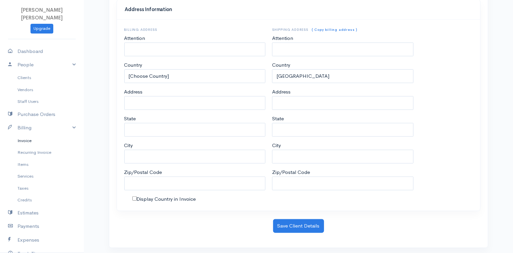
click at [36, 143] on link "Invoice" at bounding box center [42, 141] width 84 height 12
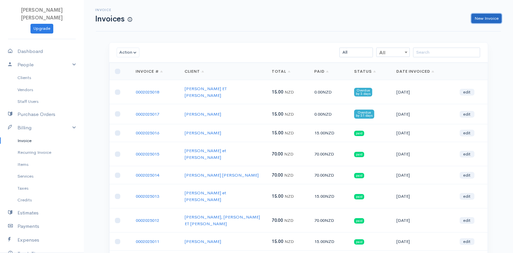
click at [483, 22] on link "New Invoice" at bounding box center [487, 19] width 30 height 10
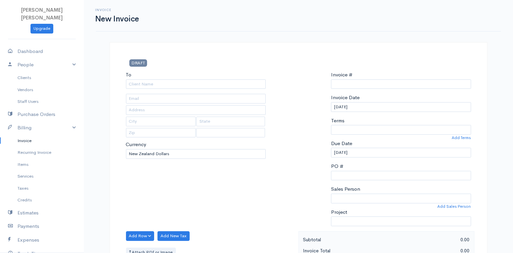
select select "[GEOGRAPHIC_DATA]"
type input "0002025019"
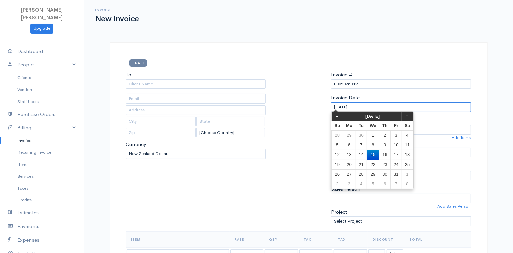
click at [349, 107] on input "[DATE]" at bounding box center [401, 107] width 140 height 10
click at [339, 155] on td "12" at bounding box center [338, 155] width 12 height 10
type input "10-12-2025"
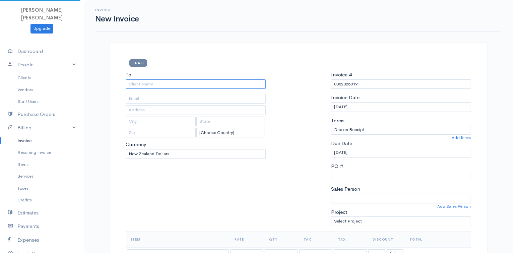
click at [141, 86] on input "To" at bounding box center [196, 84] width 140 height 10
type input "[PERSON_NAME], [PERSON_NAME] et [PERSON_NAME]"
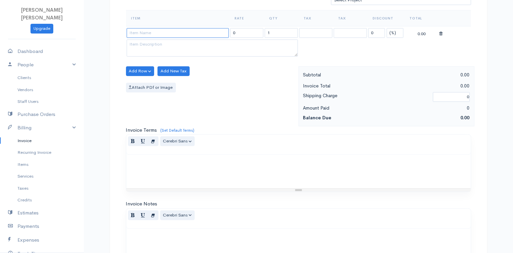
click at [146, 28] on input at bounding box center [178, 33] width 102 height 10
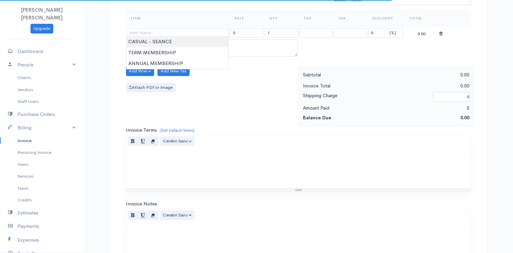
type input "CASUAL - SEANCE"
type input "15.00"
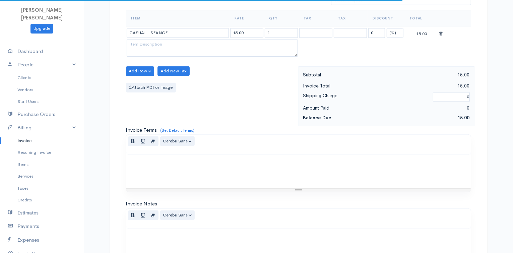
click at [150, 43] on body "Fanette Marie Pacale GUINCHARD Upgrade Dashboard People Clients Vendors Staff U…" at bounding box center [256, 69] width 513 height 580
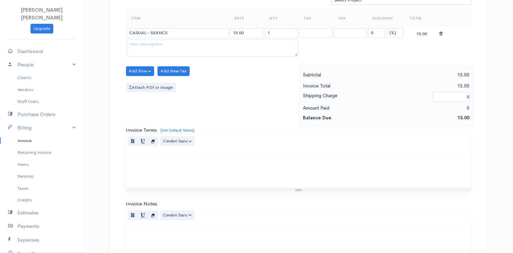
scroll to position [324, 0]
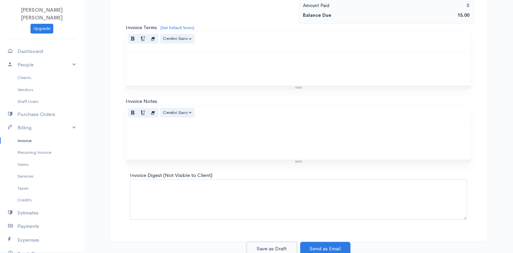
click at [291, 247] on button "Save as Draft" at bounding box center [272, 249] width 50 height 14
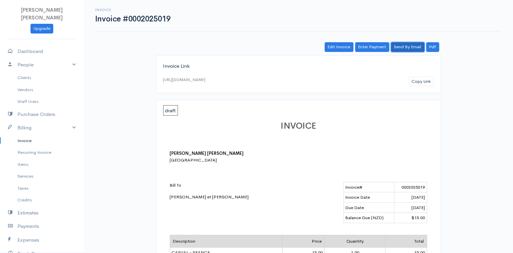
click at [402, 47] on link "Send By Email" at bounding box center [408, 47] width 34 height 10
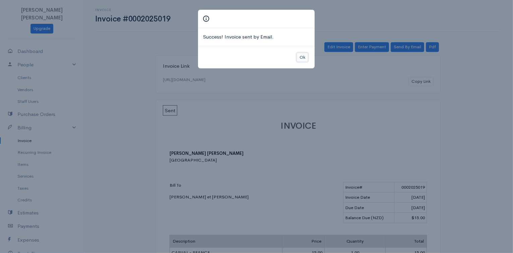
click at [304, 56] on button "Ok" at bounding box center [303, 58] width 12 height 10
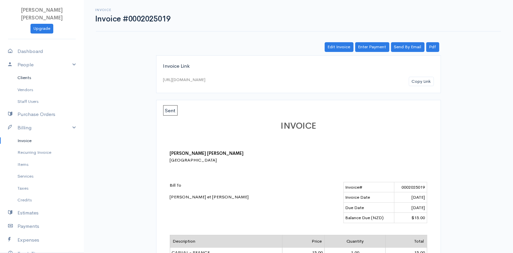
click at [31, 79] on link "Clients" at bounding box center [42, 78] width 84 height 12
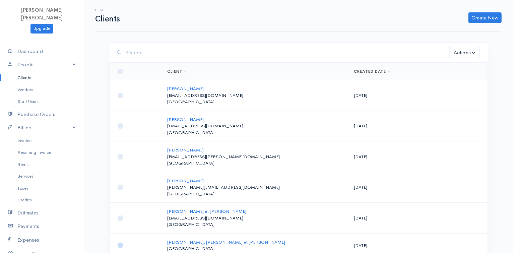
click at [120, 243] on input "checkbox" at bounding box center [120, 245] width 5 height 5
checkbox input "true"
click at [194, 243] on link "[PERSON_NAME], [PERSON_NAME] et [PERSON_NAME]" at bounding box center [226, 242] width 118 height 6
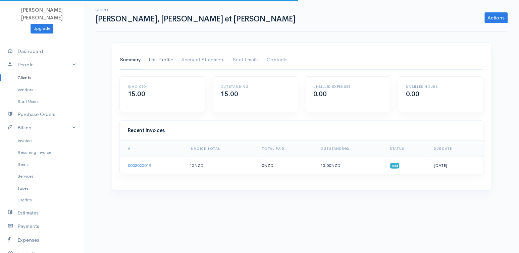
click at [161, 61] on link "Edit Profile" at bounding box center [161, 60] width 24 height 19
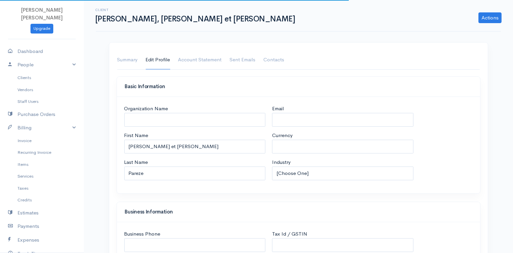
select select "NZD"
select select "[GEOGRAPHIC_DATA]"
click at [288, 119] on input "Email" at bounding box center [342, 120] width 141 height 14
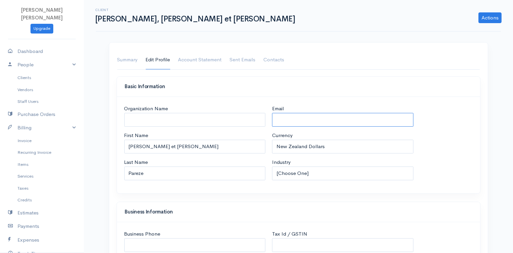
type input "r"
type input "[PERSON_NAME][EMAIL_ADDRESS][DOMAIN_NAME]"
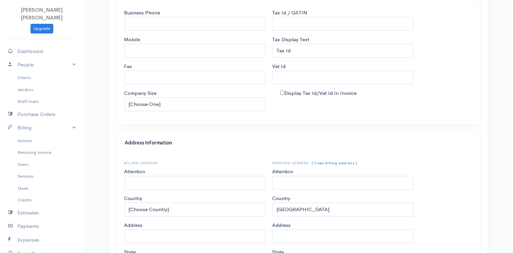
scroll to position [399, 0]
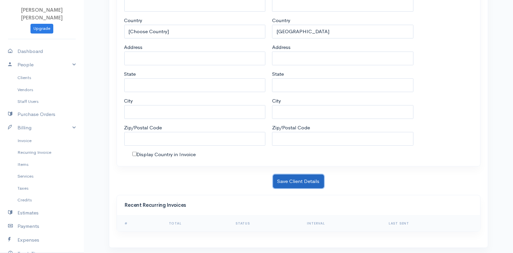
click at [316, 175] on button "Save Client Details" at bounding box center [298, 182] width 51 height 14
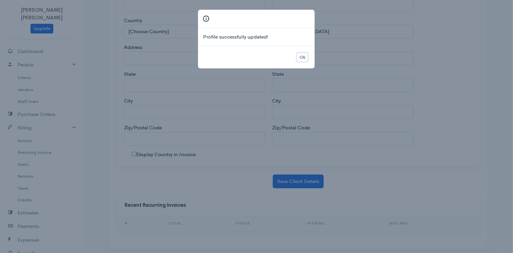
click at [305, 56] on button "Ok" at bounding box center [303, 58] width 12 height 10
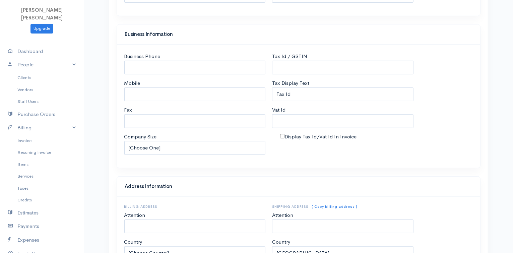
scroll to position [0, 0]
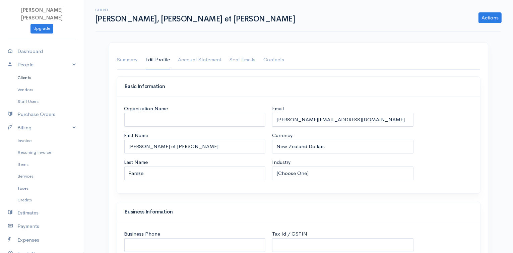
click at [19, 75] on link "Clients" at bounding box center [42, 78] width 84 height 12
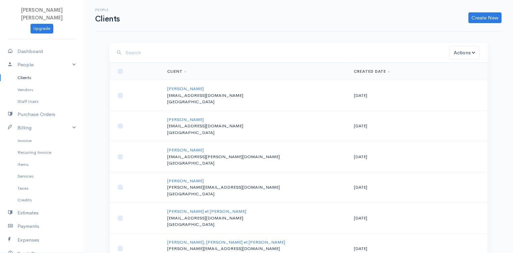
click at [510, 141] on div "People Clients Create New Client Import Clients Actions Archive Delete Email Do…" at bounding box center [298, 220] width 429 height 441
click at [123, 56] on span at bounding box center [121, 53] width 9 height 14
click at [131, 53] on input "search" at bounding box center [288, 53] width 324 height 14
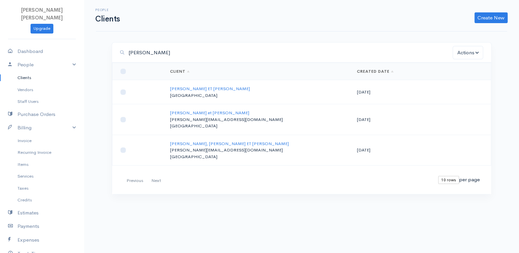
type input "ann"
click at [134, 95] on td at bounding box center [138, 92] width 53 height 24
click at [198, 91] on link "[PERSON_NAME] ET [PERSON_NAME]" at bounding box center [210, 89] width 80 height 6
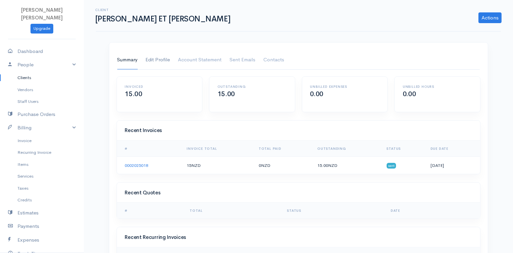
click at [164, 59] on link "Edit Profile" at bounding box center [158, 60] width 24 height 19
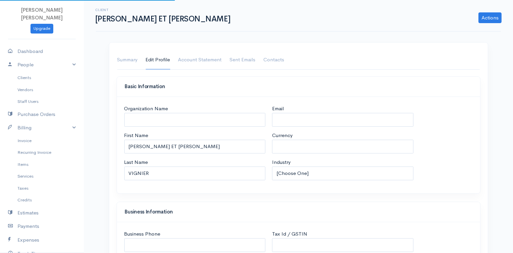
select select "NZD"
select select "[GEOGRAPHIC_DATA]"
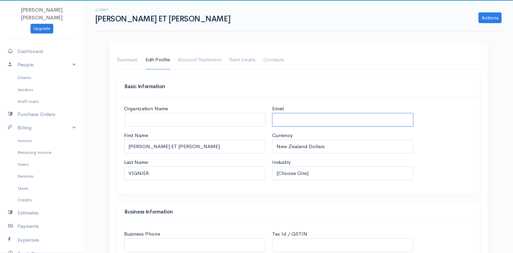
click at [301, 116] on input "Email" at bounding box center [342, 120] width 141 height 14
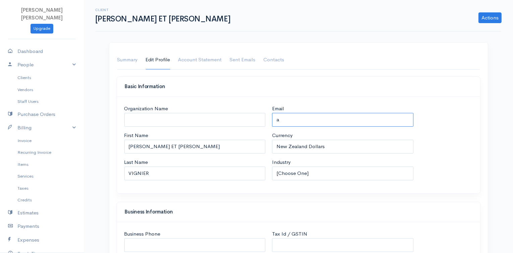
type input "[EMAIL_ADDRESS][DOMAIN_NAME]"
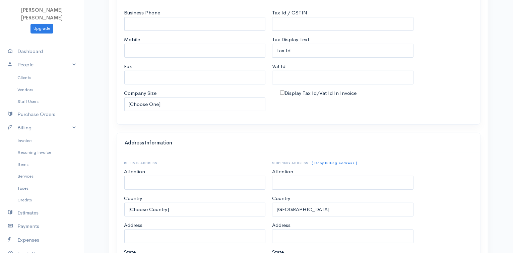
scroll to position [355, 0]
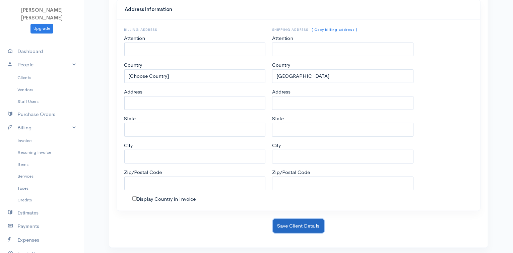
click at [300, 219] on button "Save Client Details" at bounding box center [298, 226] width 51 height 14
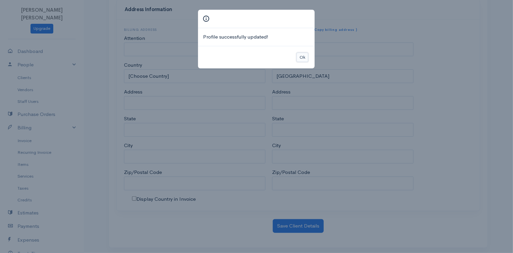
click at [297, 56] on button "Ok" at bounding box center [303, 58] width 12 height 10
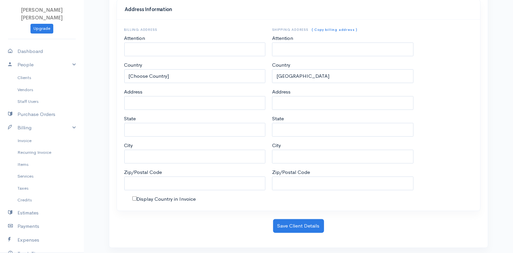
scroll to position [133, 0]
